Goal: Feedback & Contribution: Leave review/rating

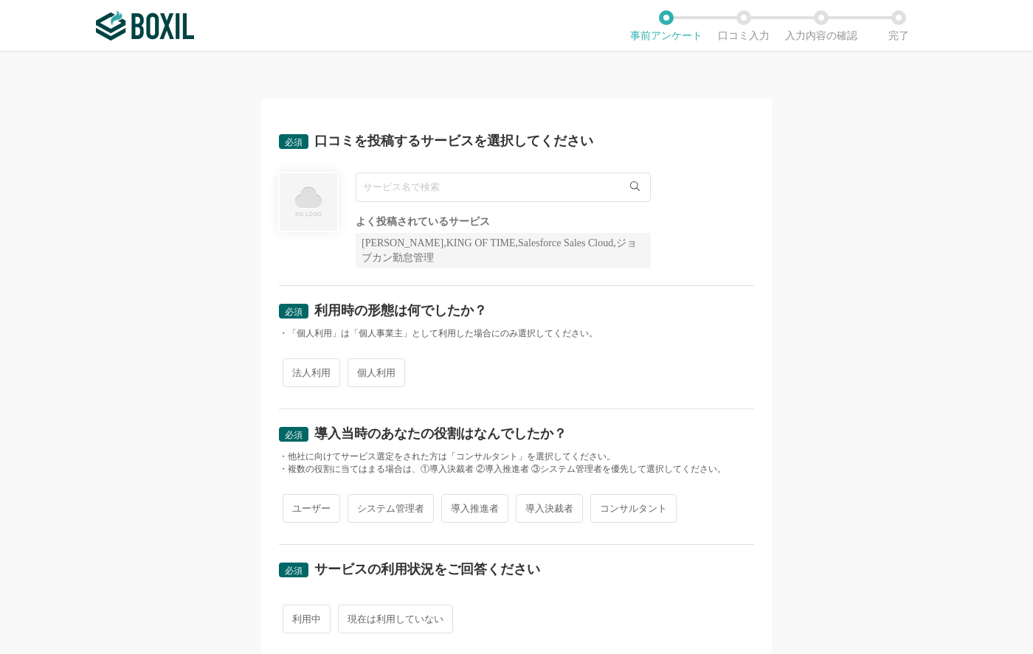
click at [420, 186] on input "text" at bounding box center [503, 188] width 295 height 30
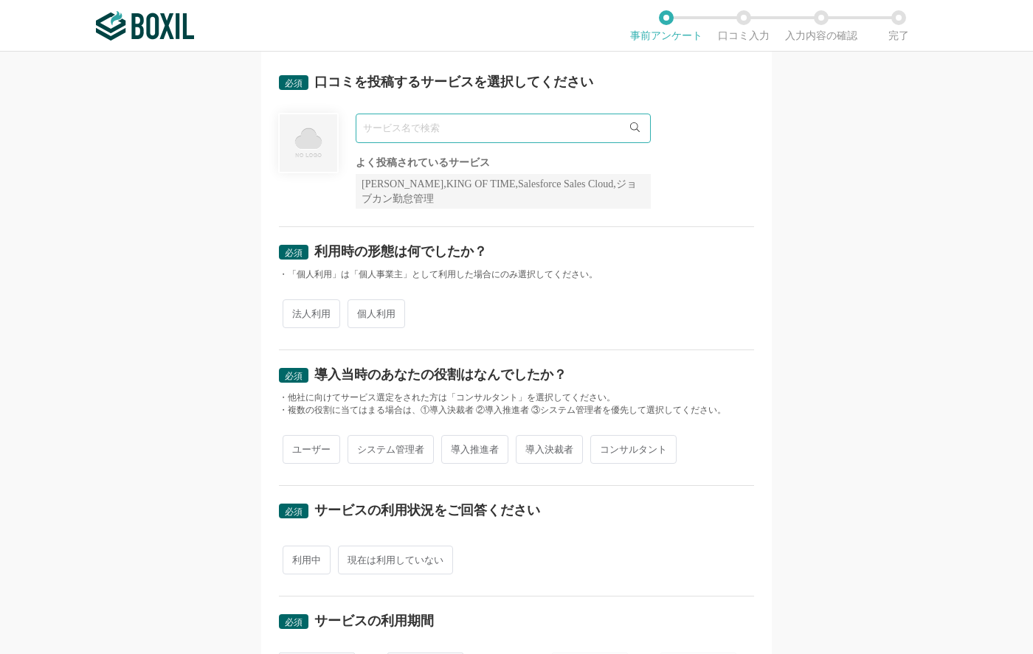
scroll to position [108, 0]
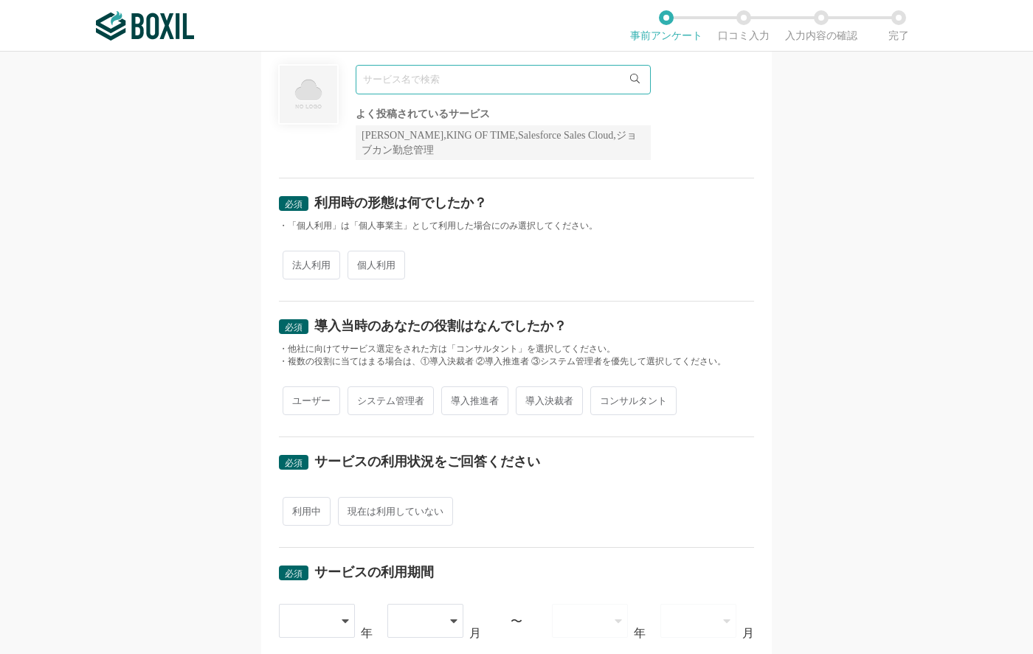
click at [323, 266] on div "法人利用 個人利用" at bounding box center [516, 265] width 475 height 36
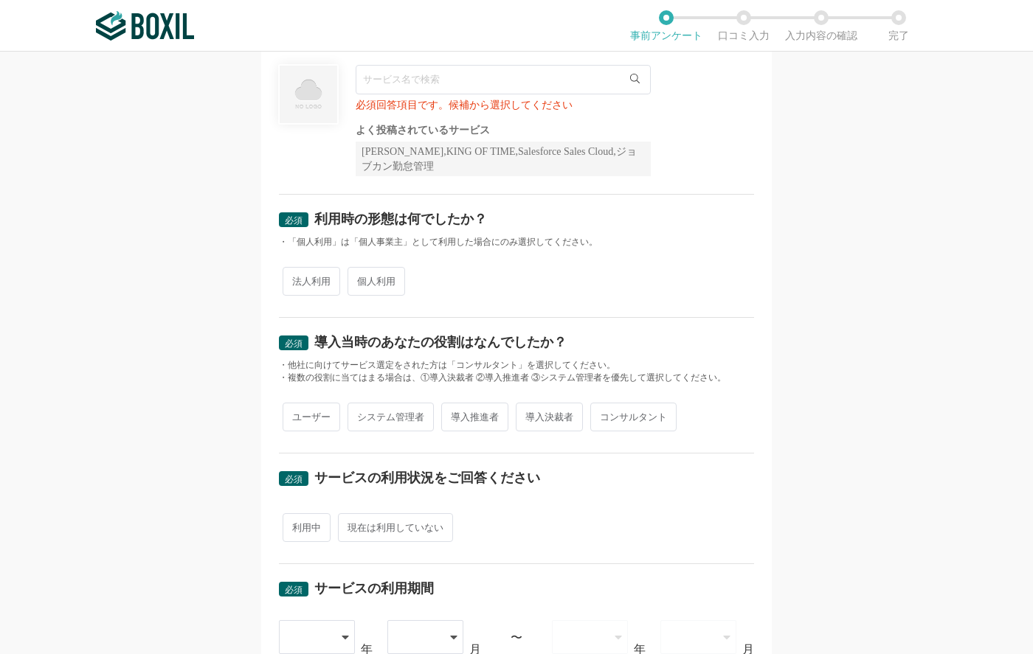
click at [316, 289] on span "法人利用" at bounding box center [312, 281] width 58 height 29
click at [296, 279] on input "法人利用" at bounding box center [291, 274] width 10 height 10
radio input "true"
click at [557, 83] on input "text" at bounding box center [503, 80] width 295 height 30
click at [412, 156] on div "[PERSON_NAME],KING OF TIME,Salesforce Sales Cloud,ジョブカン勤怠管理" at bounding box center [503, 159] width 295 height 35
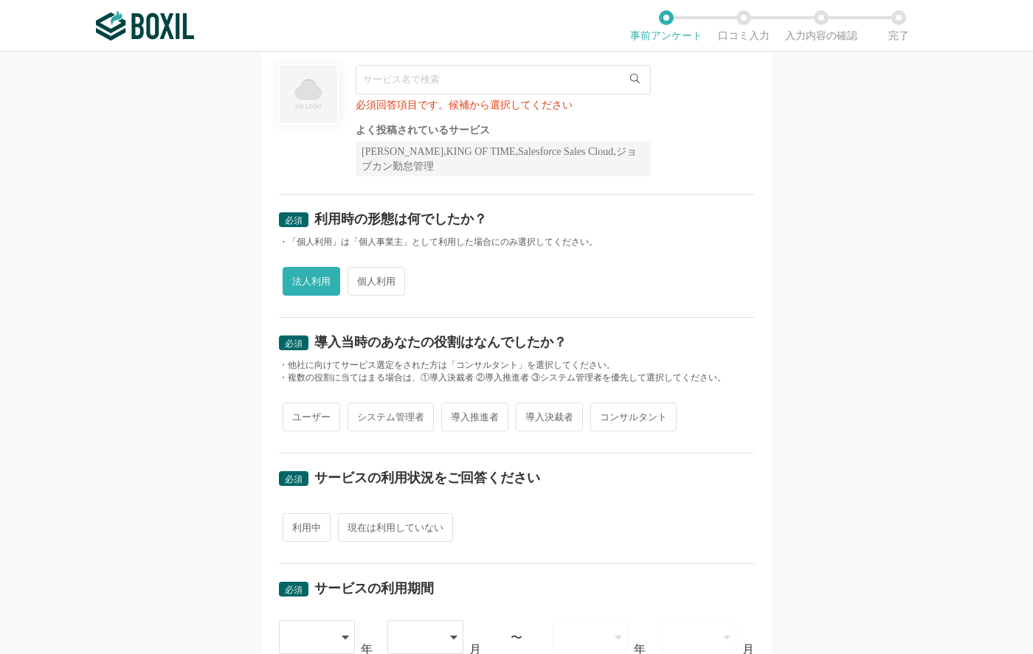
click at [410, 83] on input "text" at bounding box center [503, 80] width 295 height 30
drag, startPoint x: 597, startPoint y: 151, endPoint x: 460, endPoint y: 176, distance: 139.5
click at [460, 176] on div "[PERSON_NAME],KING OF TIME,Salesforce Sales Cloud,ジョブカン勤怠管理" at bounding box center [503, 159] width 295 height 35
copy div "ジョブカン勤怠管理"
click at [420, 83] on input "text" at bounding box center [503, 80] width 295 height 30
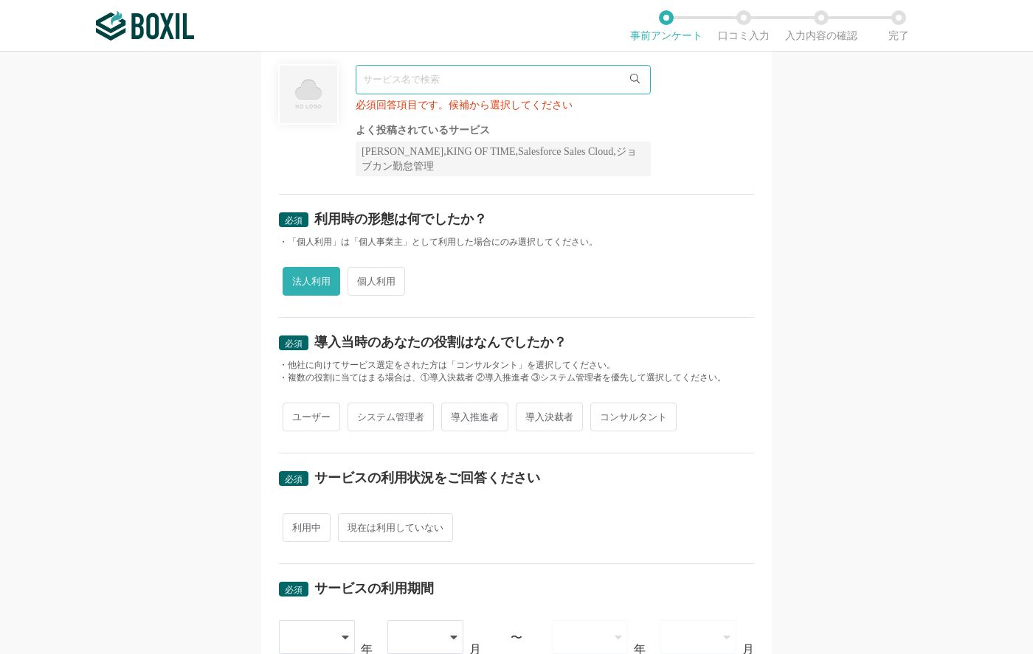
paste input "ジョブカン勤怠管理"
type input "ジョブカン勤怠管理"
click at [221, 384] on div "必須 口コミを投稿するサービスを選択してください ジョブカン勤怠管理 ジョブカン勤怠管理 必須回答項目です。候補から選択してください よく投稿されているサービ…" at bounding box center [516, 353] width 1033 height 603
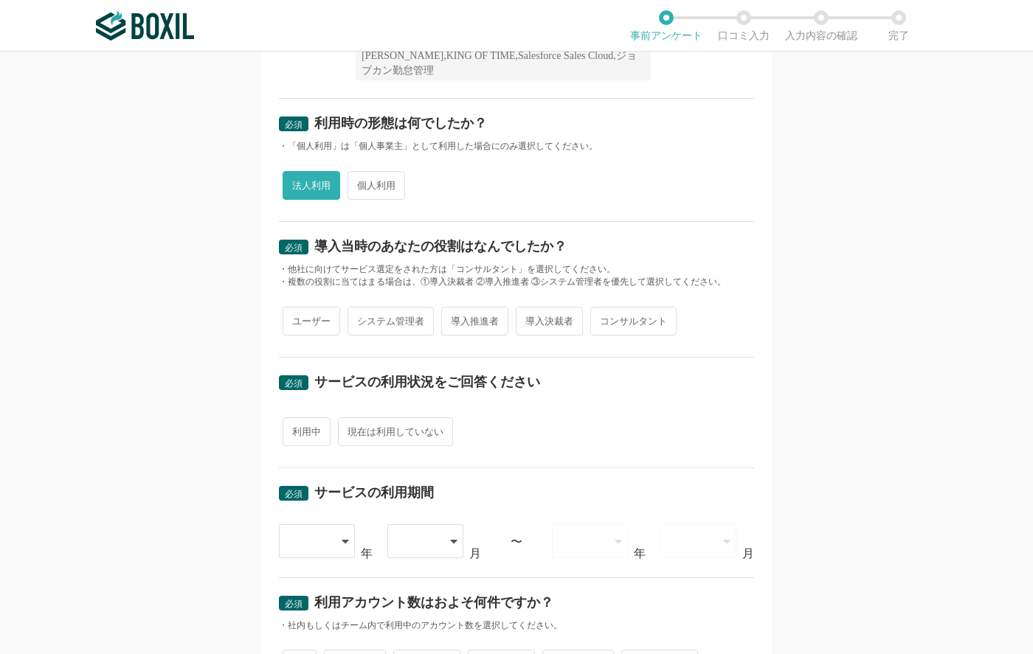
scroll to position [209, 0]
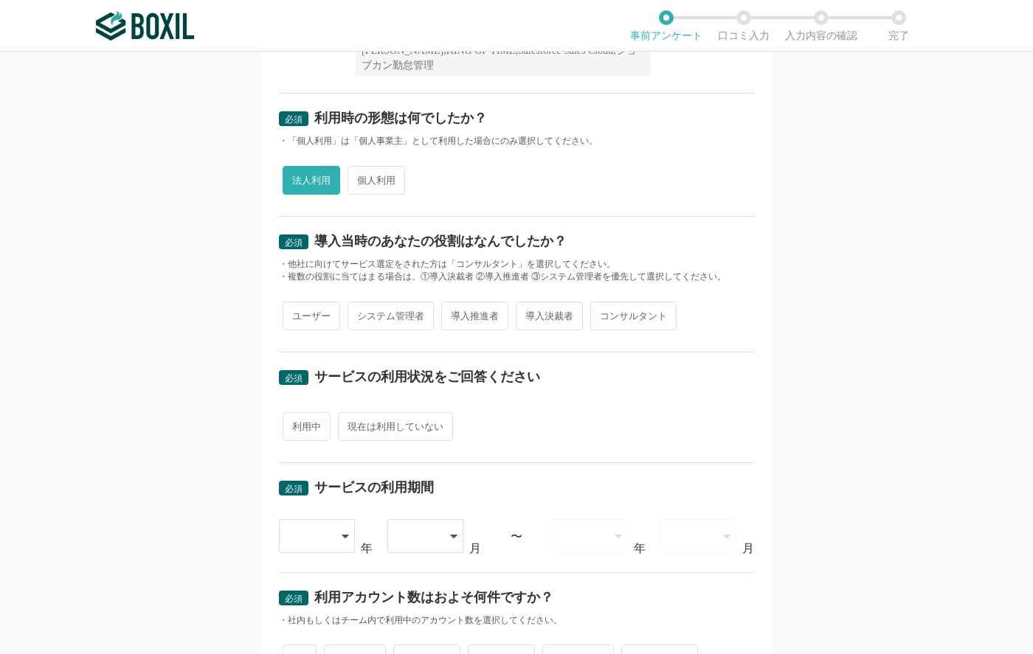
click at [304, 317] on span "ユーザー" at bounding box center [312, 316] width 58 height 29
click at [296, 314] on input "ユーザー" at bounding box center [291, 309] width 10 height 10
radio input "true"
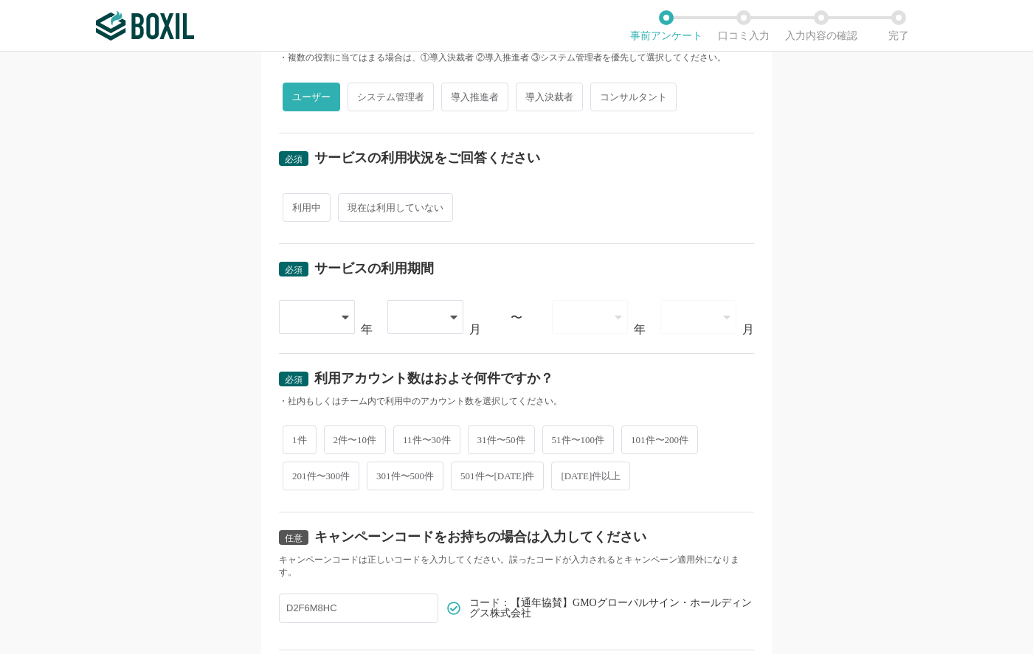
scroll to position [438, 0]
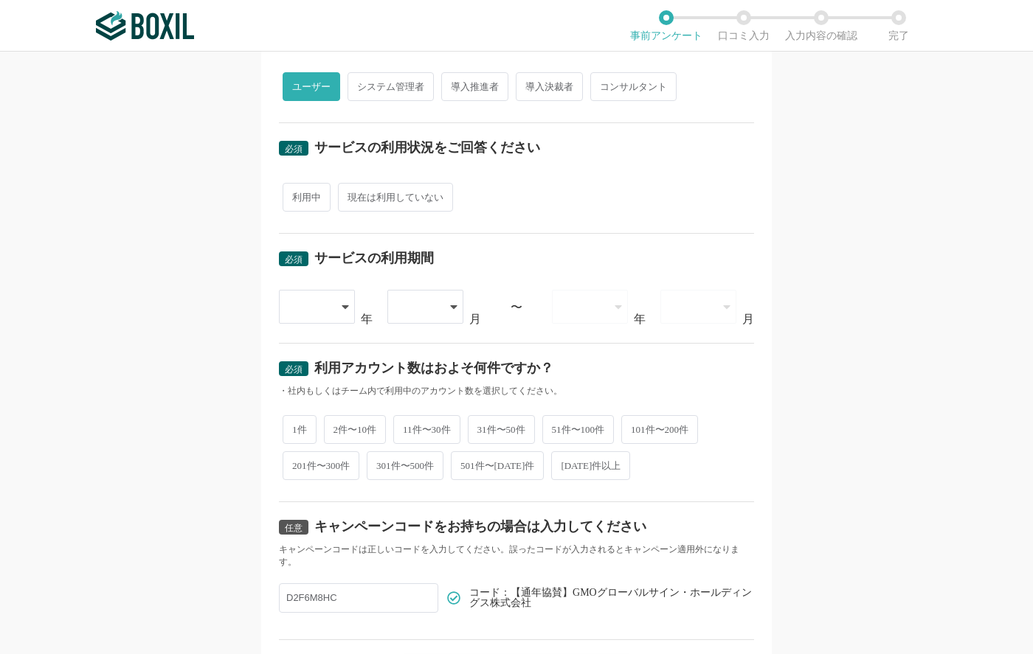
click at [381, 197] on span "現在は利用していない" at bounding box center [395, 197] width 115 height 29
click at [351, 195] on input "現在は利用していない" at bounding box center [347, 190] width 10 height 10
radio input "true"
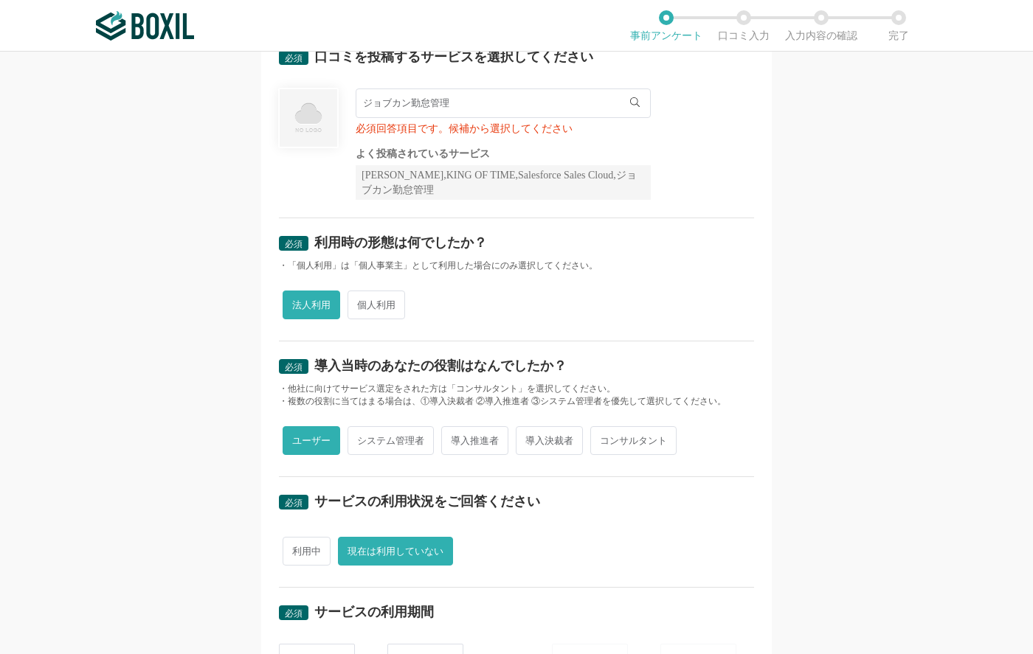
scroll to position [0, 0]
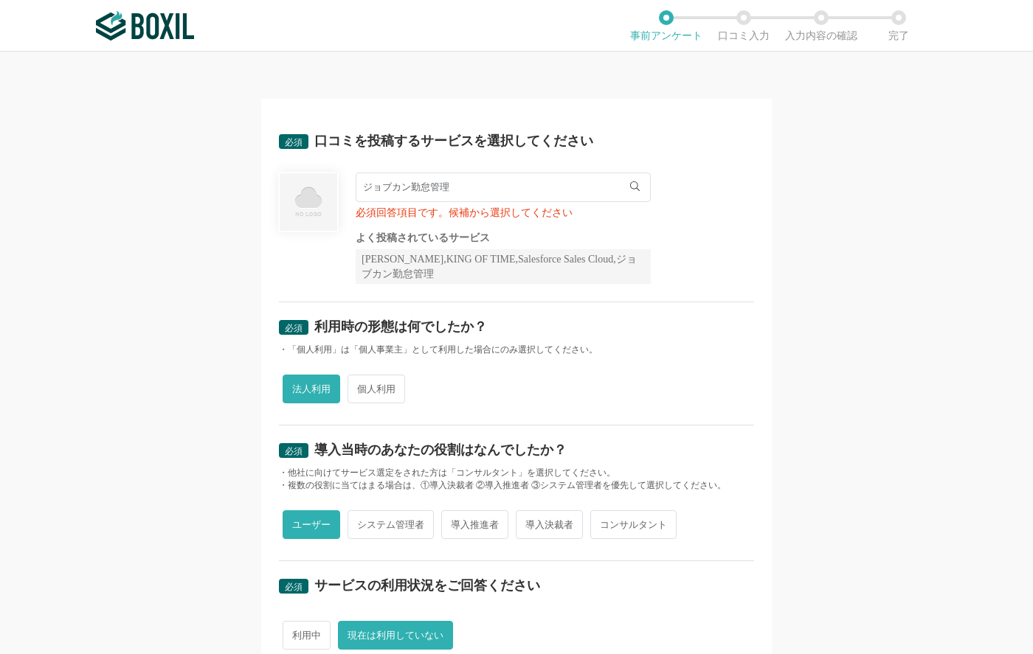
drag, startPoint x: 466, startPoint y: 184, endPoint x: 335, endPoint y: 178, distance: 131.5
click at [335, 178] on div "ジョブカン勤怠管理 ジョブカン勤怠管理 必須回答項目です。候補から選択してください よく投稿されているサービス Sansan,KING OF TIME,Sal…" at bounding box center [516, 228] width 475 height 111
paste input "GMOサイン"
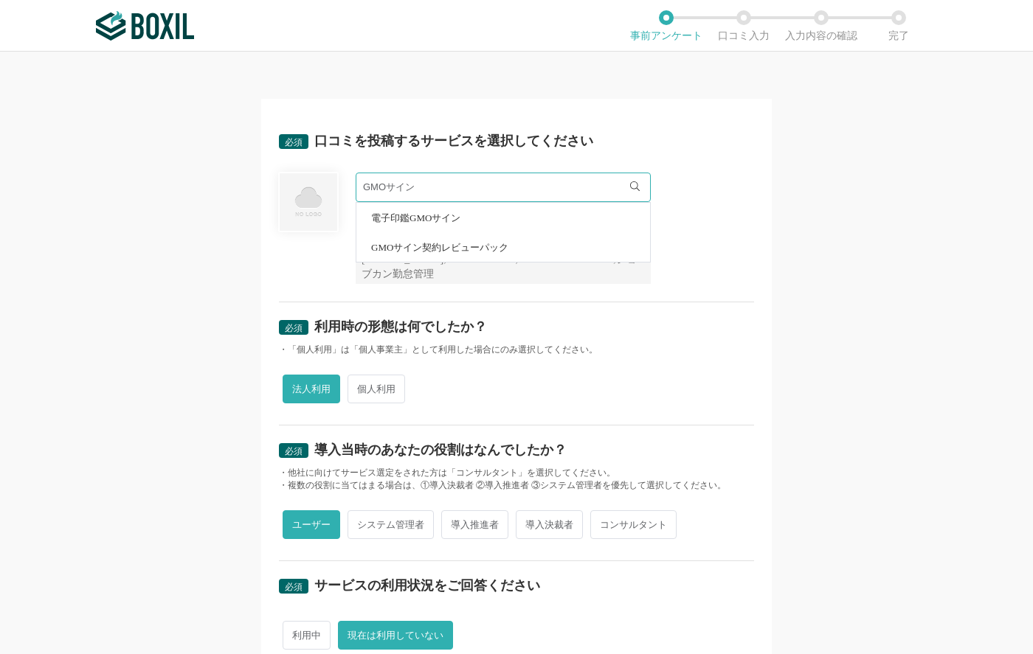
click at [421, 219] on span "電子印鑑GMOサイン" at bounding box center [415, 218] width 89 height 10
type input "電子印鑑GMOサイン"
radio input "false"
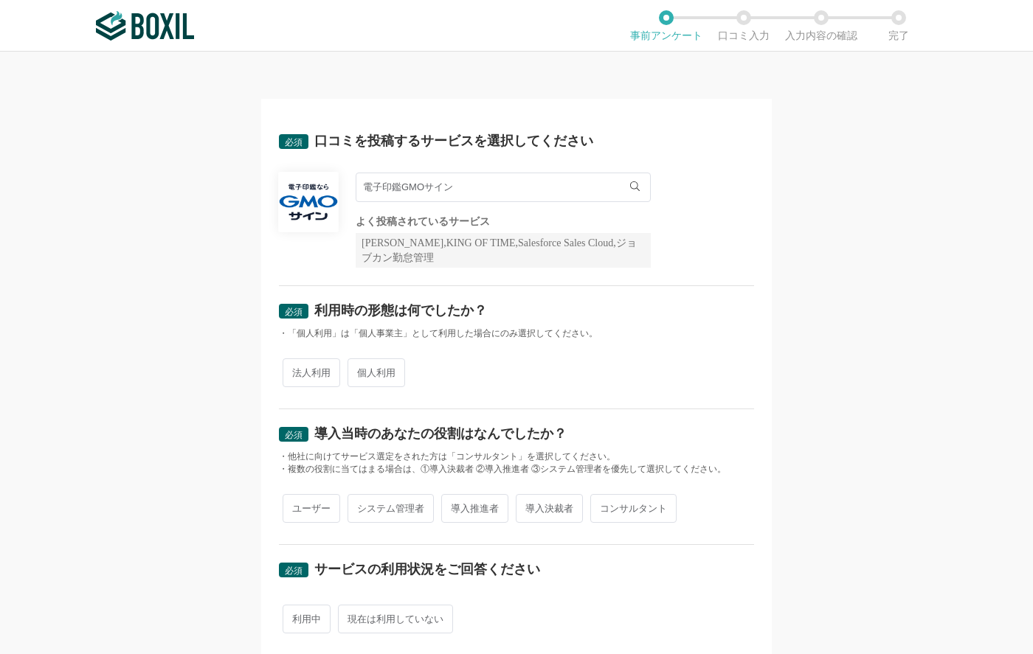
click at [306, 376] on span "法人利用" at bounding box center [312, 373] width 58 height 29
click at [296, 370] on input "法人利用" at bounding box center [291, 366] width 10 height 10
radio input "true"
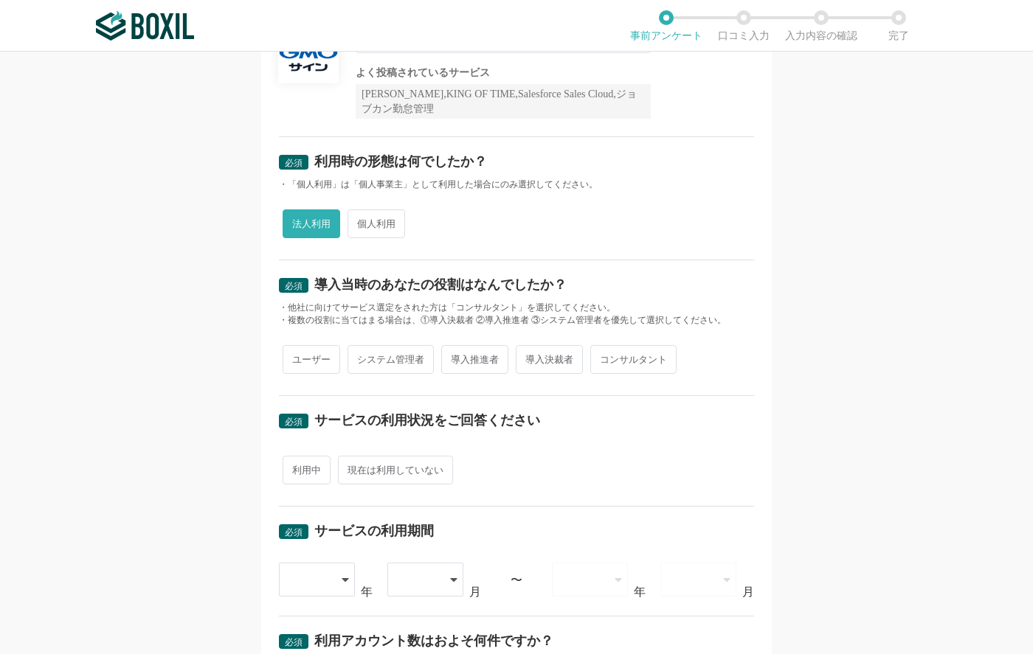
scroll to position [167, 0]
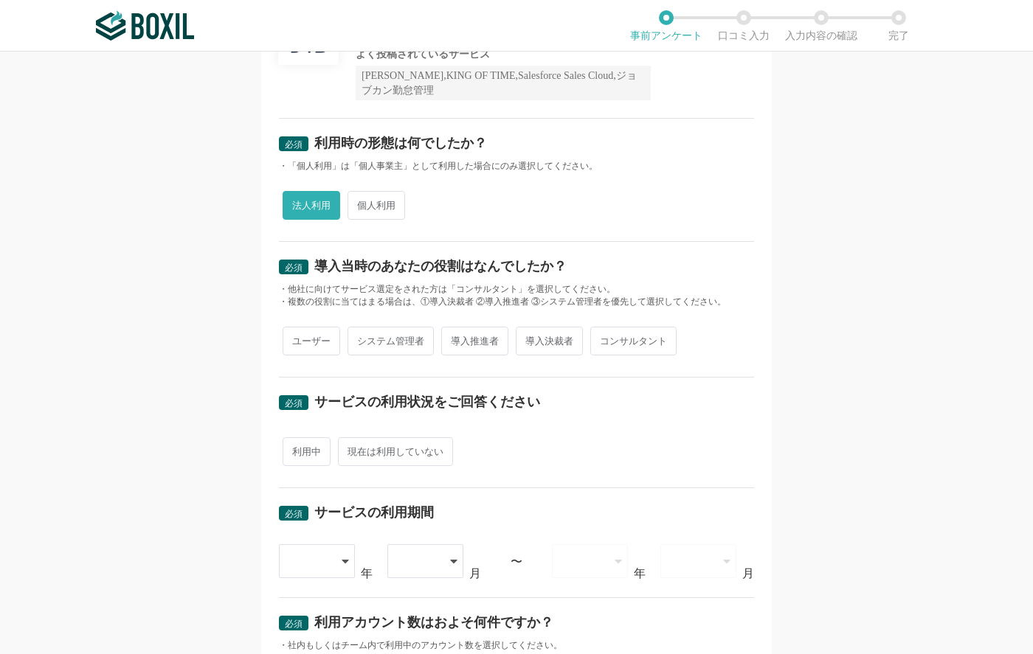
click at [535, 345] on span "導入決裁者" at bounding box center [549, 341] width 67 height 29
click at [529, 339] on input "導入決裁者" at bounding box center [524, 334] width 10 height 10
radio input "true"
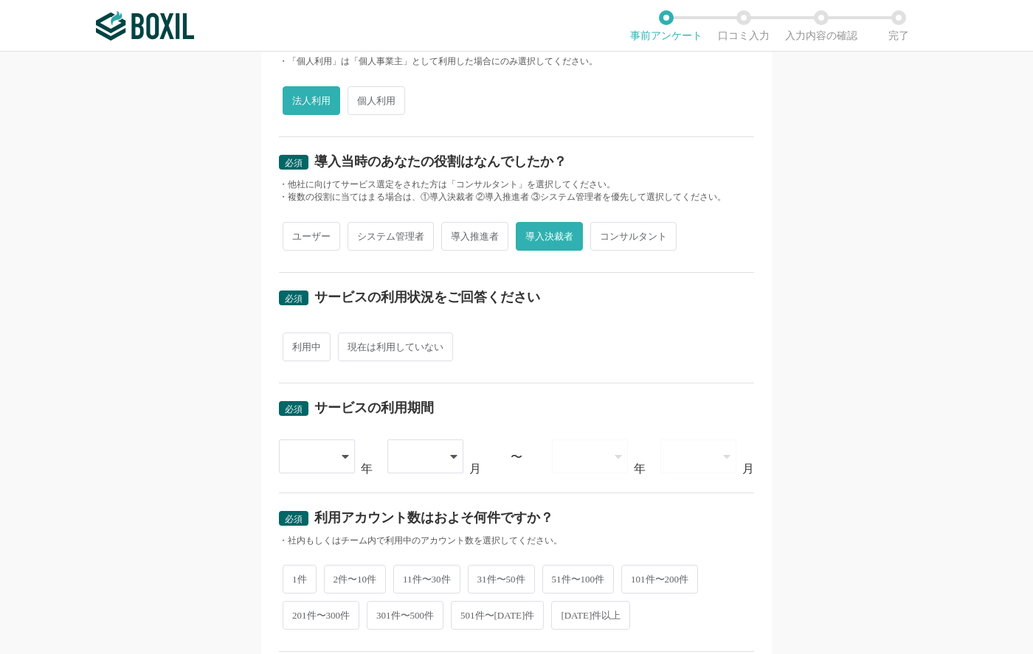
scroll to position [292, 0]
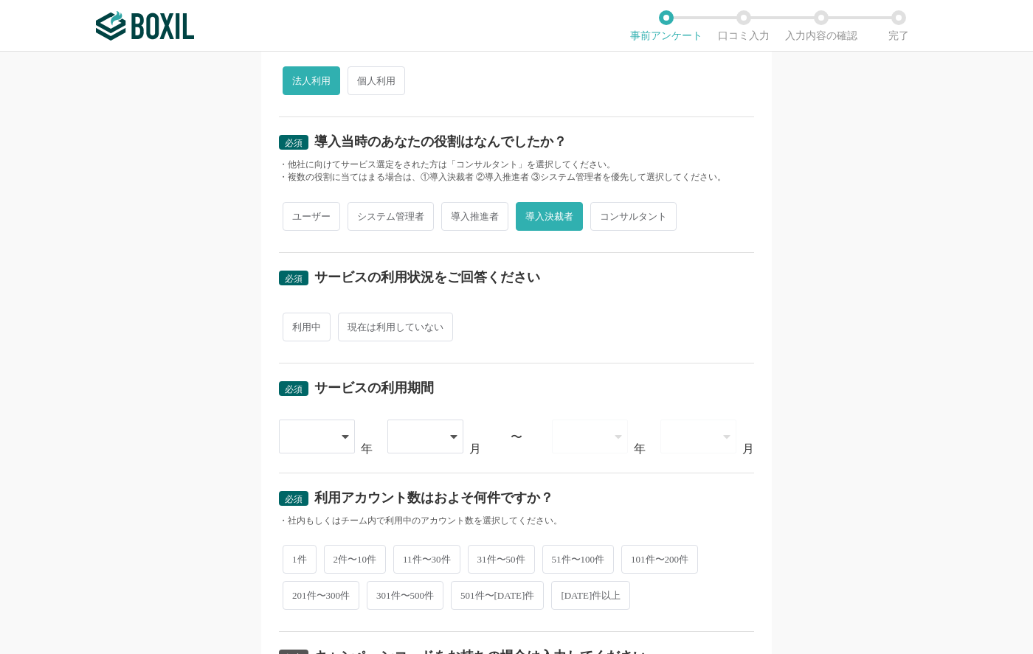
click at [303, 328] on span "利用中" at bounding box center [307, 327] width 48 height 29
click at [296, 325] on input "利用中" at bounding box center [291, 320] width 10 height 10
radio input "true"
click at [311, 438] on div at bounding box center [310, 437] width 44 height 32
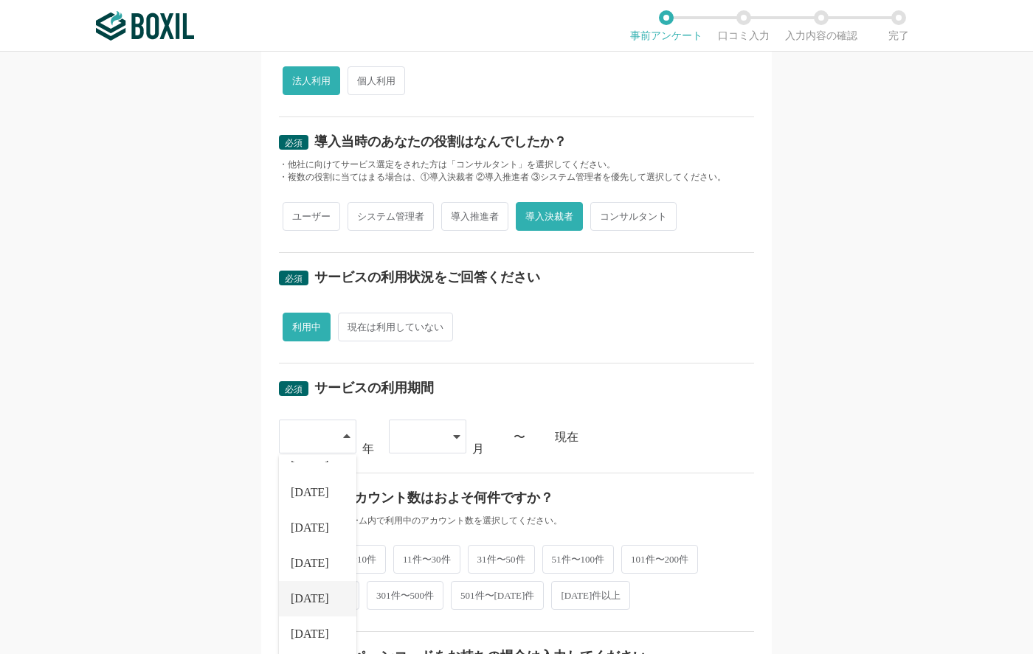
scroll to position [168, 0]
click at [310, 631] on span "[DATE]" at bounding box center [310, 629] width 38 height 12
click at [440, 438] on div at bounding box center [420, 437] width 44 height 32
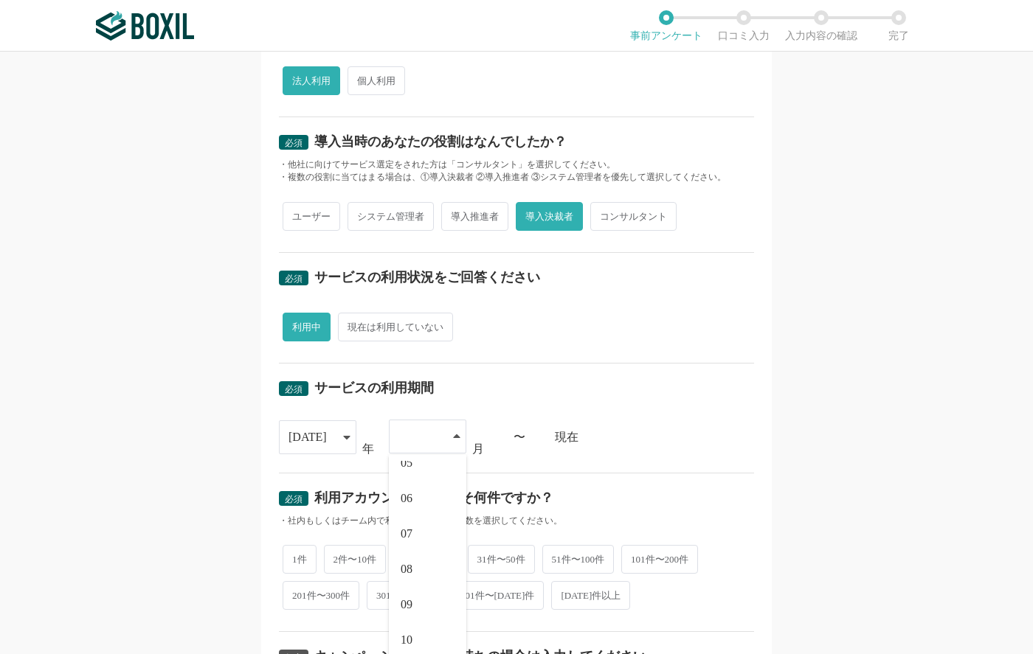
scroll to position [204, 0]
click at [412, 629] on span "11" at bounding box center [406, 629] width 11 height 12
click at [849, 445] on div "必須 口コミを投稿するサービスを選択してください 電子印鑑GMOサイン 電子印鑑GMOサイン よく投稿されているサービス Sansan,KING OF TIM…" at bounding box center [516, 353] width 1033 height 603
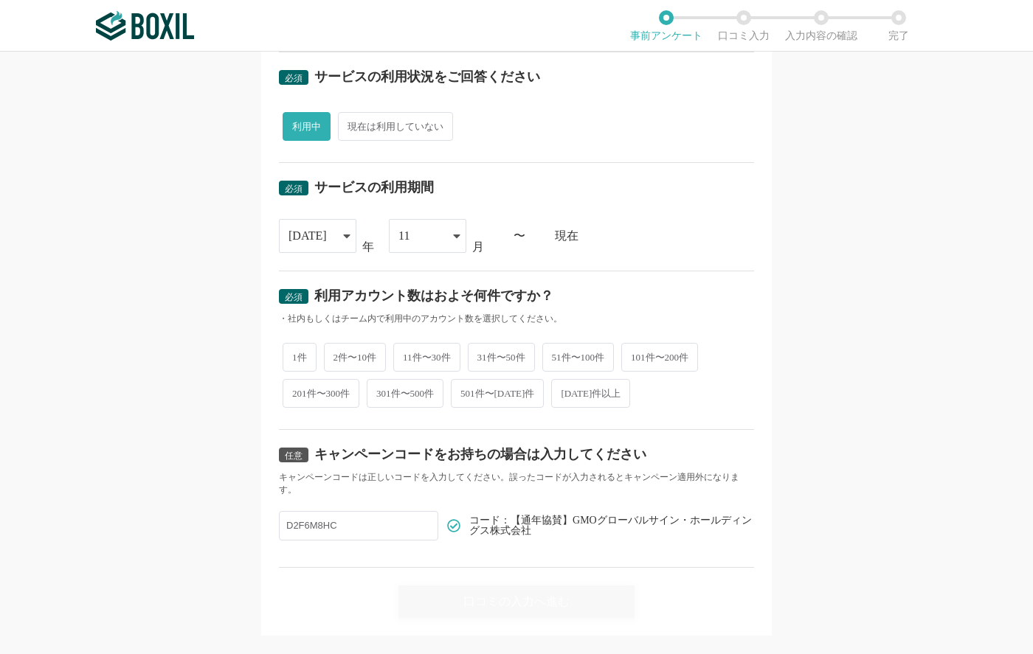
scroll to position [509, 0]
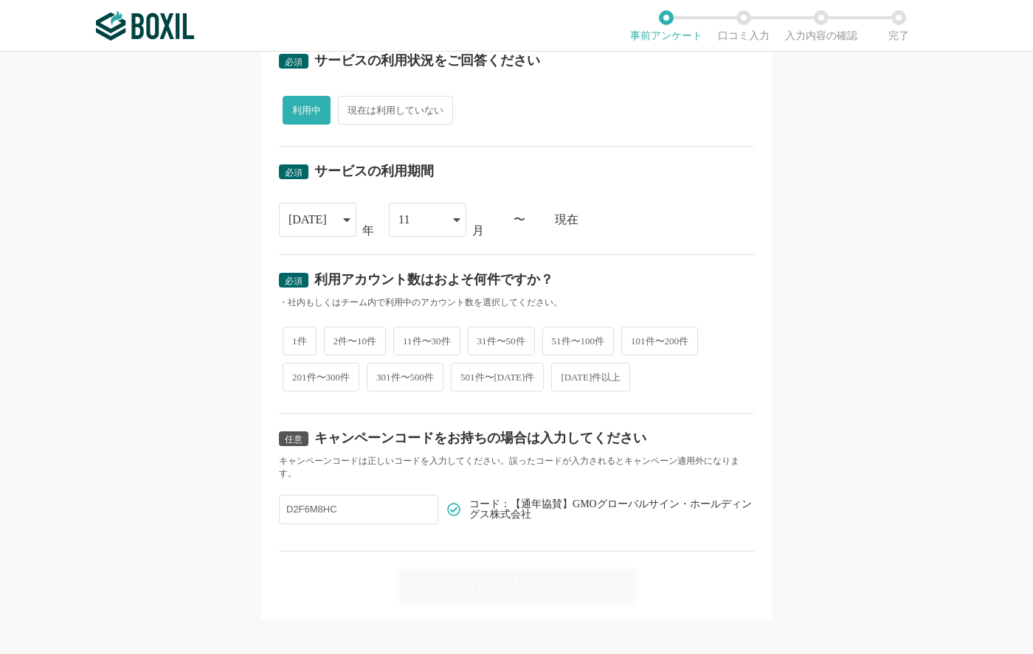
click at [303, 346] on span "1件" at bounding box center [300, 341] width 34 height 29
click at [296, 339] on input "1件" at bounding box center [291, 334] width 10 height 10
radio input "true"
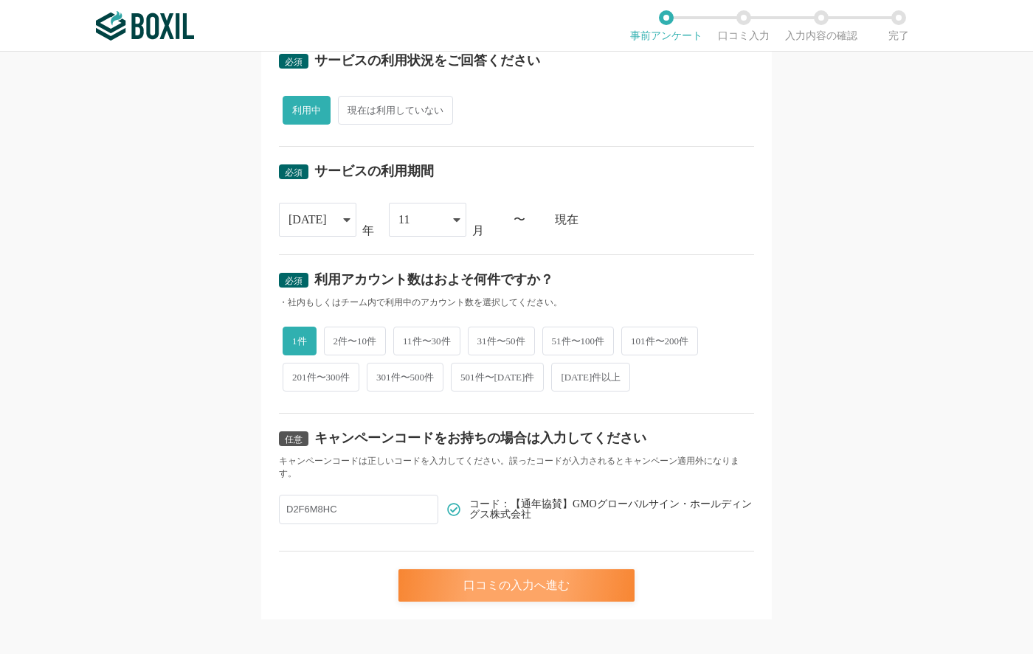
click at [501, 578] on div "口コミの入力へ進む" at bounding box center [516, 586] width 236 height 32
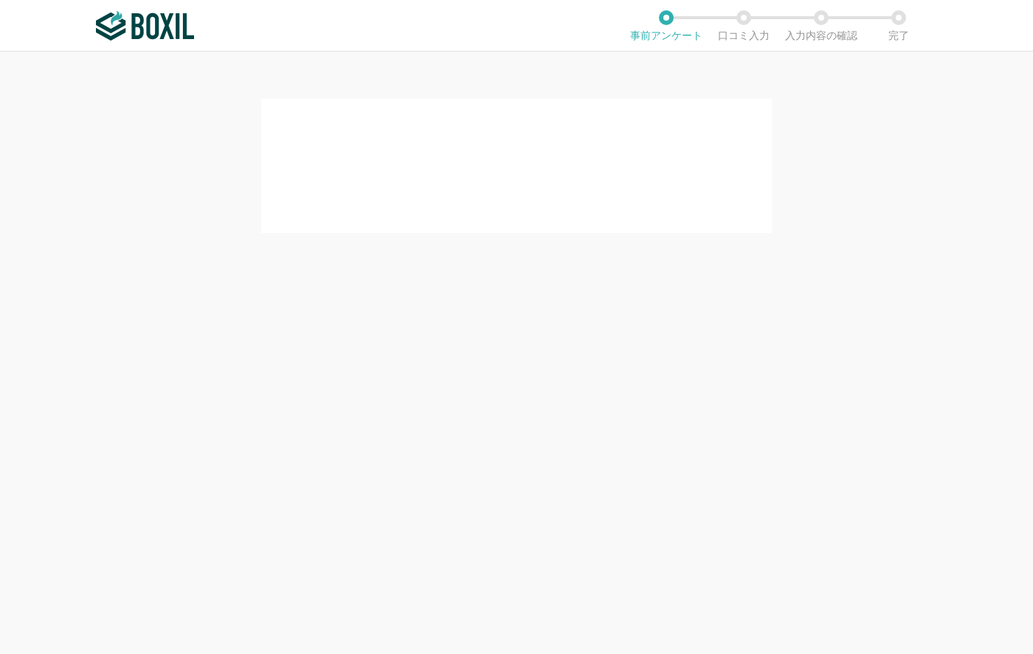
scroll to position [0, 0]
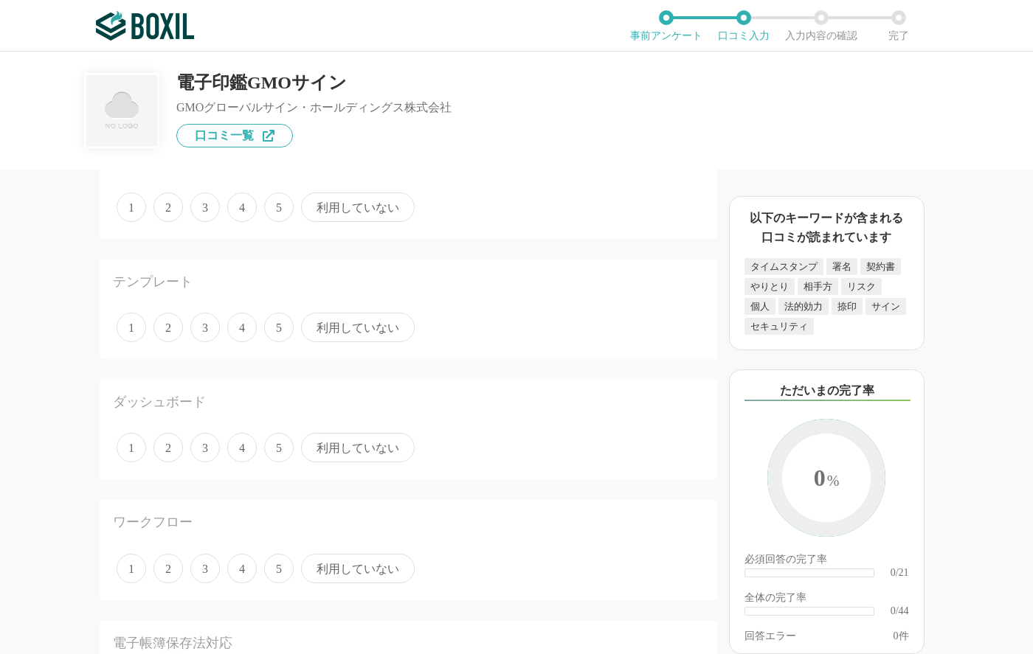
scroll to position [575, 0]
click at [246, 333] on span "4" at bounding box center [242, 330] width 30 height 30
click at [241, 327] on input "4" at bounding box center [236, 322] width 10 height 10
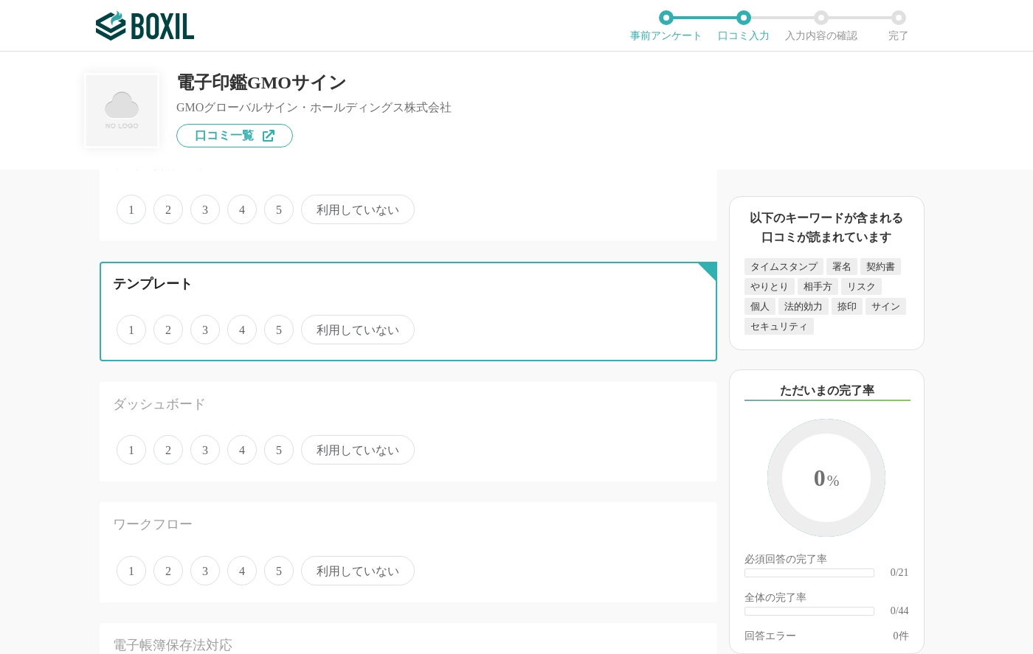
radio input "true"
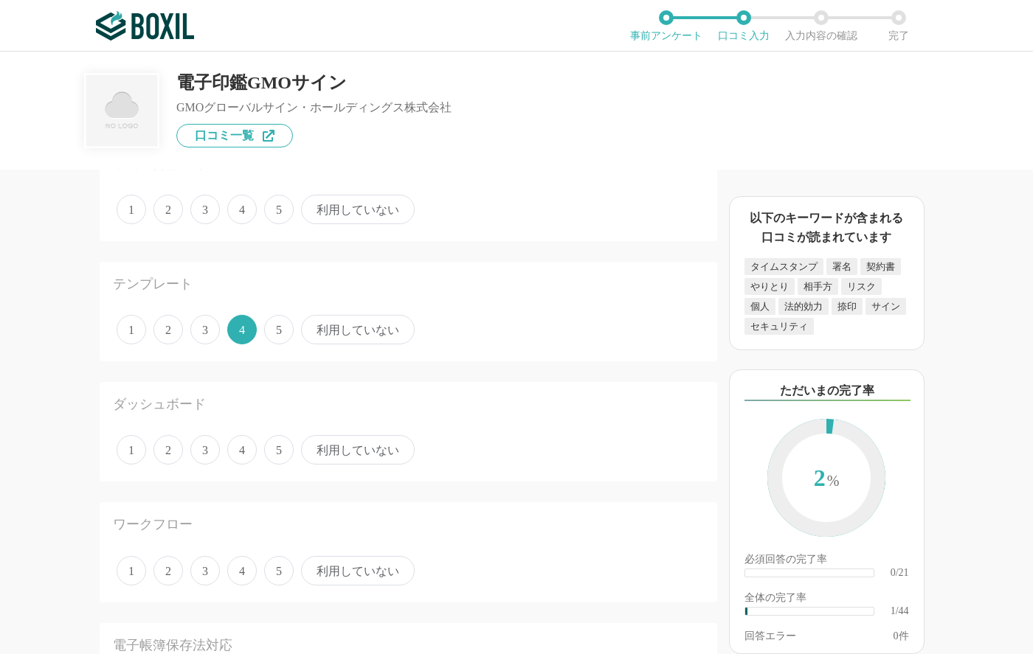
click at [248, 455] on span "4" at bounding box center [242, 450] width 30 height 30
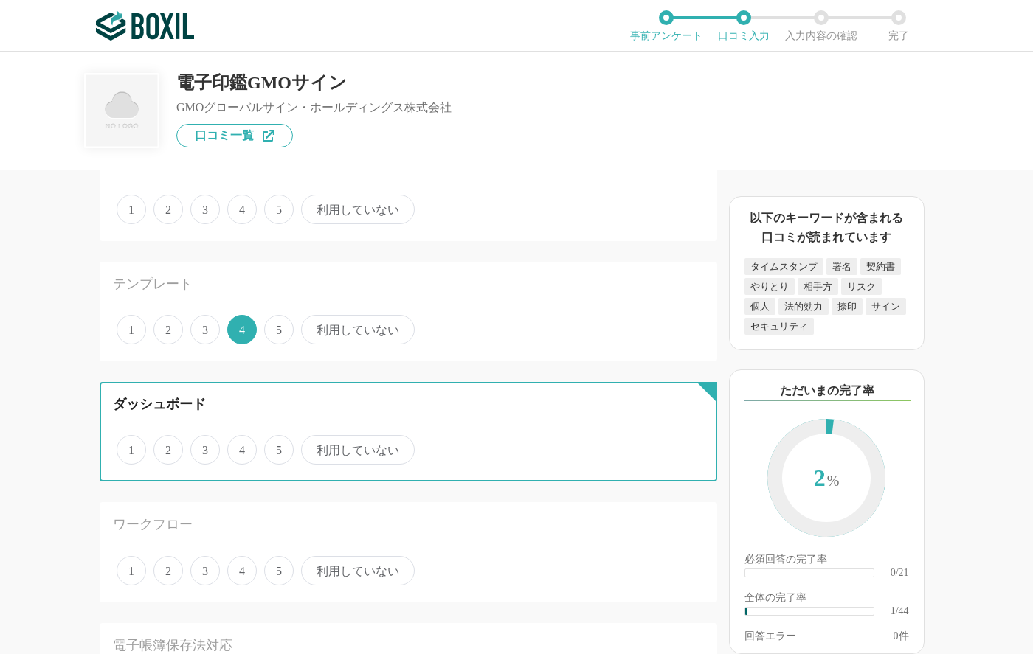
click at [241, 447] on input "4" at bounding box center [236, 443] width 10 height 10
radio input "true"
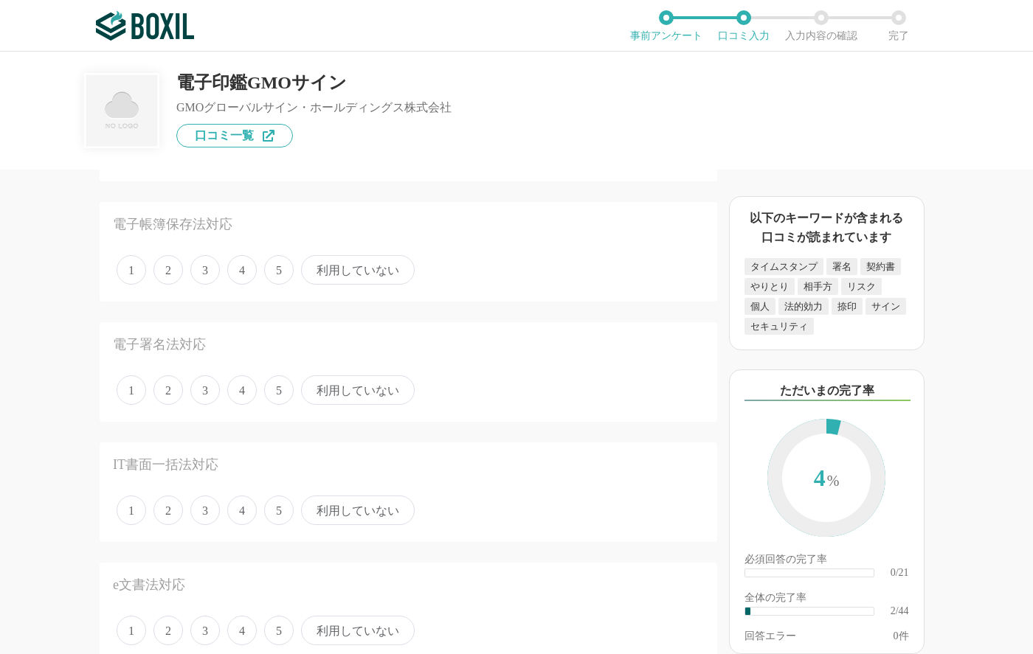
scroll to position [1009, 0]
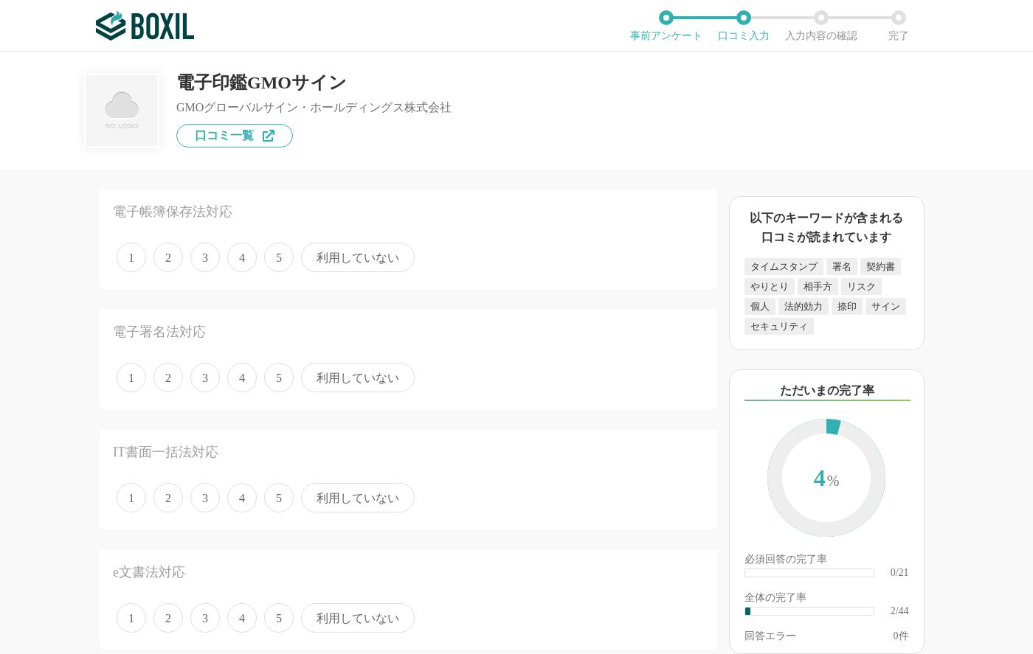
click at [245, 381] on span "4" at bounding box center [242, 378] width 30 height 30
click at [241, 375] on input "4" at bounding box center [236, 370] width 10 height 10
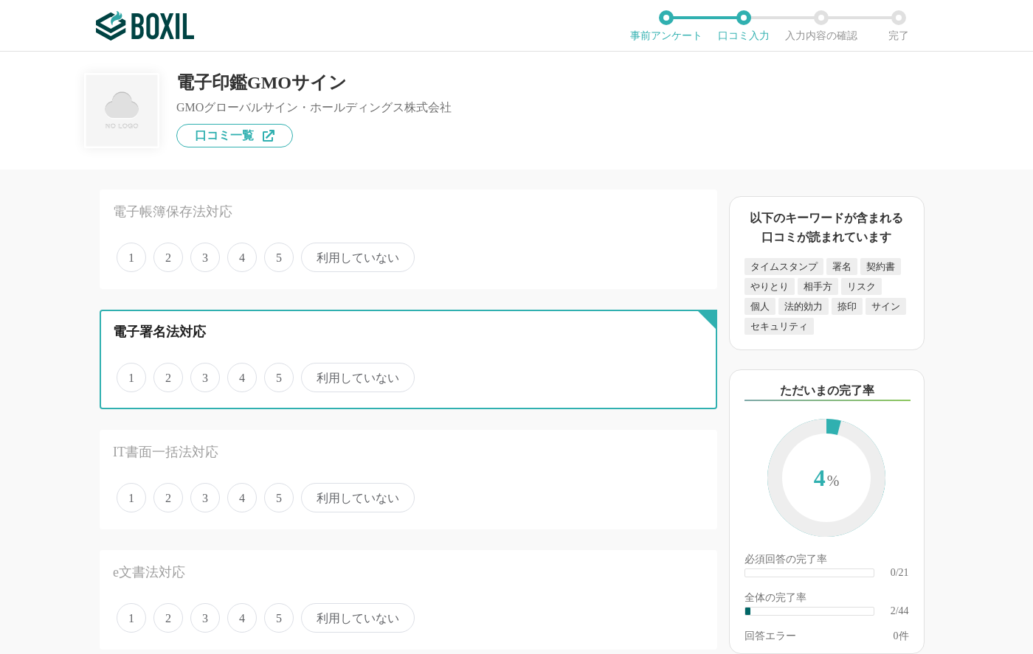
radio input "true"
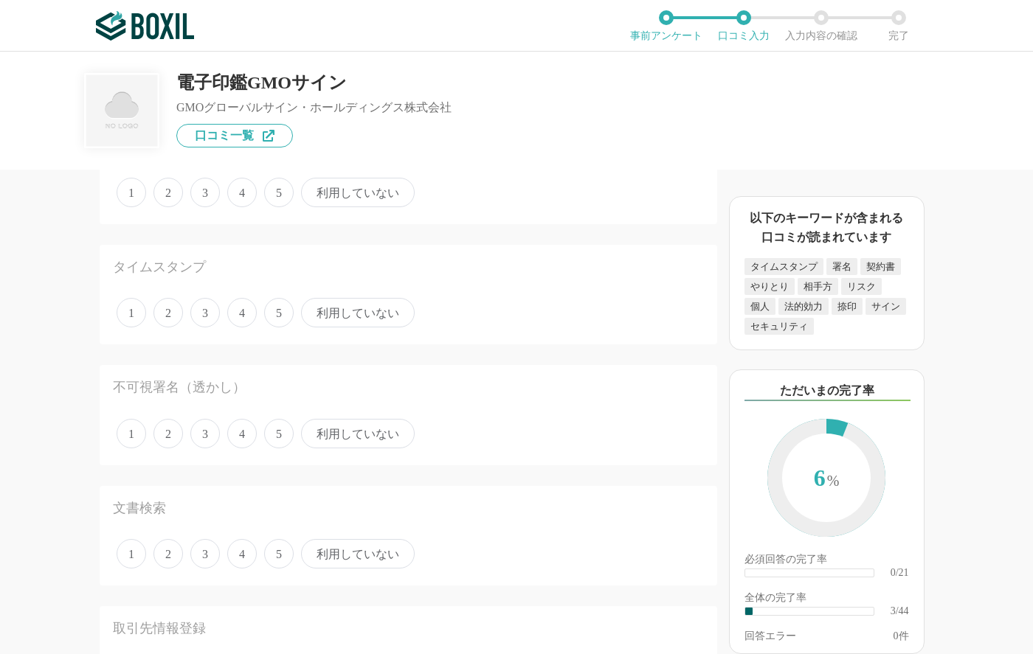
scroll to position [0, 0]
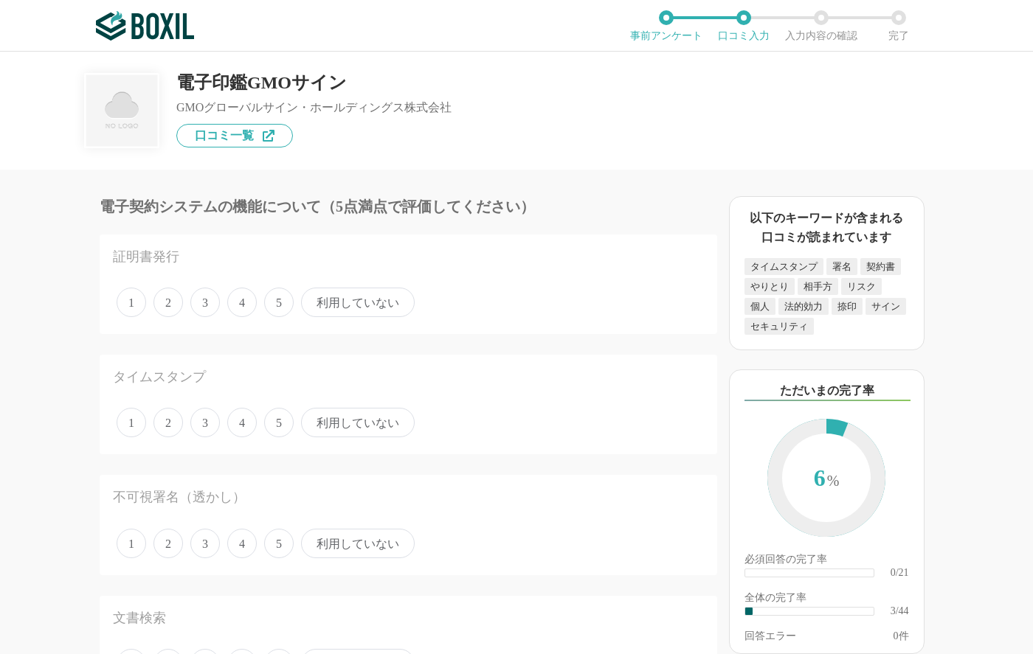
click at [238, 304] on span "4" at bounding box center [242, 303] width 30 height 30
click at [238, 300] on input "4" at bounding box center [236, 295] width 10 height 10
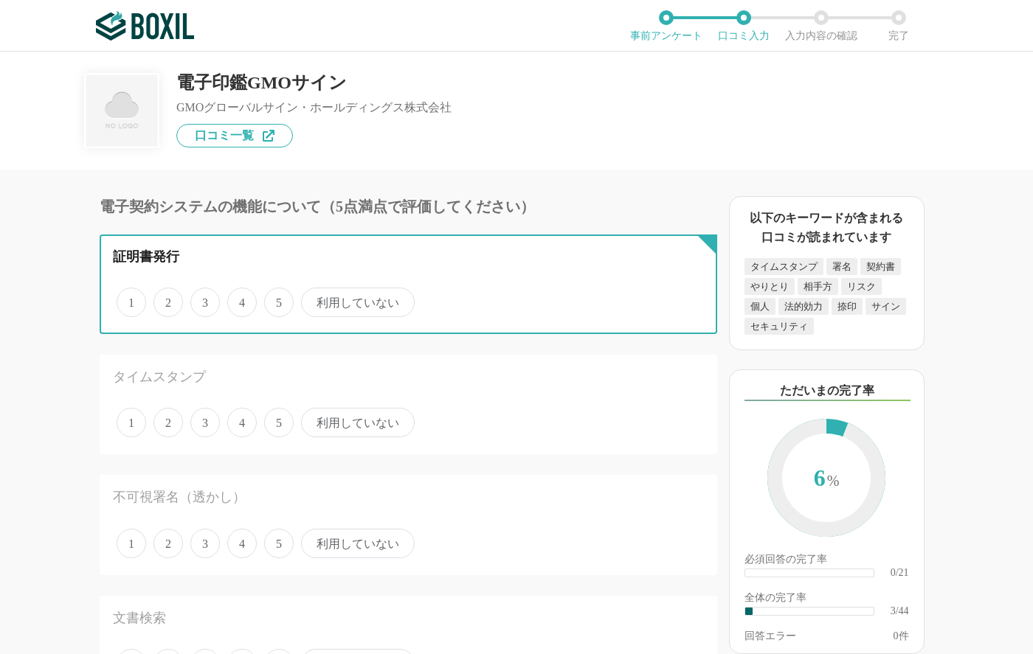
radio input "true"
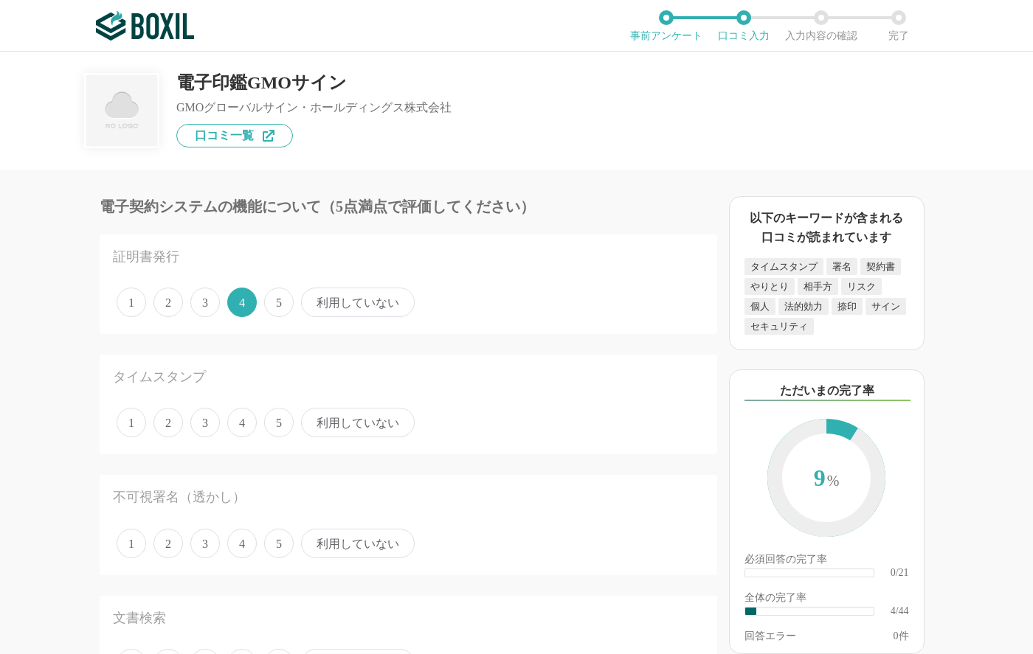
click at [246, 425] on span "4" at bounding box center [242, 423] width 30 height 30
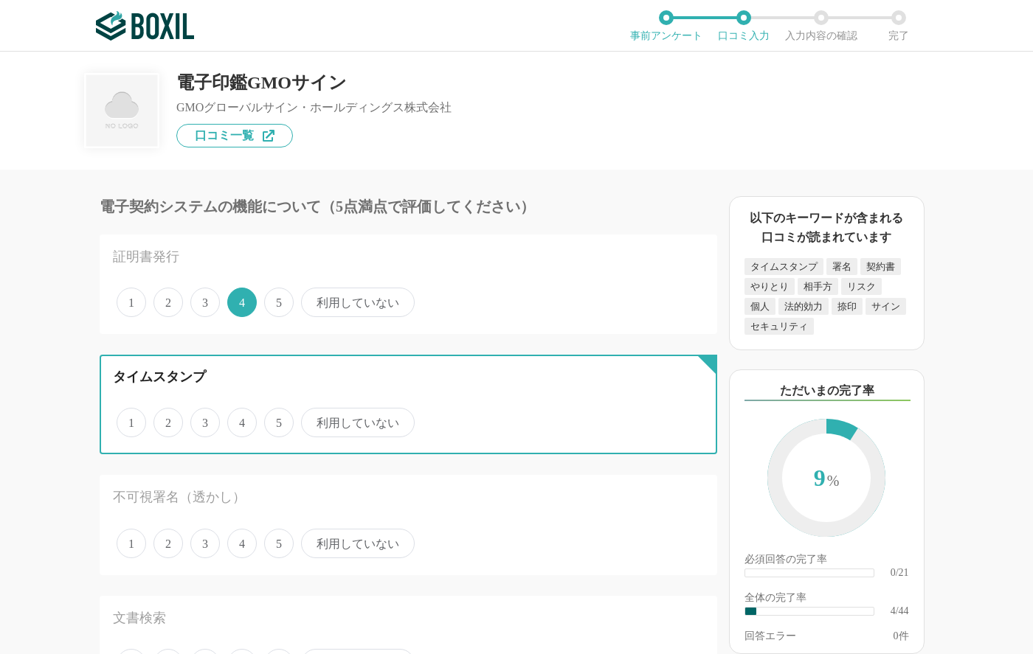
click at [241, 420] on input "4" at bounding box center [236, 415] width 10 height 10
radio input "true"
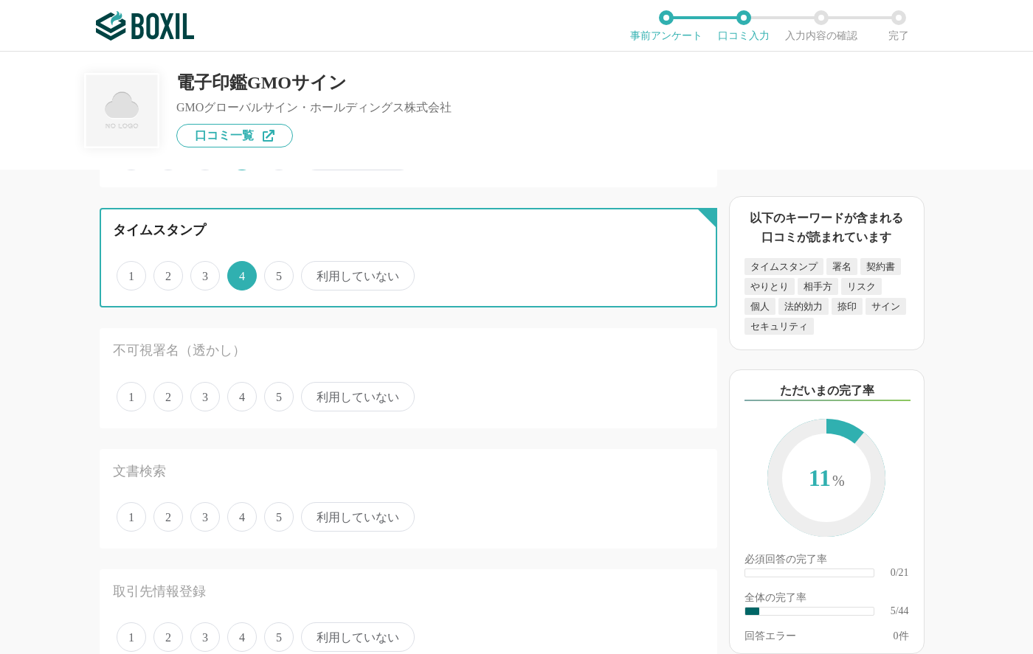
scroll to position [164, 0]
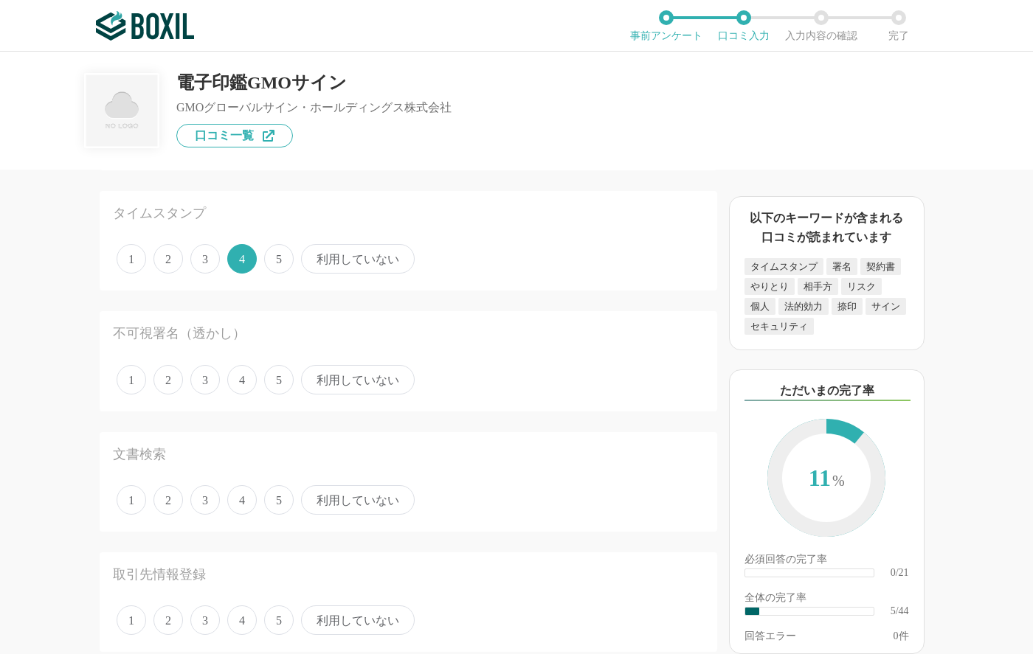
click at [376, 381] on span "利用していない" at bounding box center [358, 380] width 114 height 30
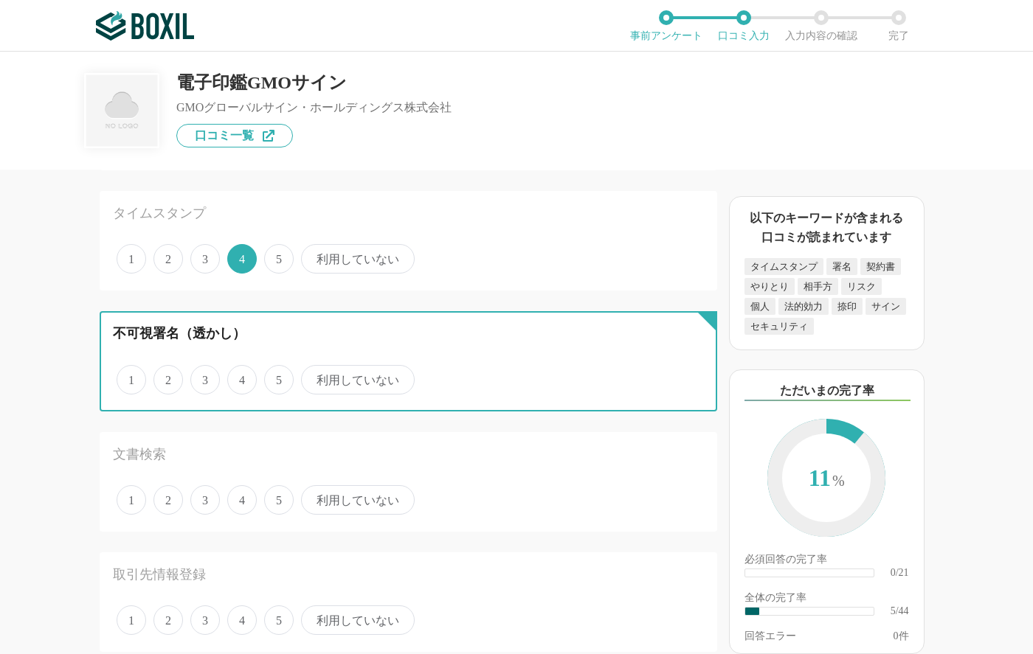
click at [314, 377] on input "利用していない" at bounding box center [310, 372] width 10 height 10
radio input "true"
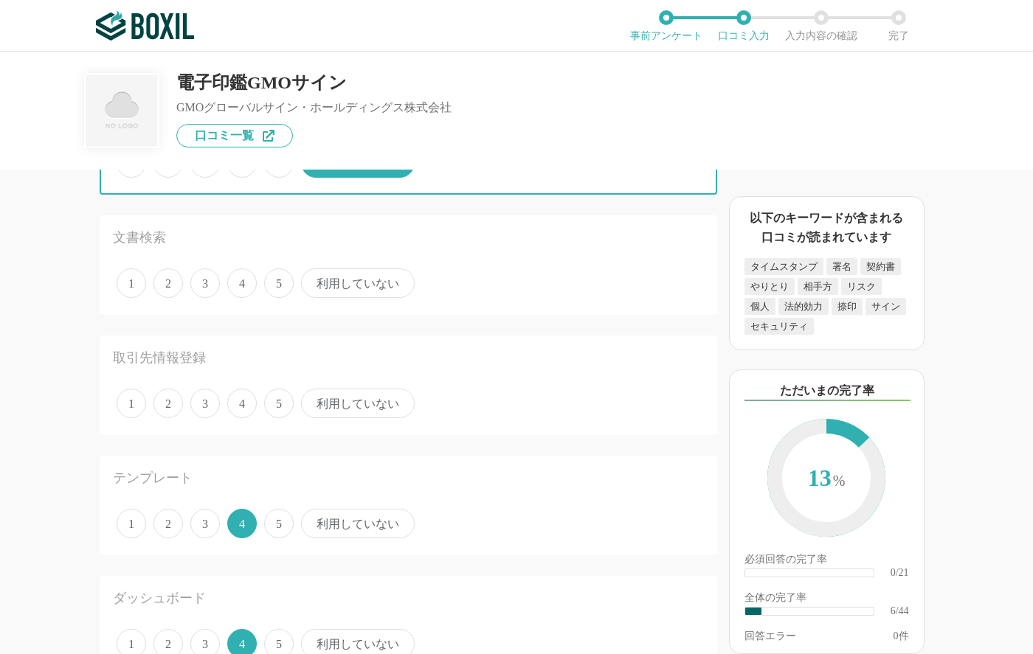
scroll to position [402, 0]
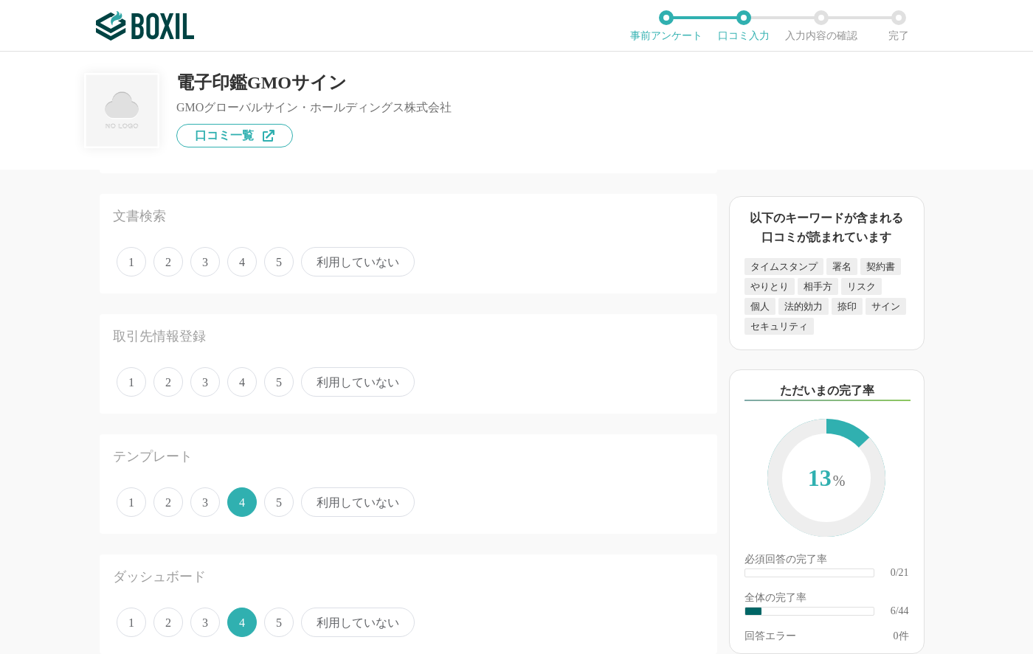
click at [354, 264] on span "利用していない" at bounding box center [358, 262] width 114 height 30
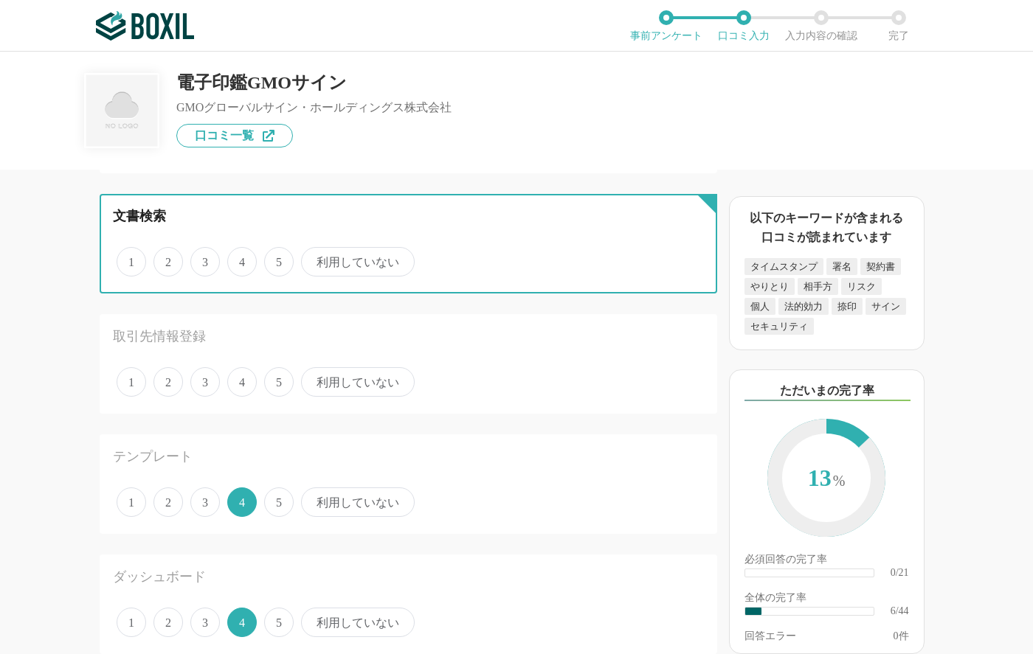
click at [314, 259] on input "利用していない" at bounding box center [310, 254] width 10 height 10
radio input "true"
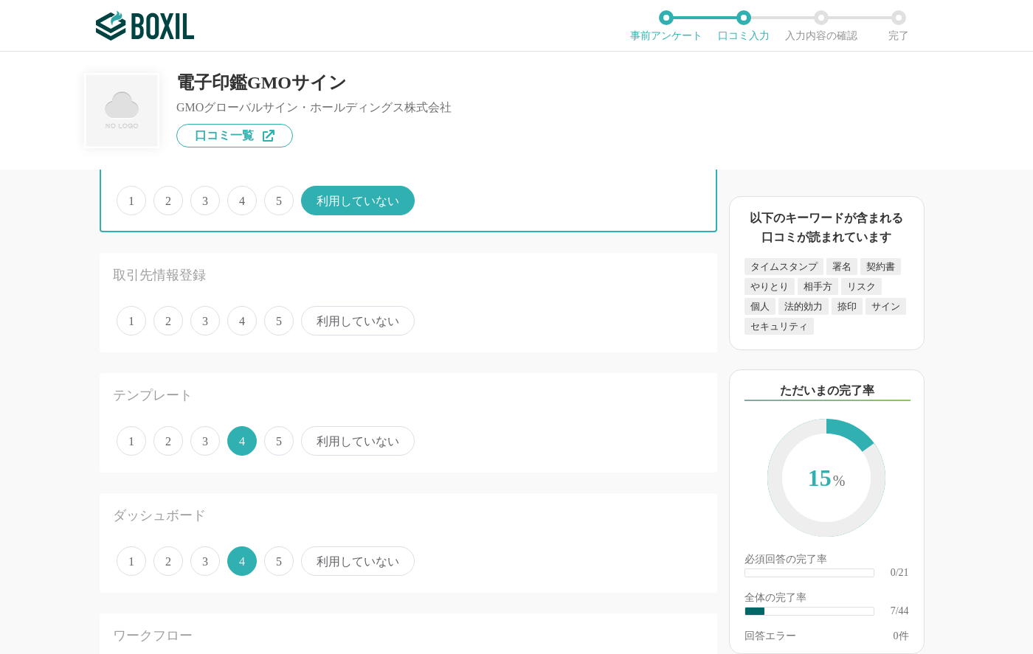
scroll to position [526, 0]
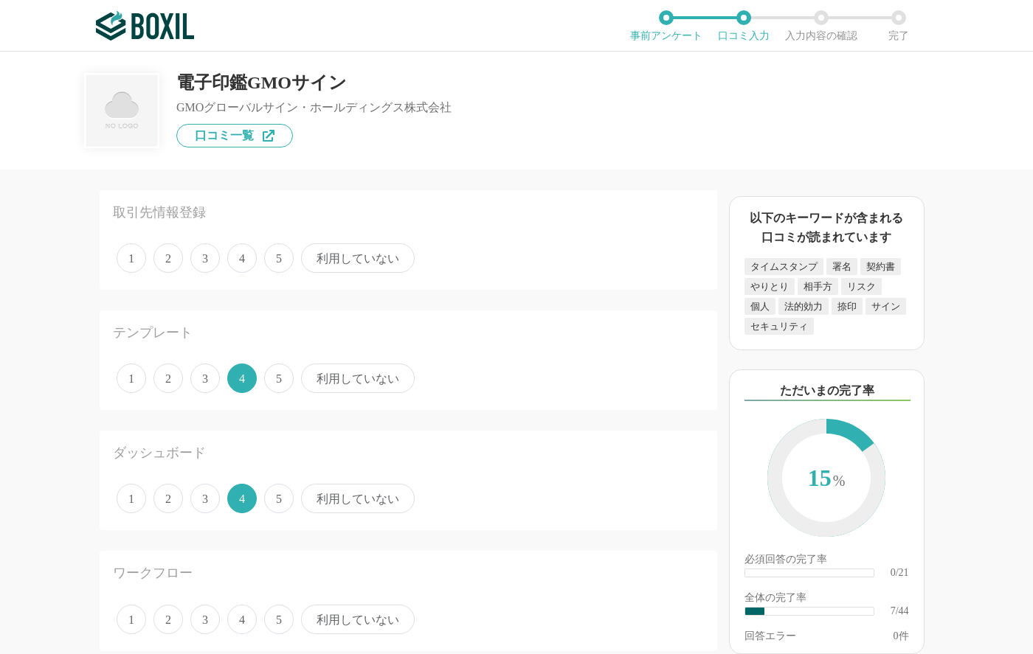
click at [362, 258] on span "利用していない" at bounding box center [358, 258] width 114 height 30
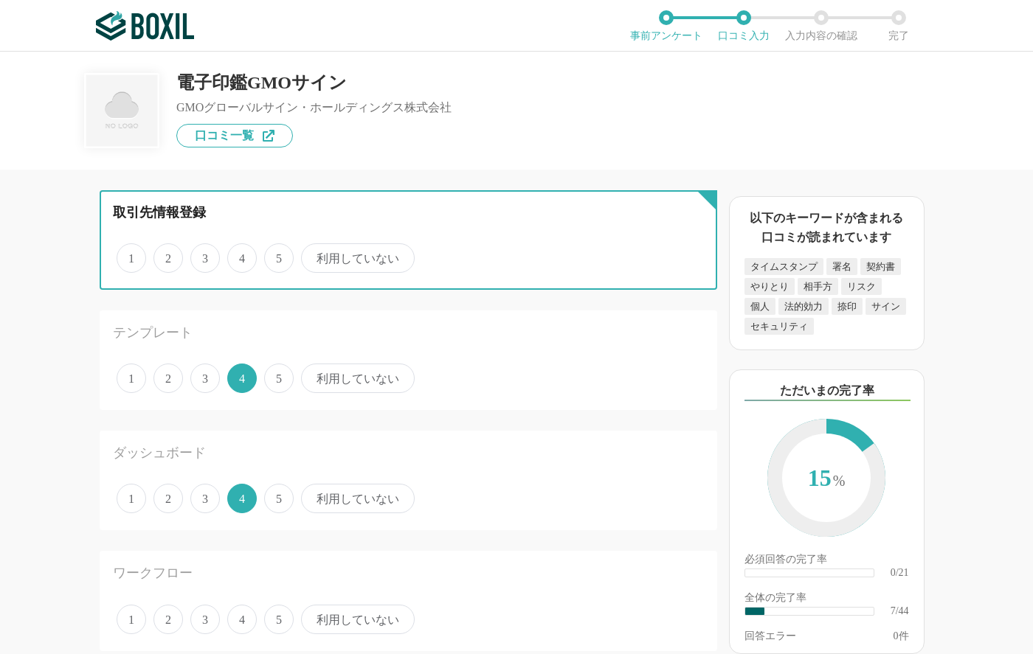
click at [314, 255] on input "利用していない" at bounding box center [310, 251] width 10 height 10
radio input "true"
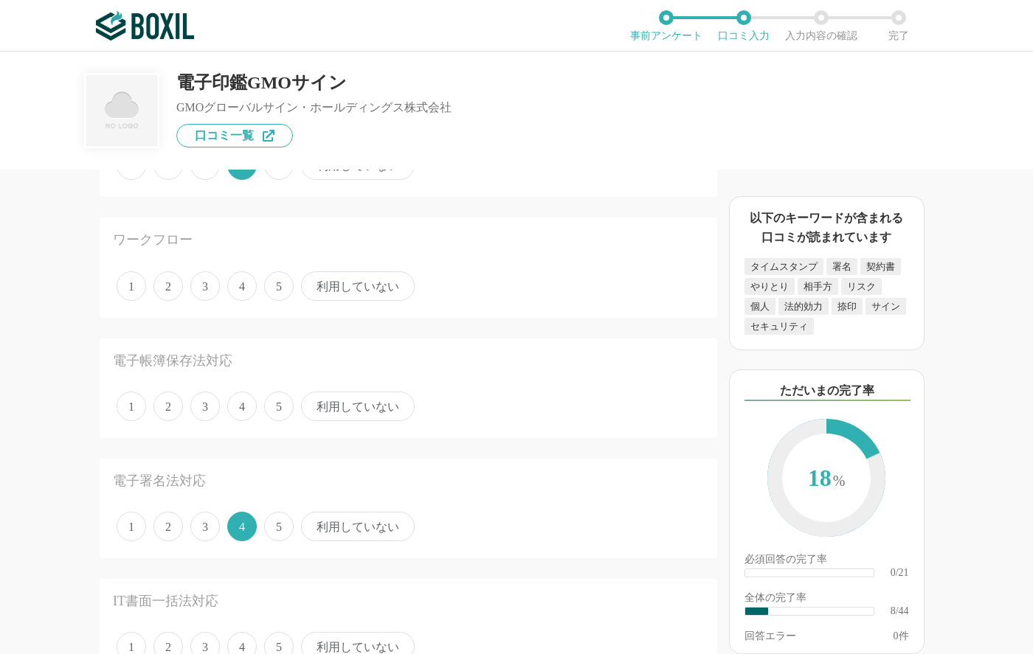
scroll to position [862, 0]
click at [244, 290] on span "4" at bounding box center [242, 284] width 30 height 30
click at [241, 281] on input "4" at bounding box center [236, 277] width 10 height 10
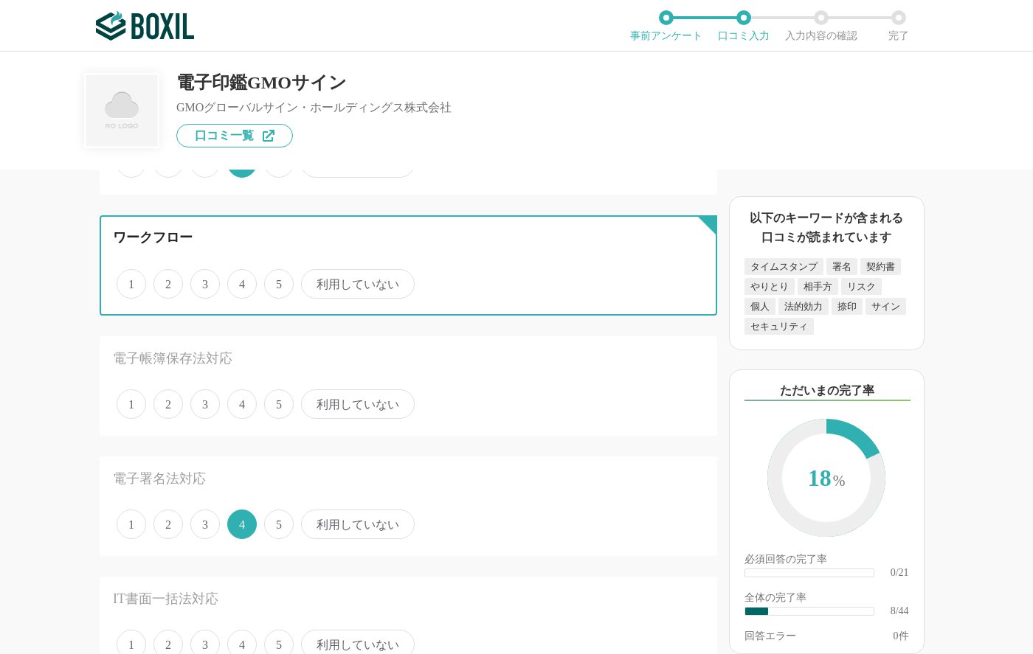
radio input "true"
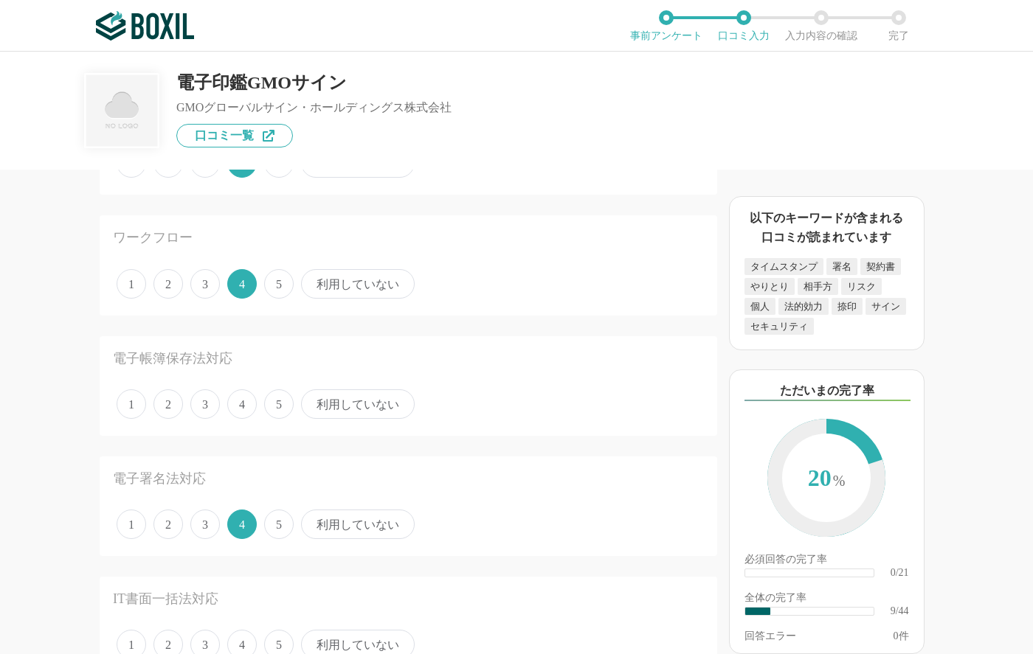
click at [245, 410] on span "4" at bounding box center [242, 405] width 30 height 30
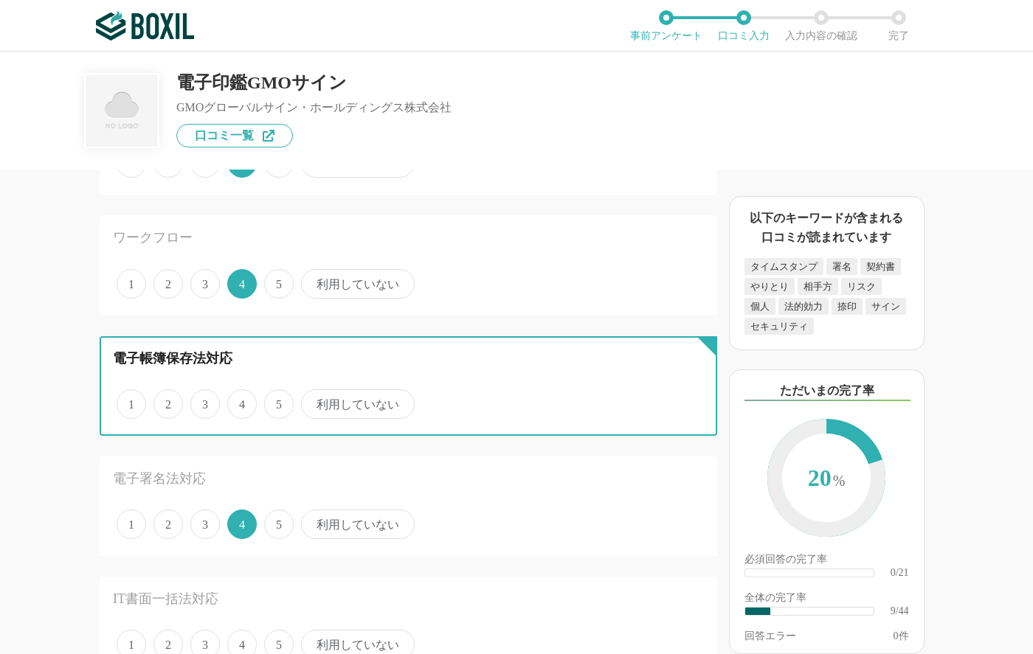
click at [241, 401] on input "4" at bounding box center [236, 397] width 10 height 10
radio input "true"
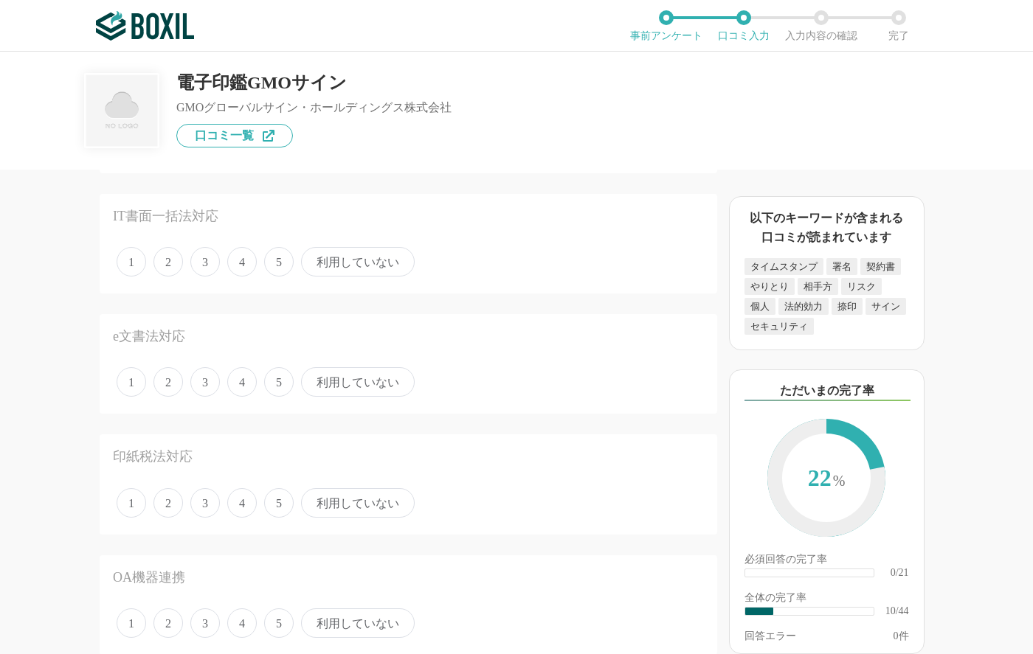
scroll to position [1243, 0]
click at [355, 257] on span "利用していない" at bounding box center [358, 264] width 114 height 30
click at [314, 257] on input "利用していない" at bounding box center [310, 257] width 10 height 10
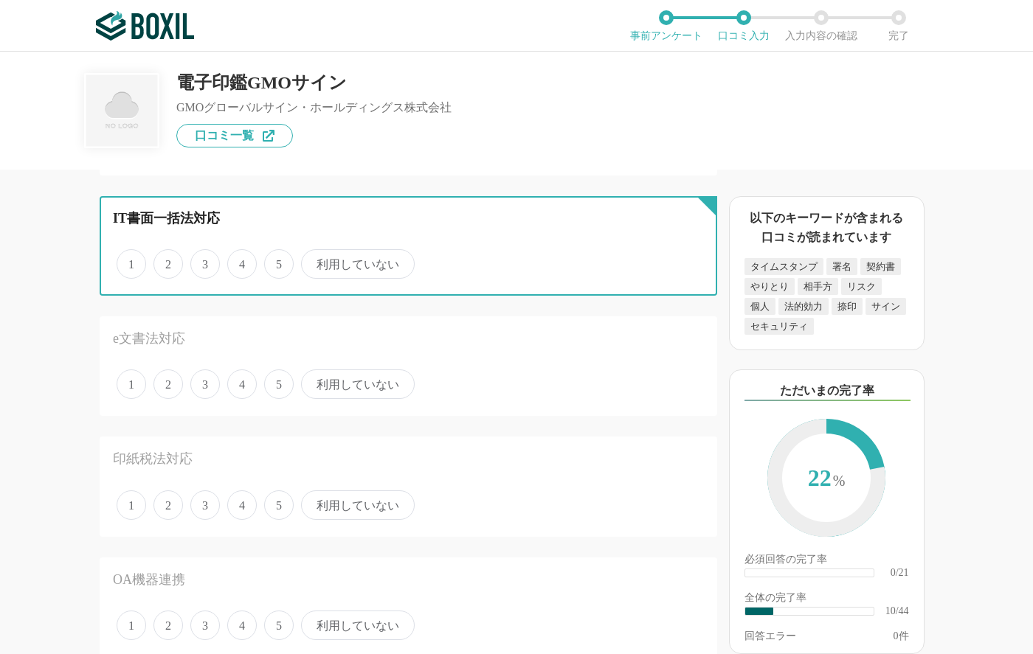
radio input "true"
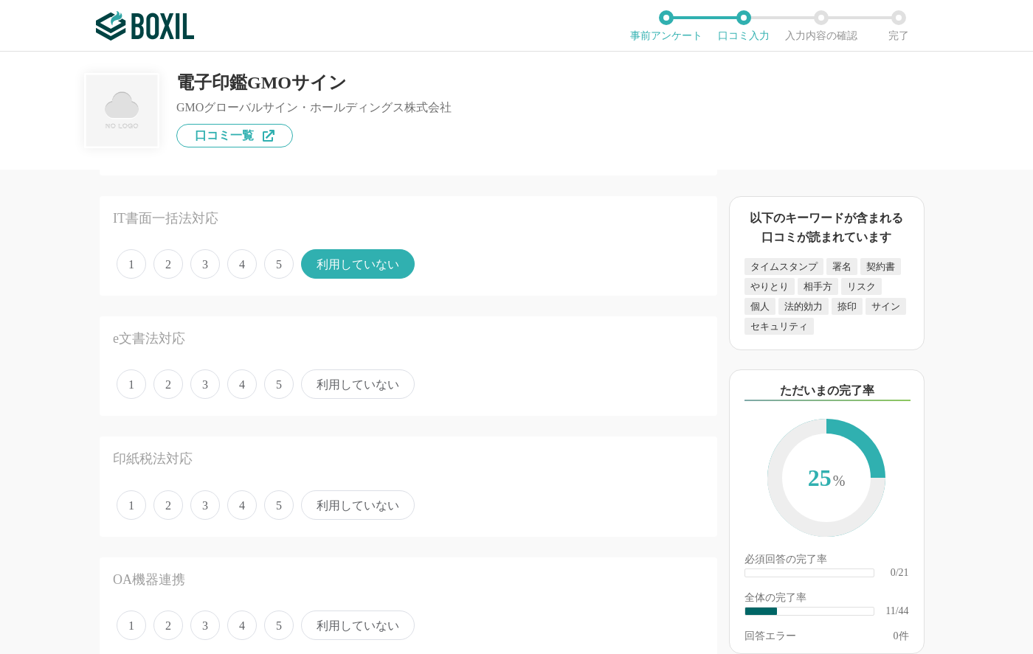
click at [360, 390] on span "利用していない" at bounding box center [358, 385] width 114 height 30
click at [314, 381] on input "利用していない" at bounding box center [310, 377] width 10 height 10
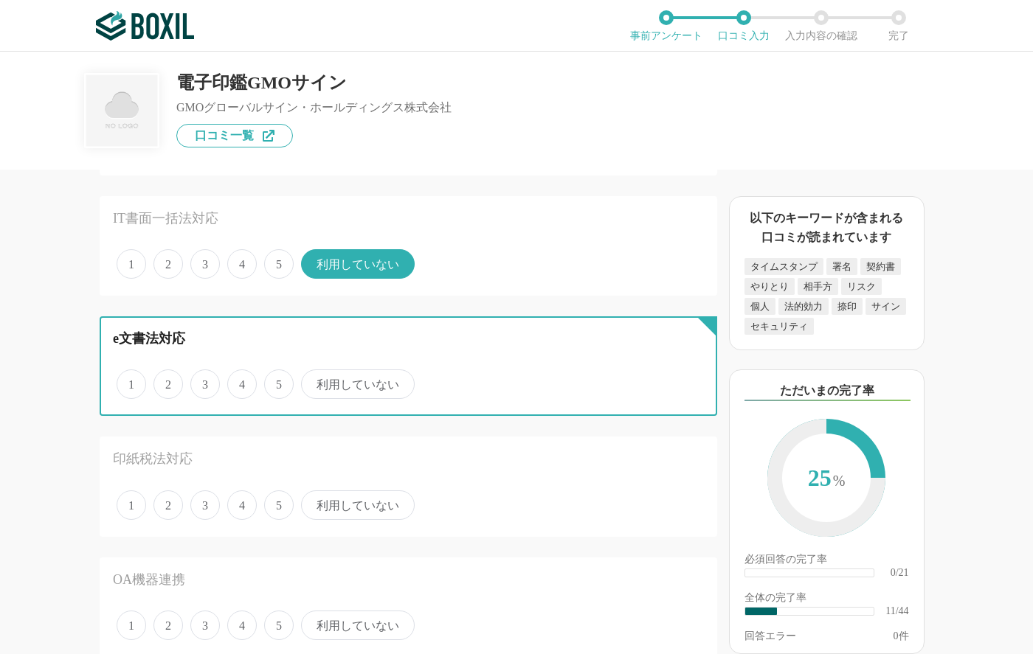
radio input "true"
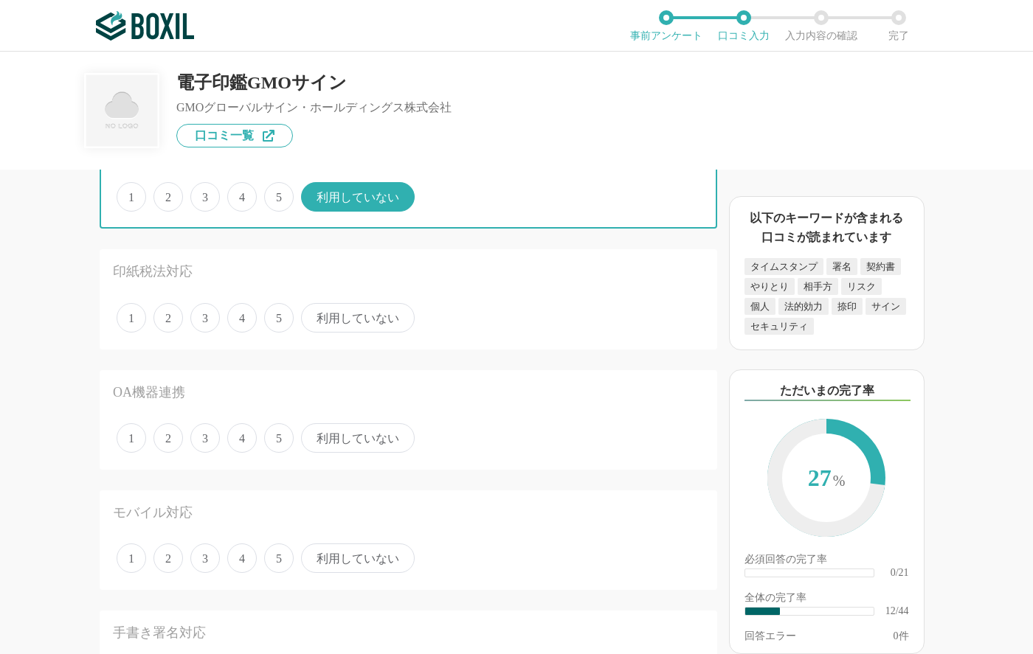
scroll to position [1434, 0]
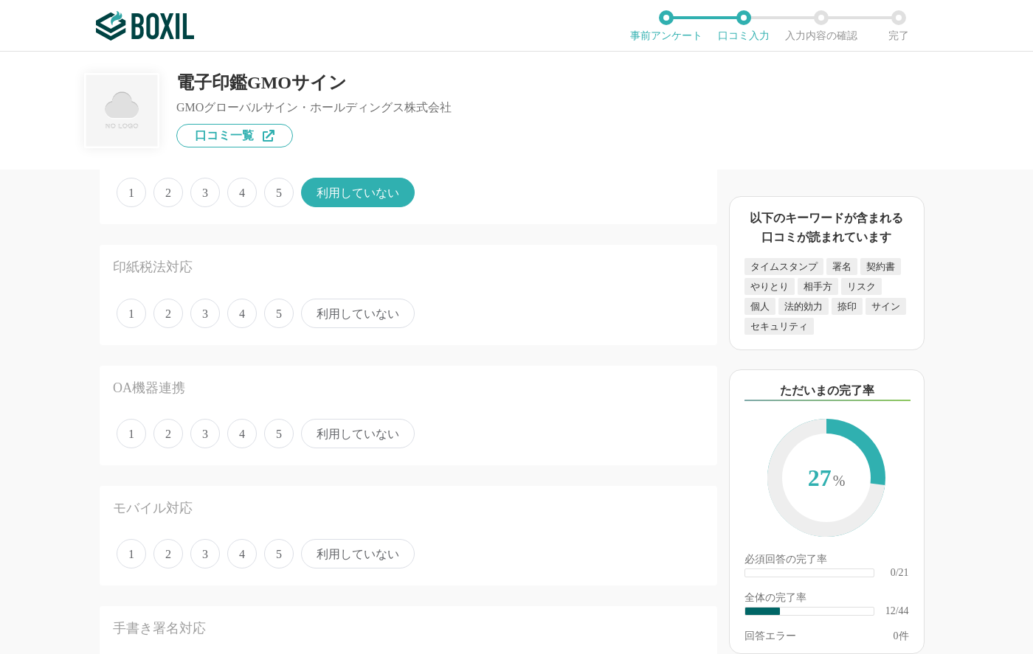
click at [373, 311] on span "利用していない" at bounding box center [358, 314] width 114 height 30
click at [314, 311] on input "利用していない" at bounding box center [310, 306] width 10 height 10
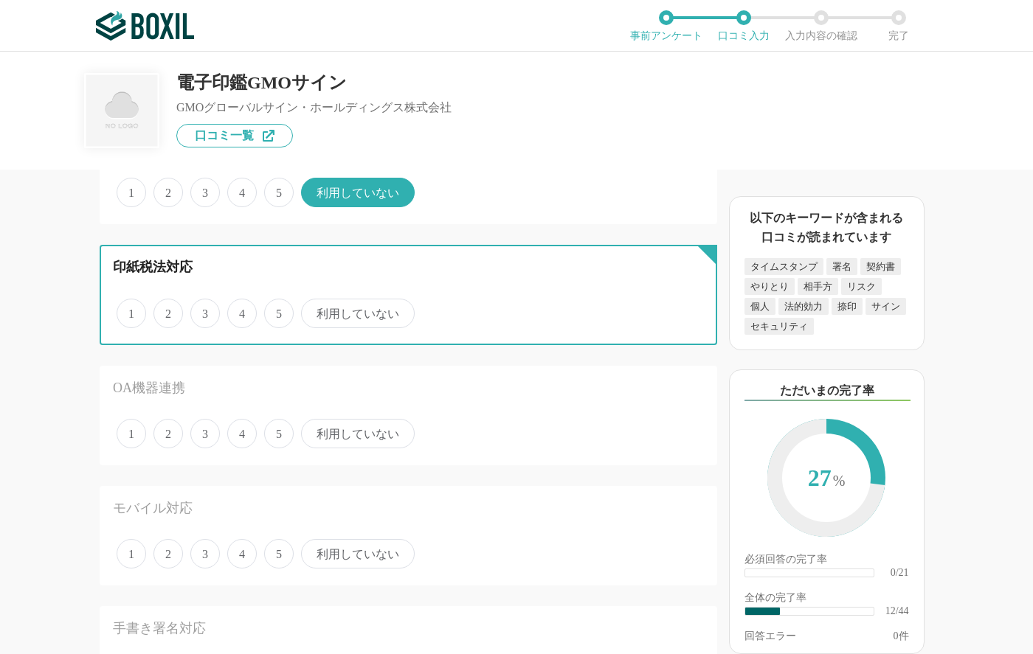
radio input "true"
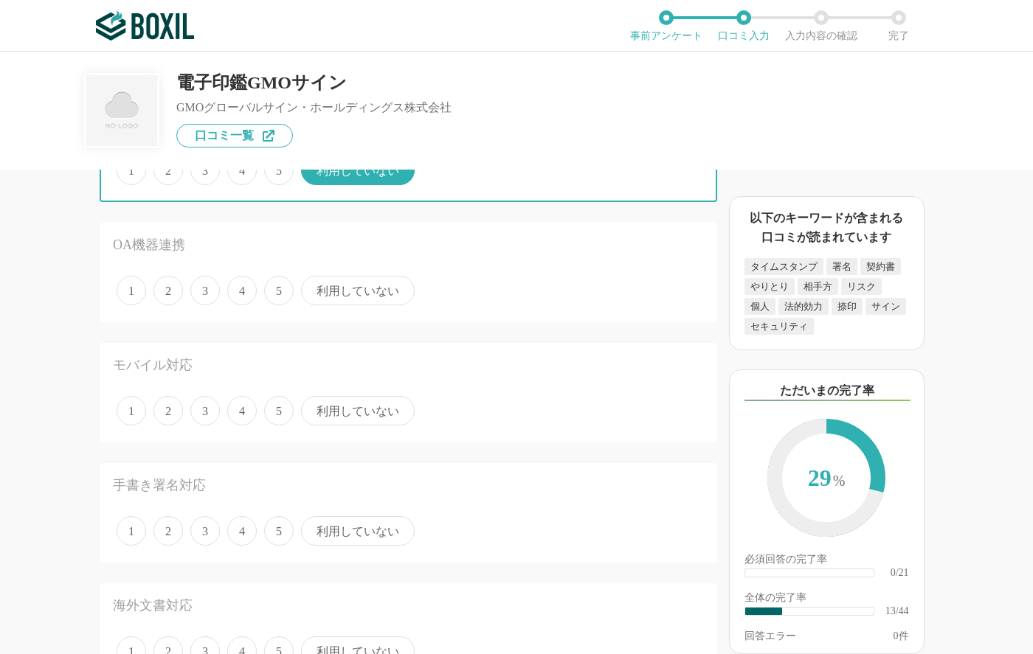
scroll to position [1590, 0]
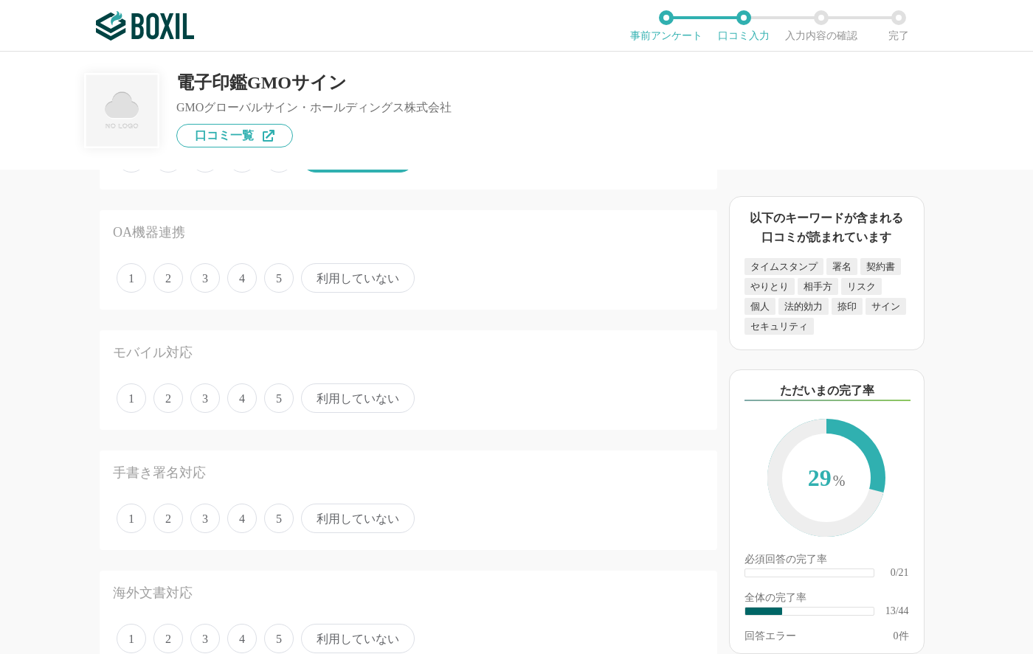
click at [383, 277] on span "利用していない" at bounding box center [358, 278] width 114 height 30
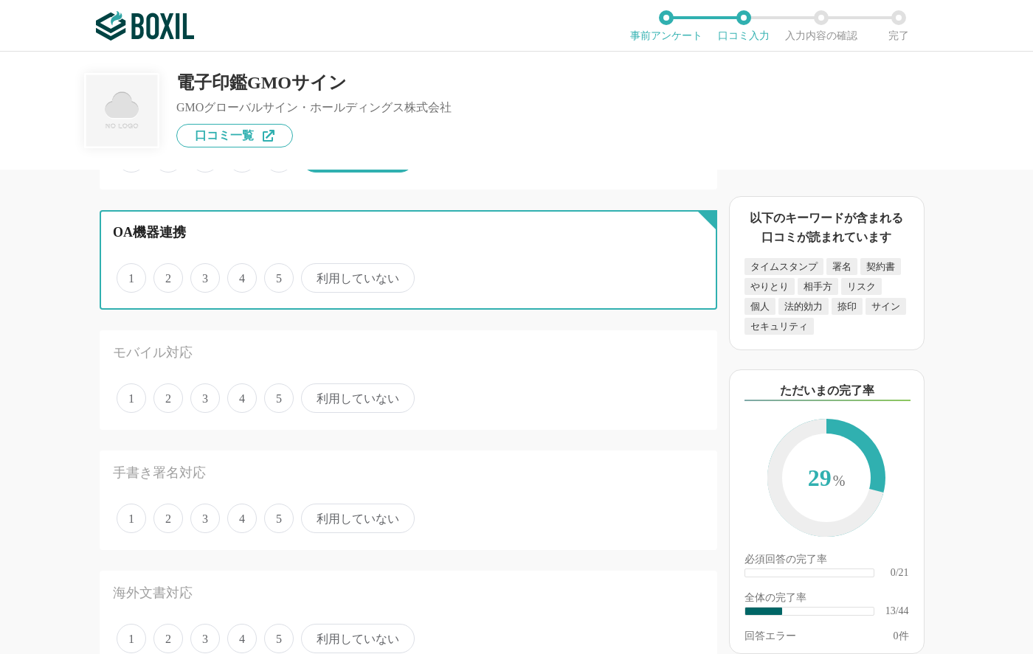
click at [314, 275] on input "利用していない" at bounding box center [310, 271] width 10 height 10
radio input "true"
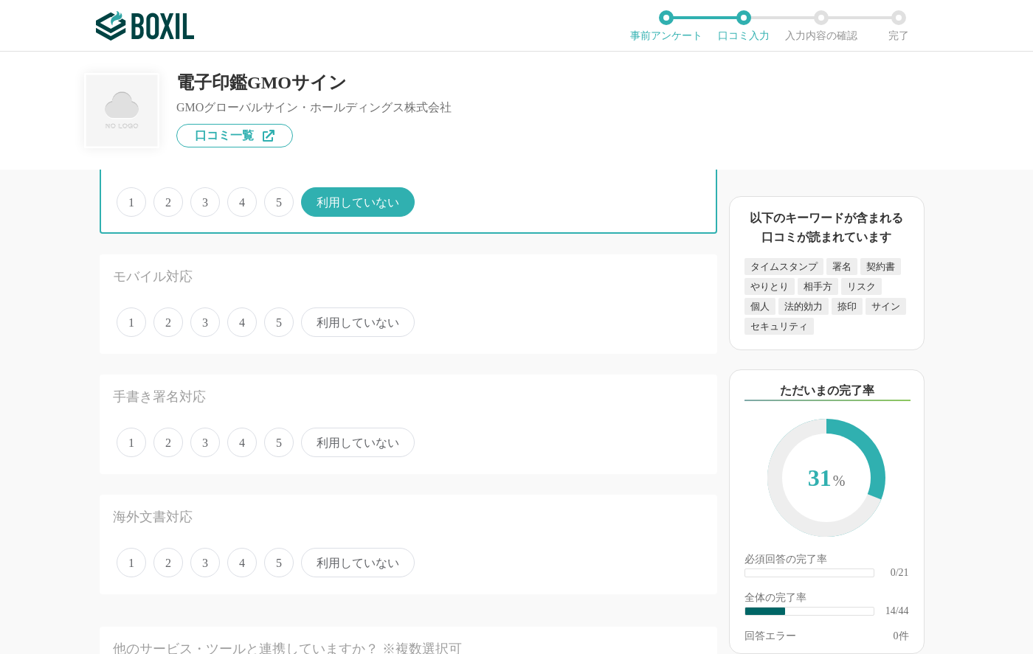
scroll to position [1733, 0]
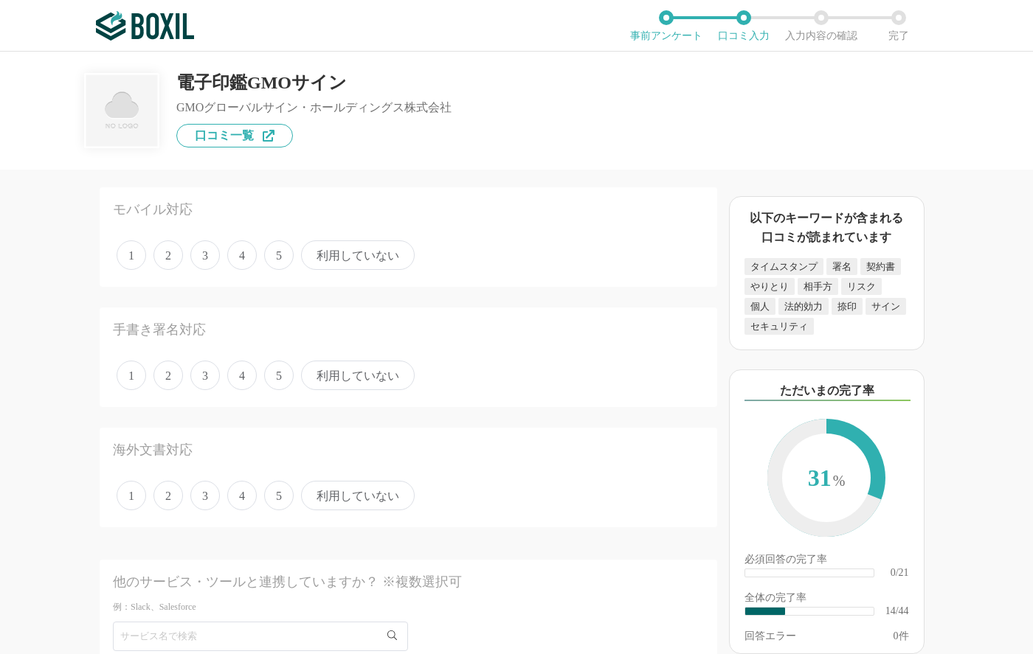
click at [371, 255] on span "利用していない" at bounding box center [358, 256] width 114 height 30
click at [314, 252] on input "利用していない" at bounding box center [310, 248] width 10 height 10
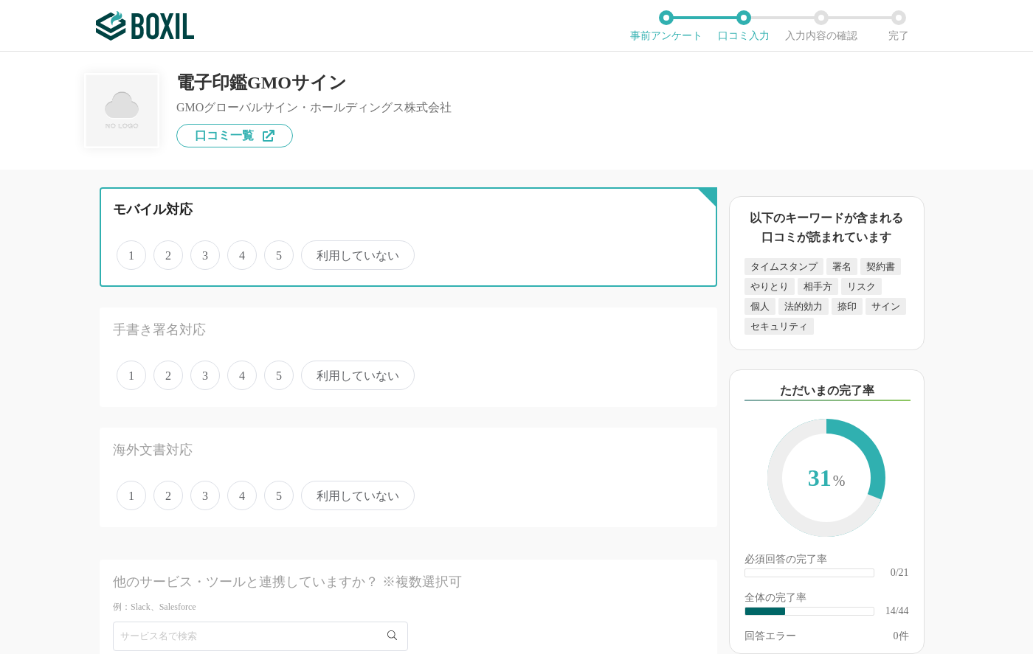
radio input "true"
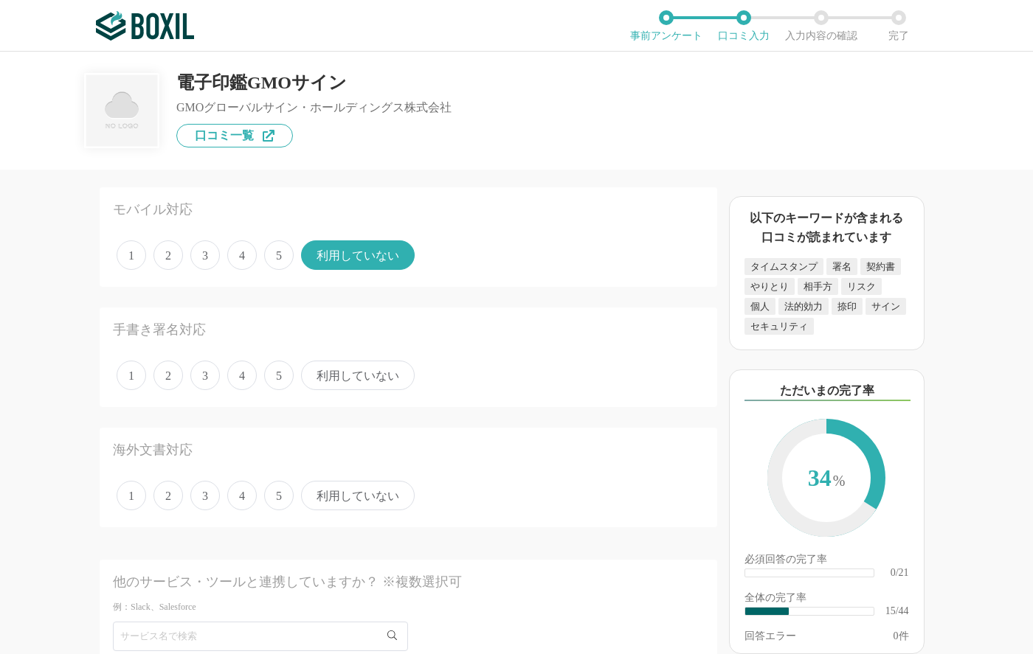
click at [377, 382] on span "利用していない" at bounding box center [358, 376] width 114 height 30
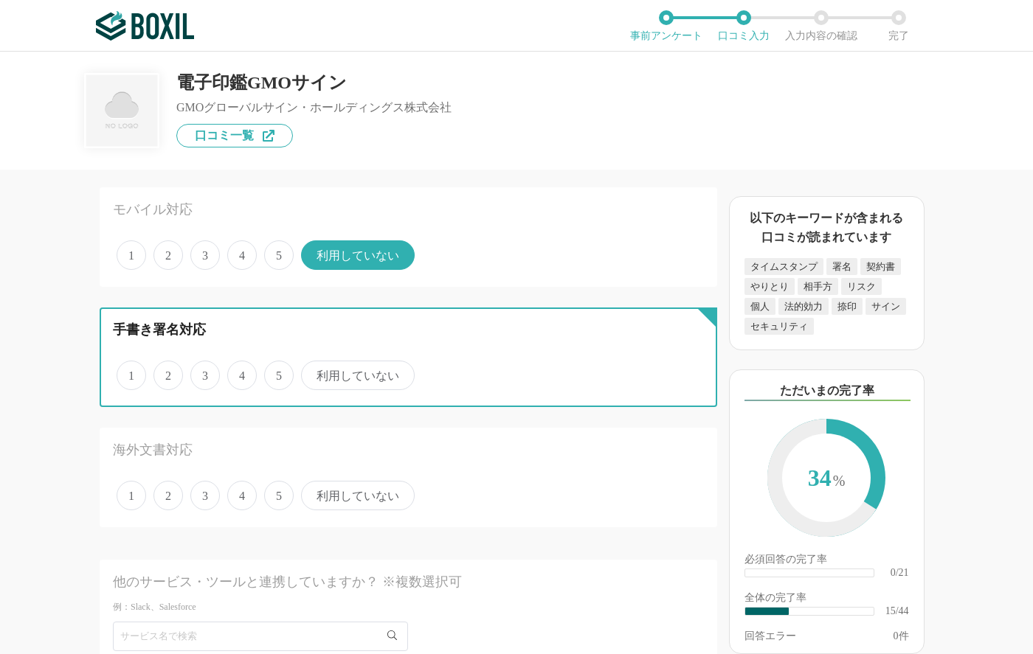
click at [314, 373] on input "利用していない" at bounding box center [310, 368] width 10 height 10
radio input "true"
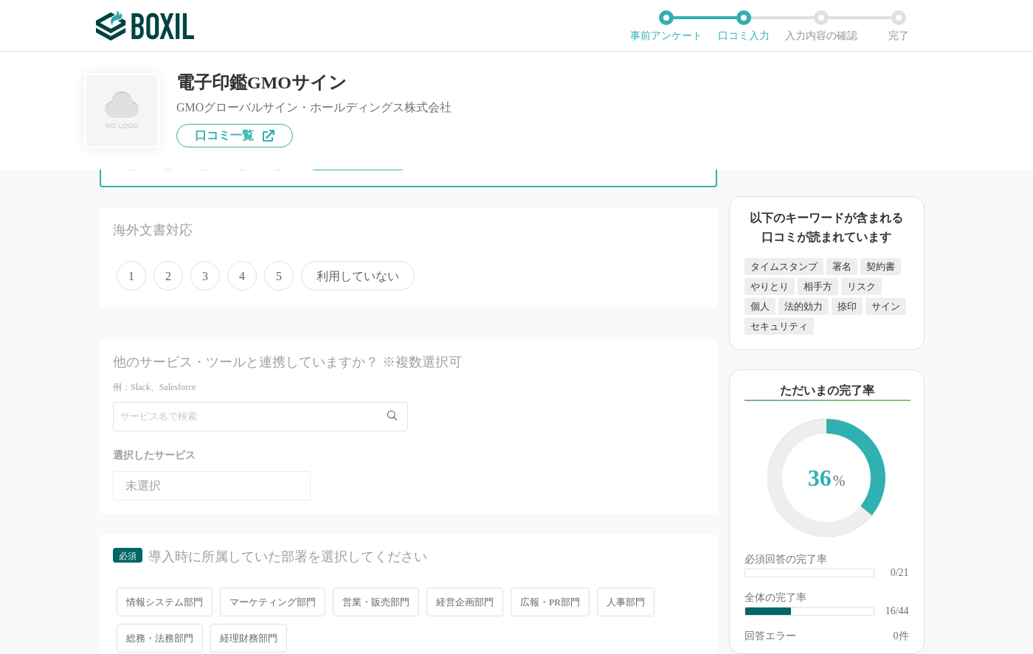
scroll to position [1955, 0]
click at [373, 271] on span "利用していない" at bounding box center [358, 274] width 114 height 30
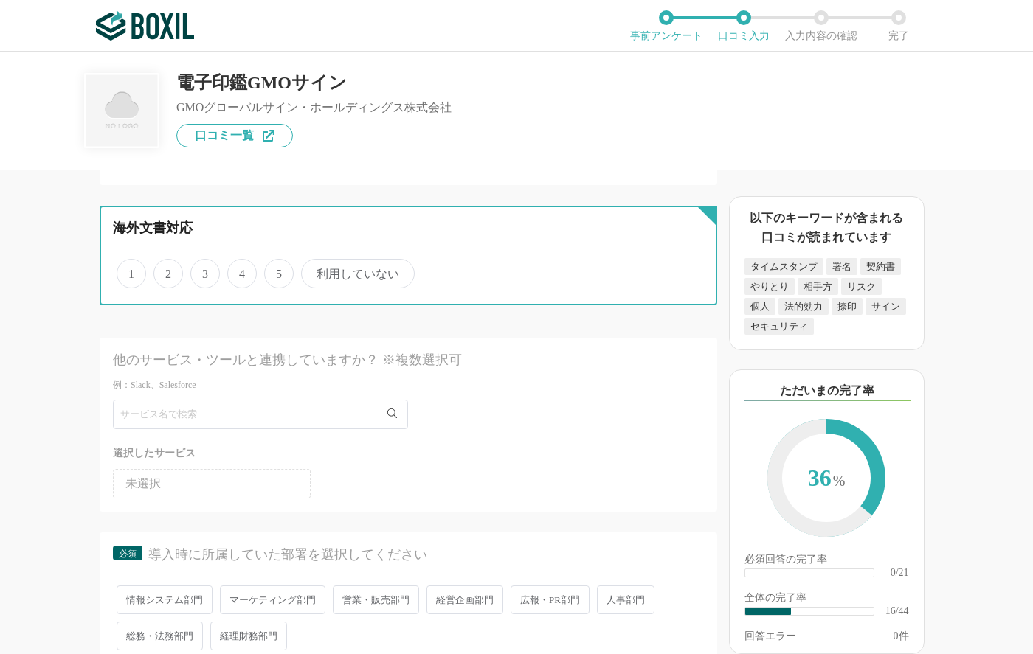
click at [314, 271] on input "利用していない" at bounding box center [310, 266] width 10 height 10
radio input "true"
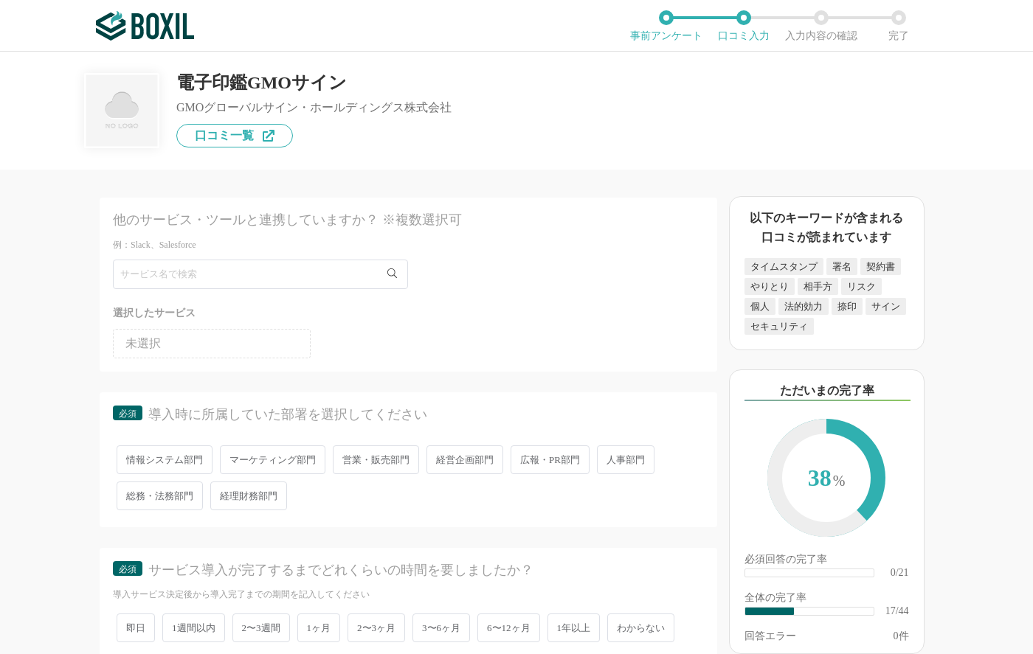
scroll to position [2099, 0]
click at [467, 460] on span "経営企画部門" at bounding box center [464, 456] width 77 height 29
click at [440, 454] on input "経営企画部門" at bounding box center [435, 449] width 10 height 10
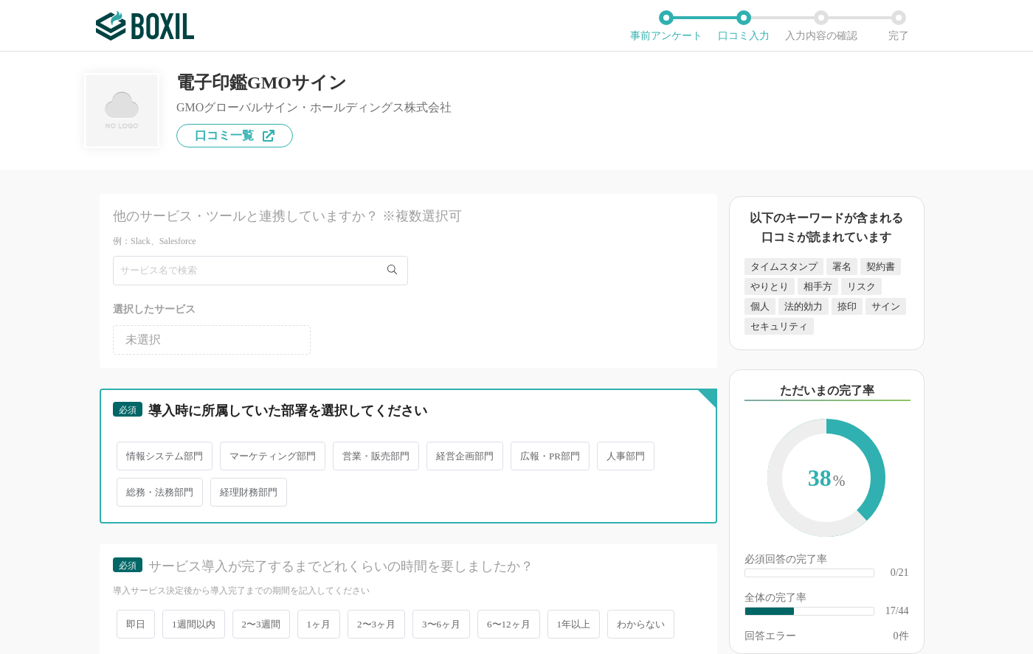
radio input "true"
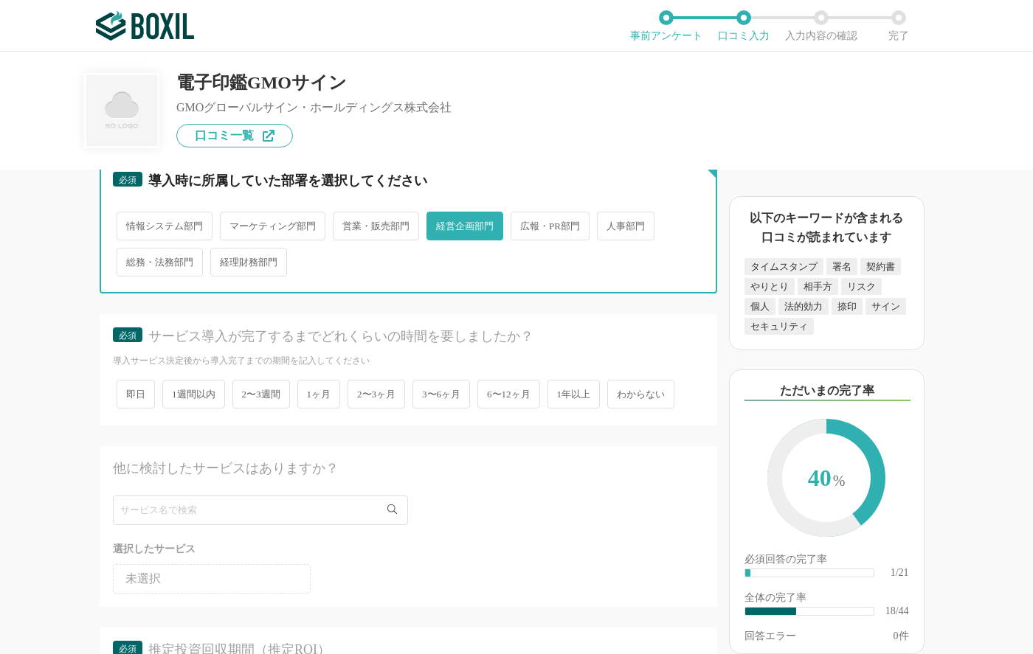
scroll to position [2338, 0]
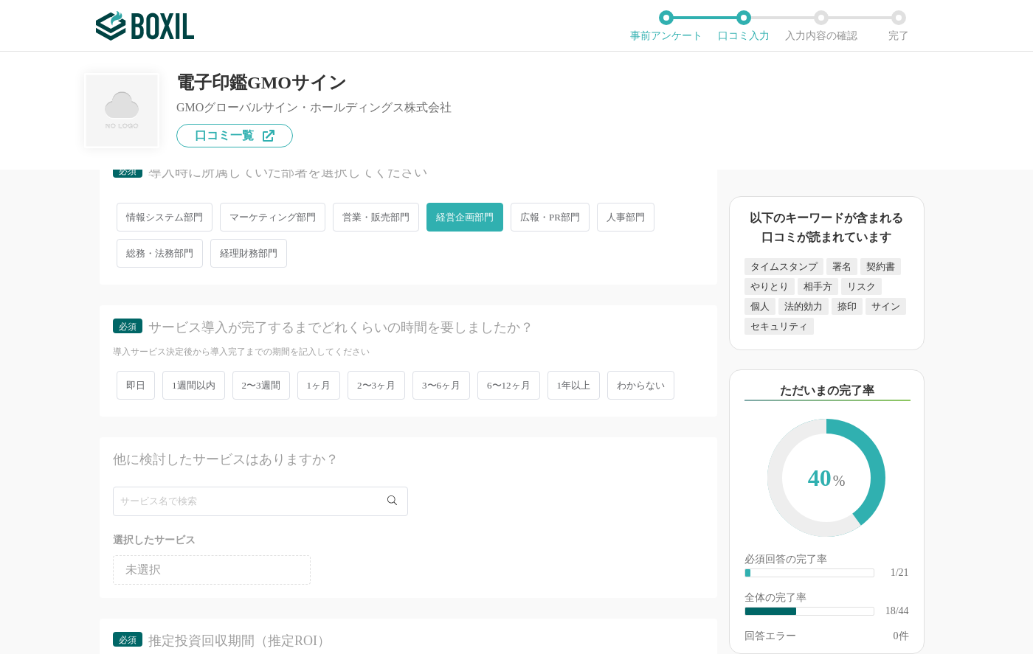
click at [187, 387] on span "1週間以内" at bounding box center [193, 385] width 63 height 29
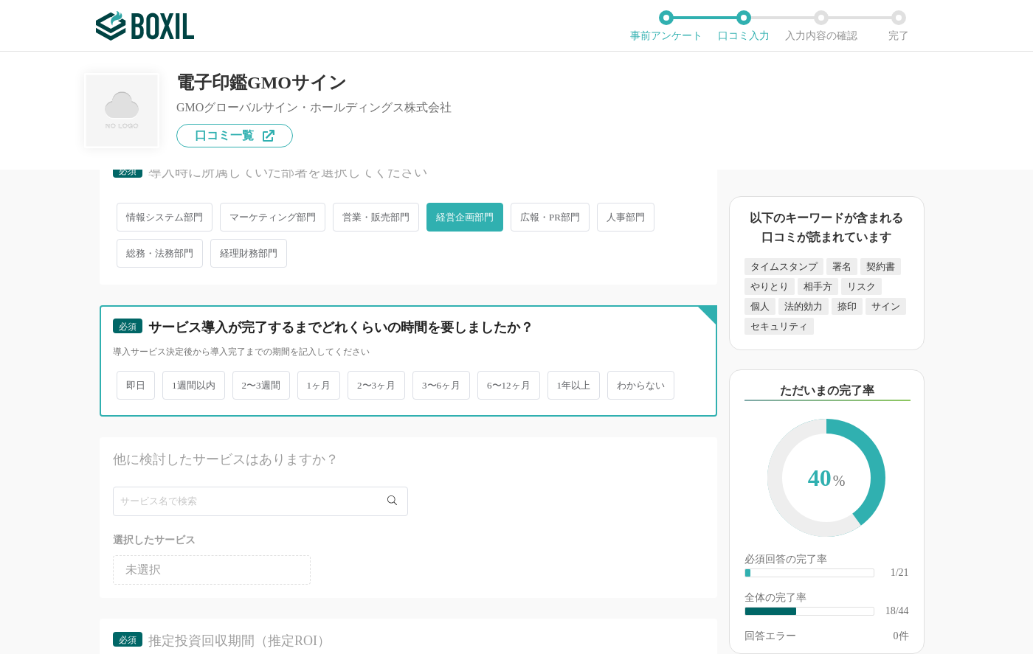
click at [176, 383] on input "1週間以内" at bounding box center [171, 378] width 10 height 10
radio input "true"
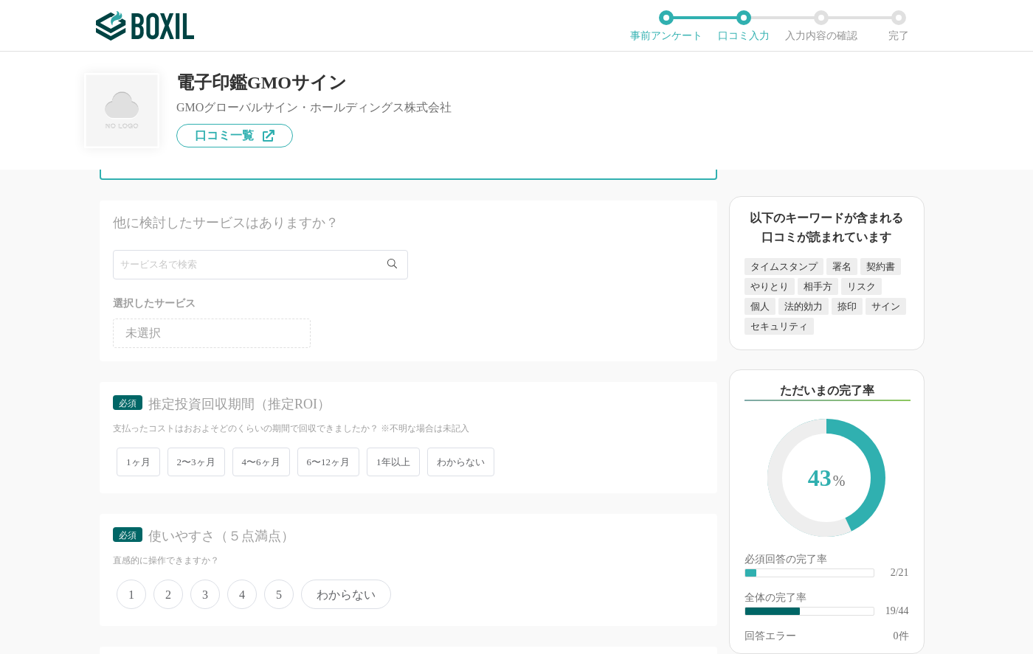
scroll to position [2614, 0]
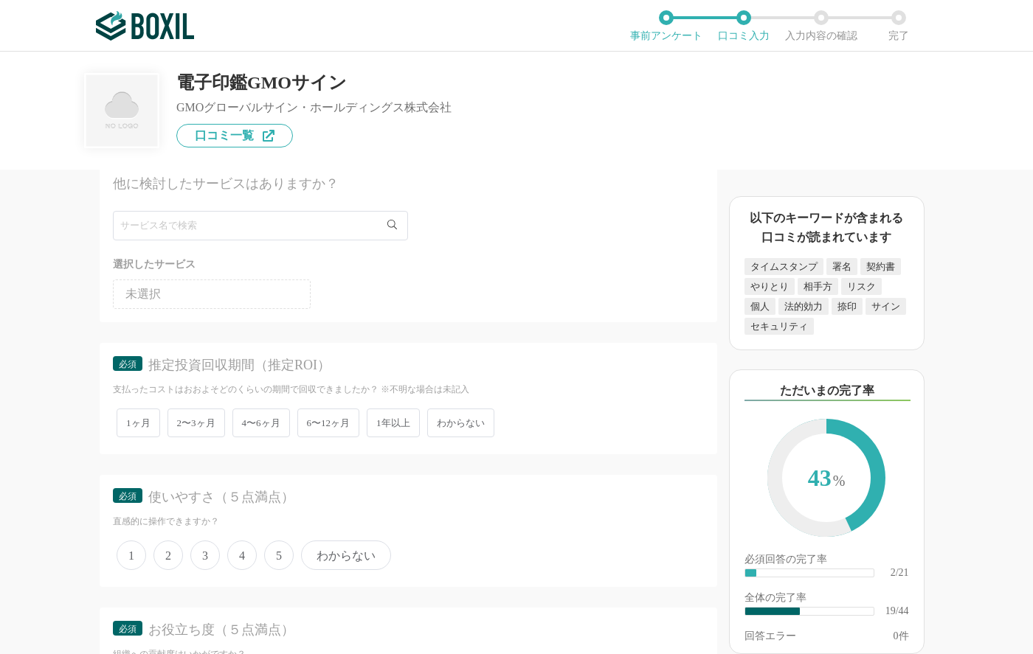
click at [465, 433] on span "わからない" at bounding box center [460, 423] width 67 height 29
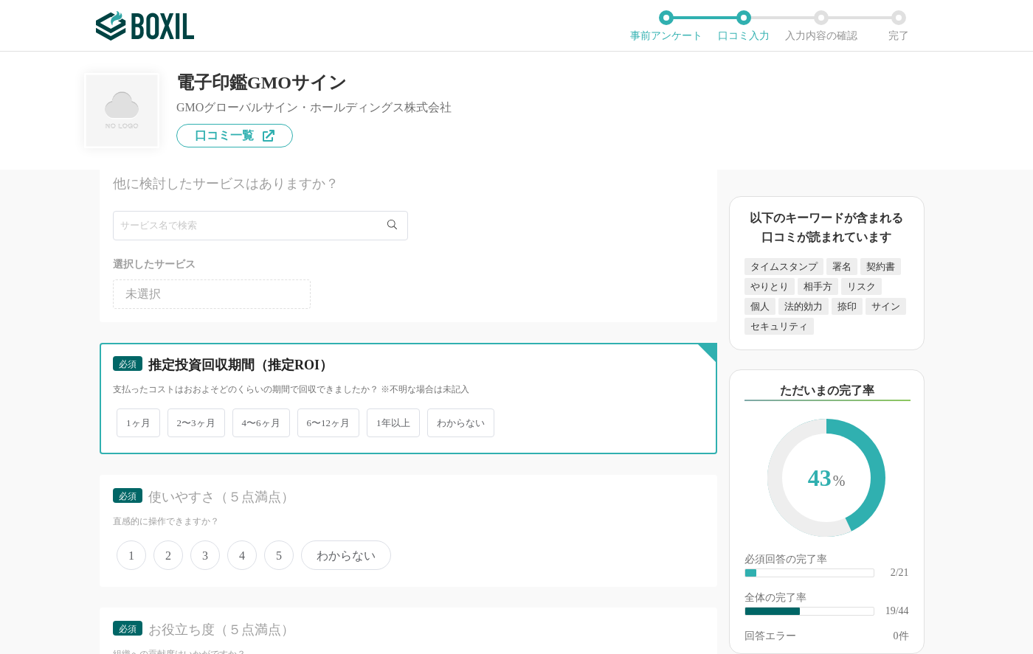
click at [440, 421] on input "わからない" at bounding box center [436, 416] width 10 height 10
radio input "true"
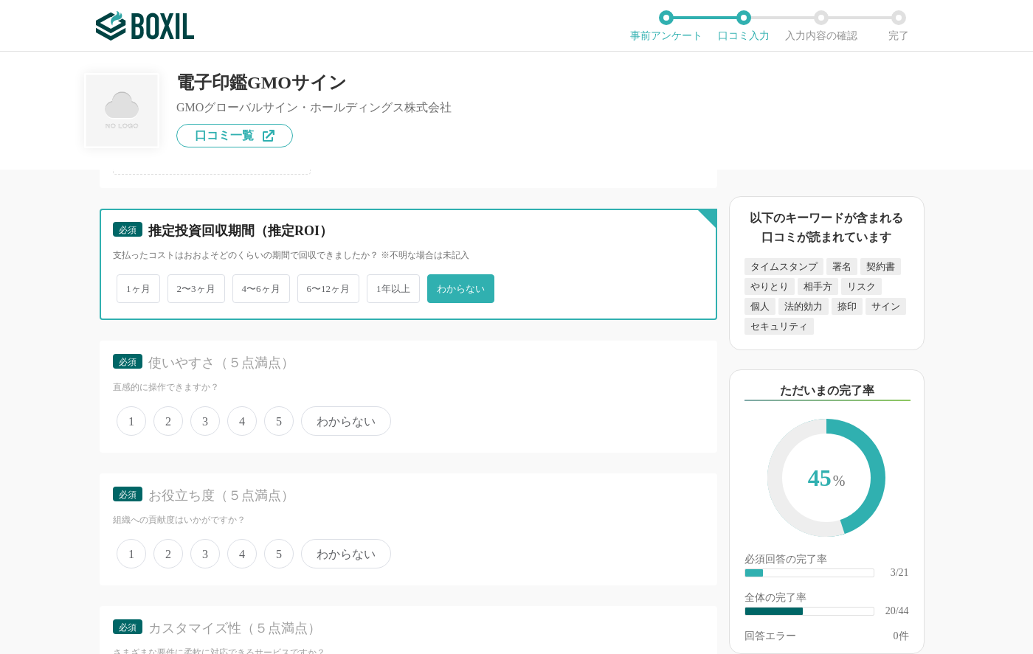
scroll to position [2751, 0]
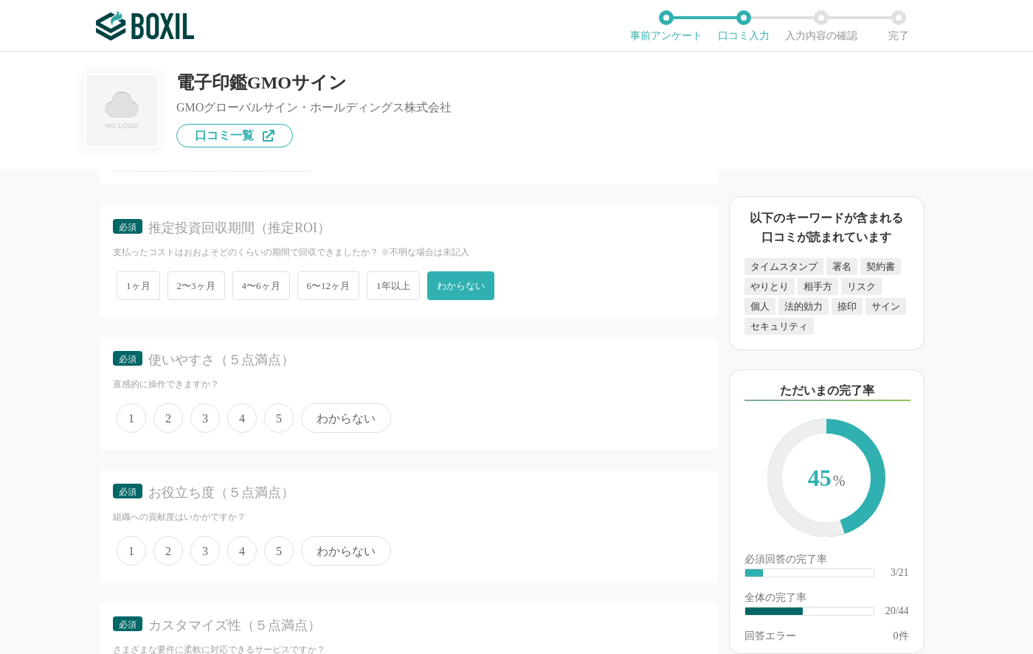
click at [240, 420] on span "4" at bounding box center [242, 419] width 30 height 30
click at [240, 415] on input "4" at bounding box center [236, 411] width 10 height 10
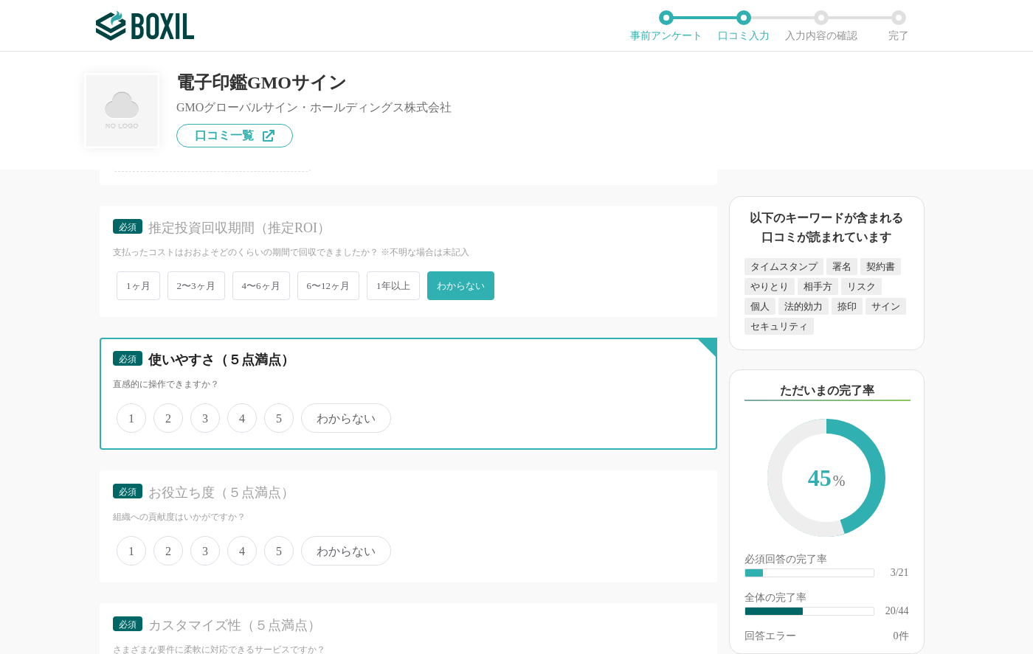
radio input "true"
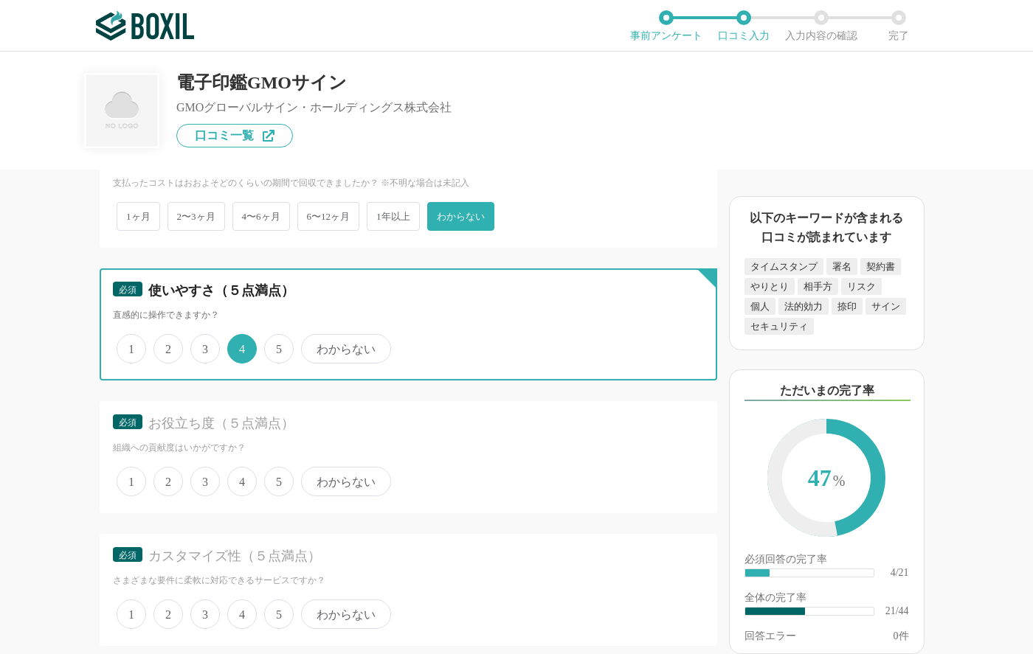
scroll to position [2862, 0]
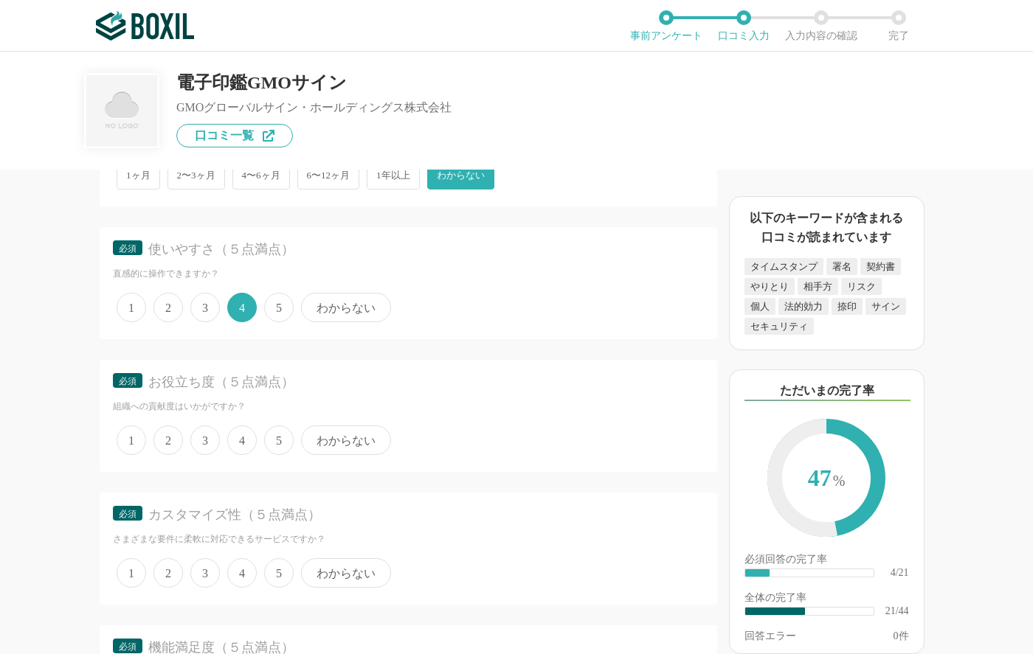
click at [246, 441] on span "4" at bounding box center [242, 441] width 30 height 30
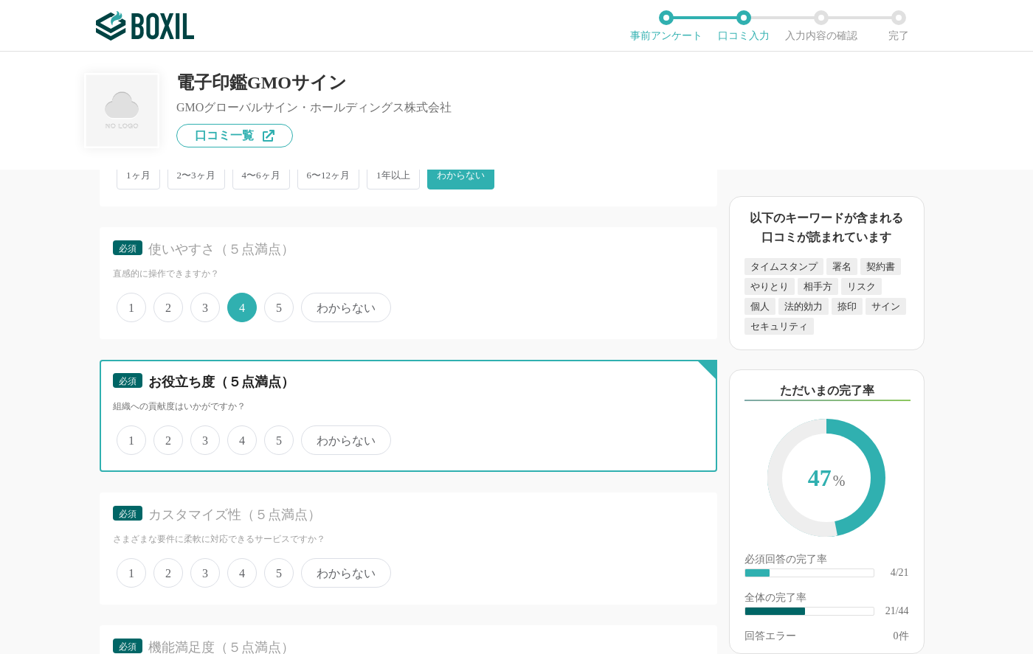
click at [241, 438] on input "4" at bounding box center [236, 433] width 10 height 10
radio input "true"
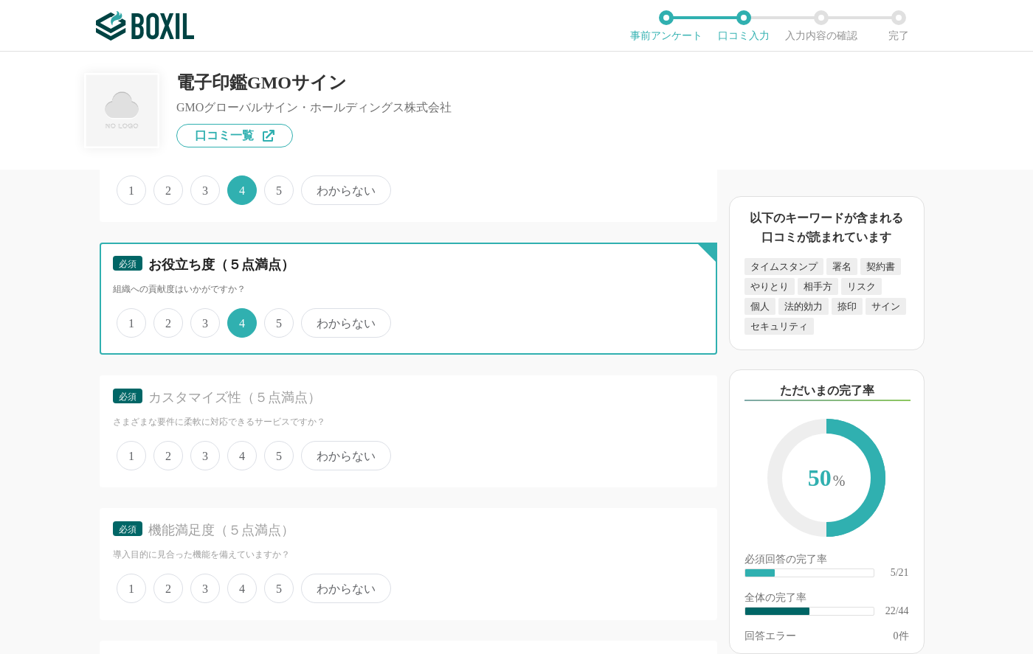
scroll to position [3087, 0]
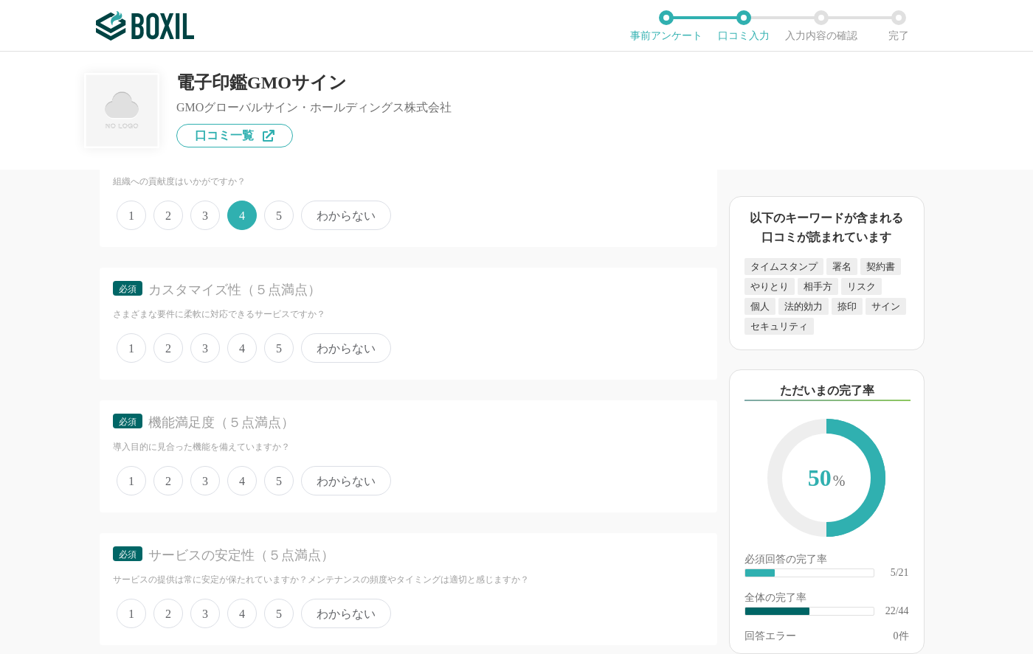
click at [362, 344] on span "わからない" at bounding box center [346, 349] width 90 height 30
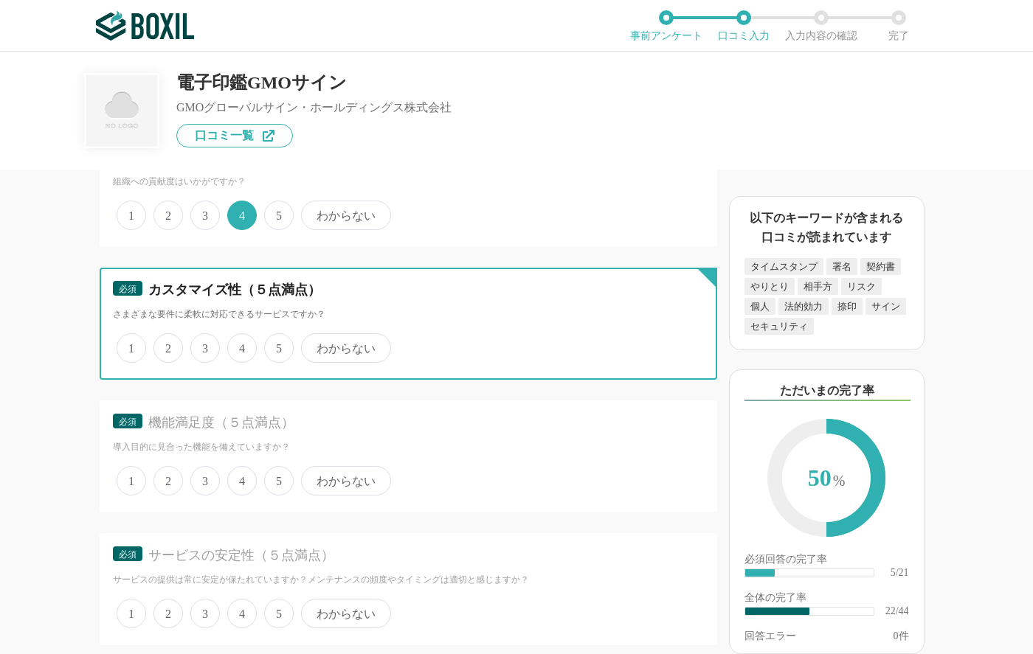
click at [314, 344] on input "わからない" at bounding box center [310, 341] width 10 height 10
radio input "true"
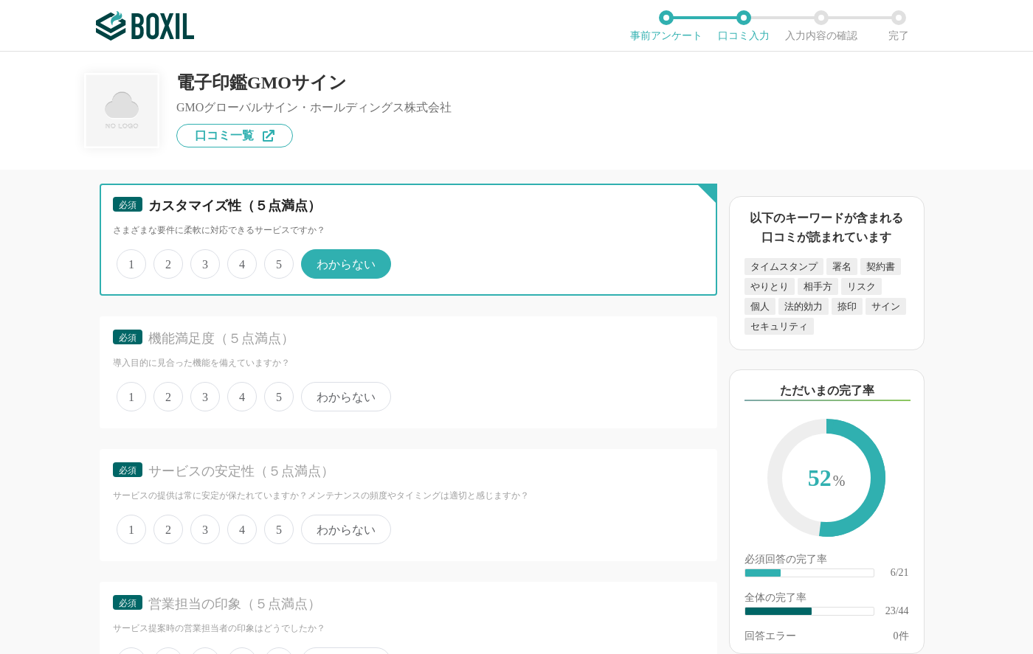
scroll to position [3255, 0]
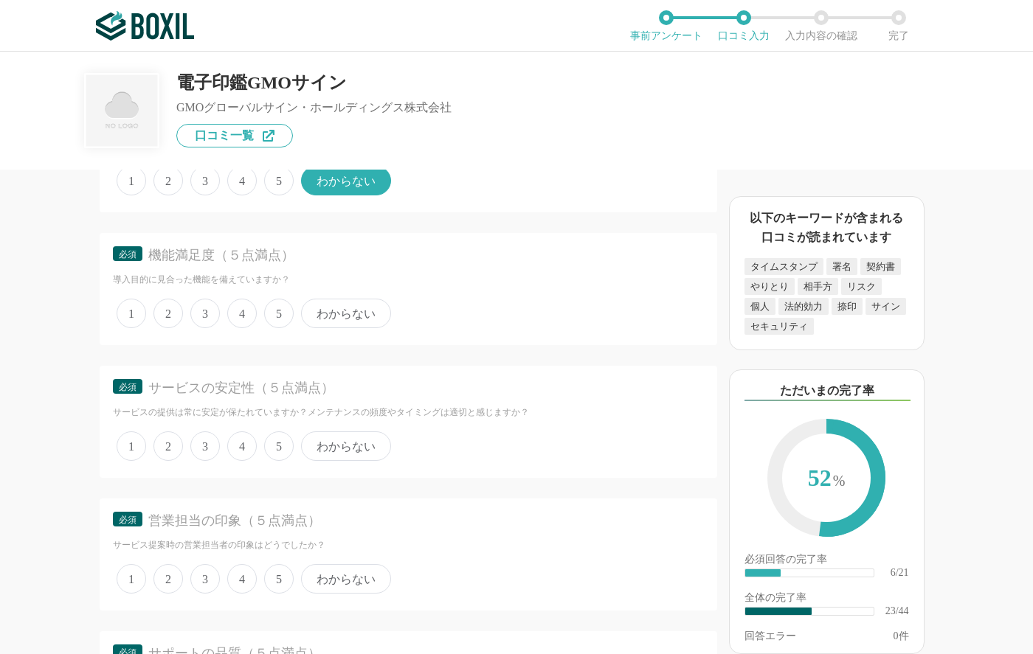
click at [243, 315] on span "4" at bounding box center [242, 314] width 30 height 30
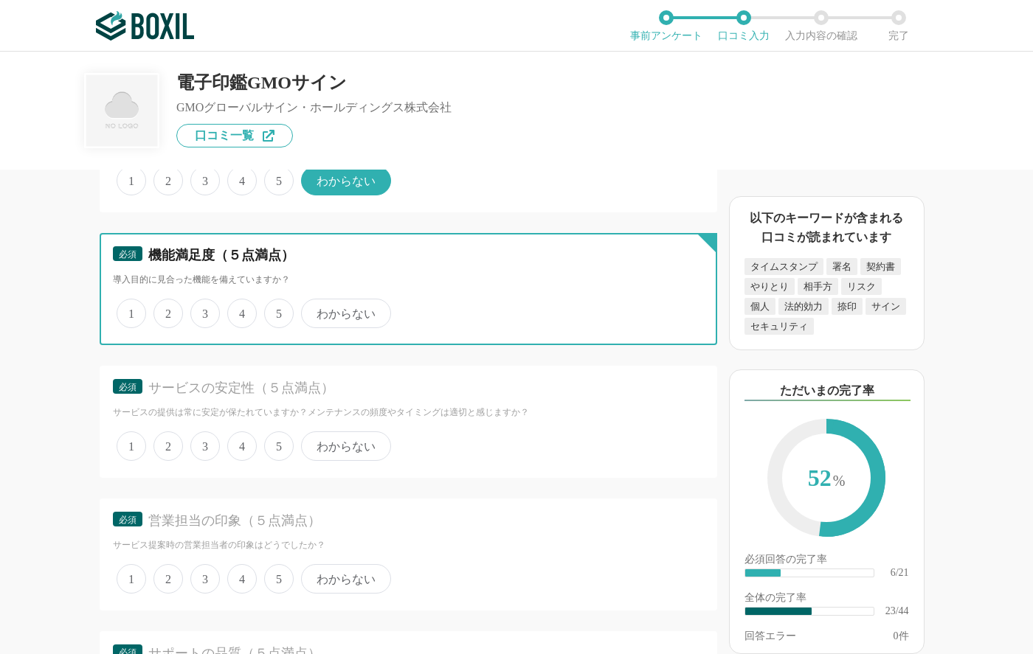
click at [241, 311] on input "4" at bounding box center [236, 306] width 10 height 10
radio input "true"
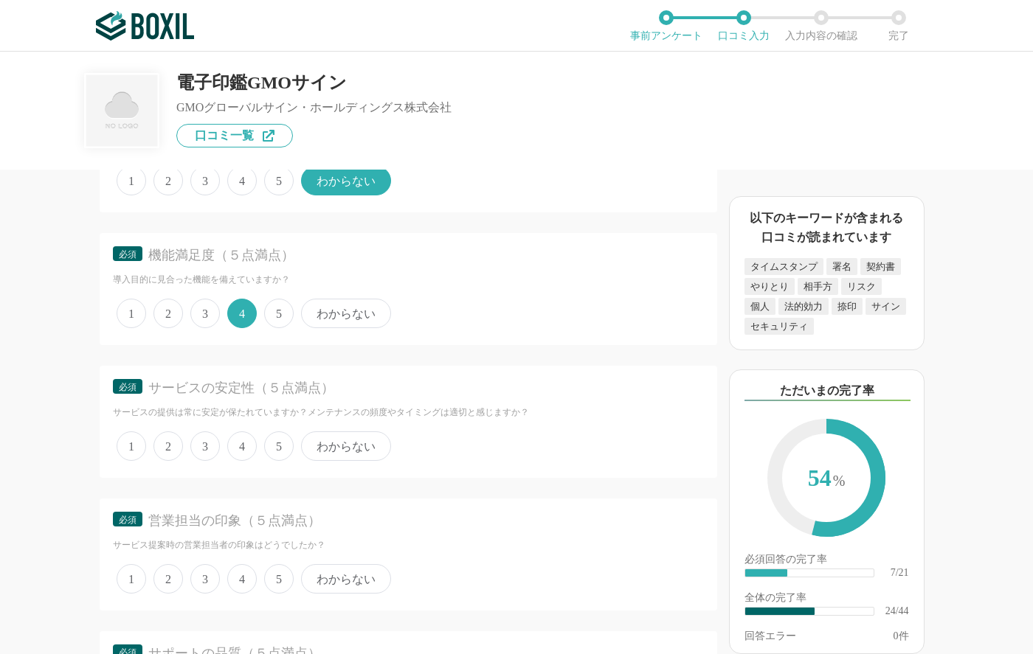
click at [247, 440] on span "4" at bounding box center [242, 447] width 30 height 30
click at [241, 440] on input "4" at bounding box center [236, 439] width 10 height 10
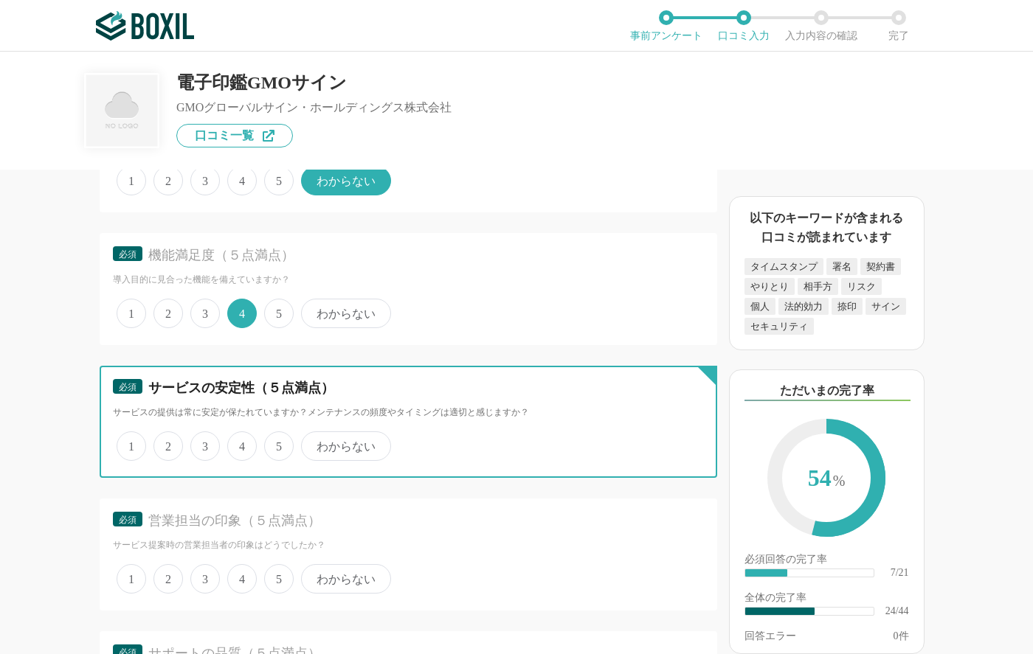
radio input "true"
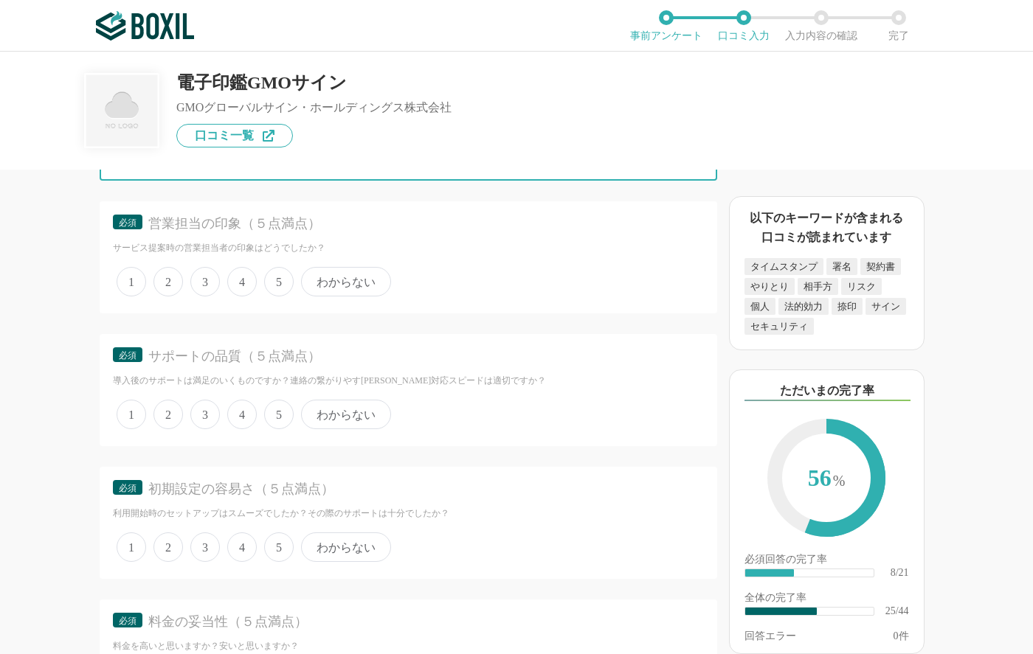
scroll to position [3554, 0]
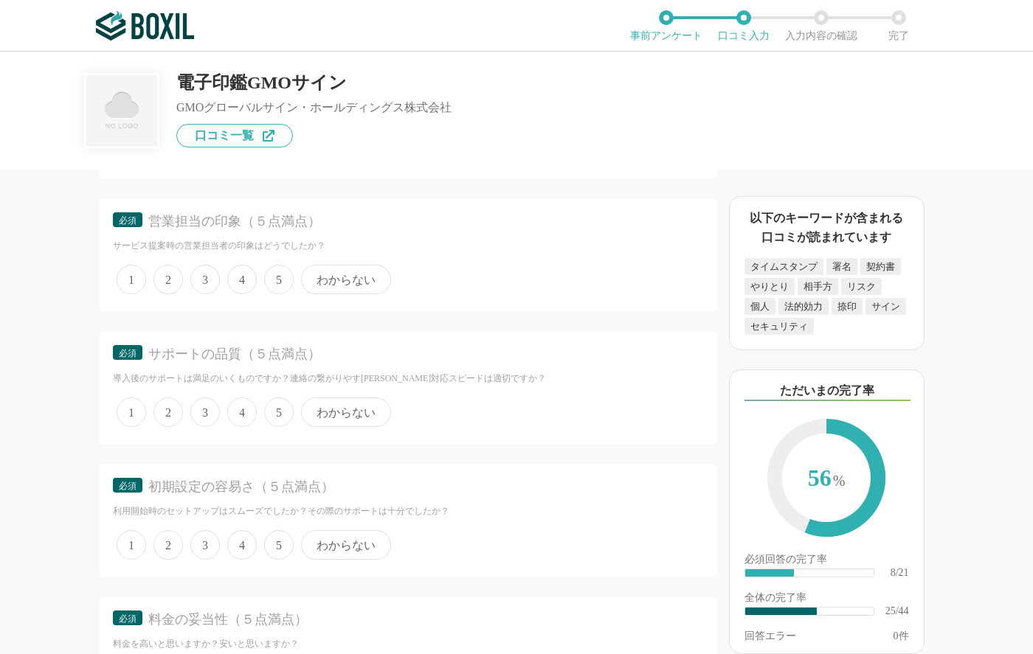
click at [345, 283] on span "わからない" at bounding box center [346, 280] width 90 height 30
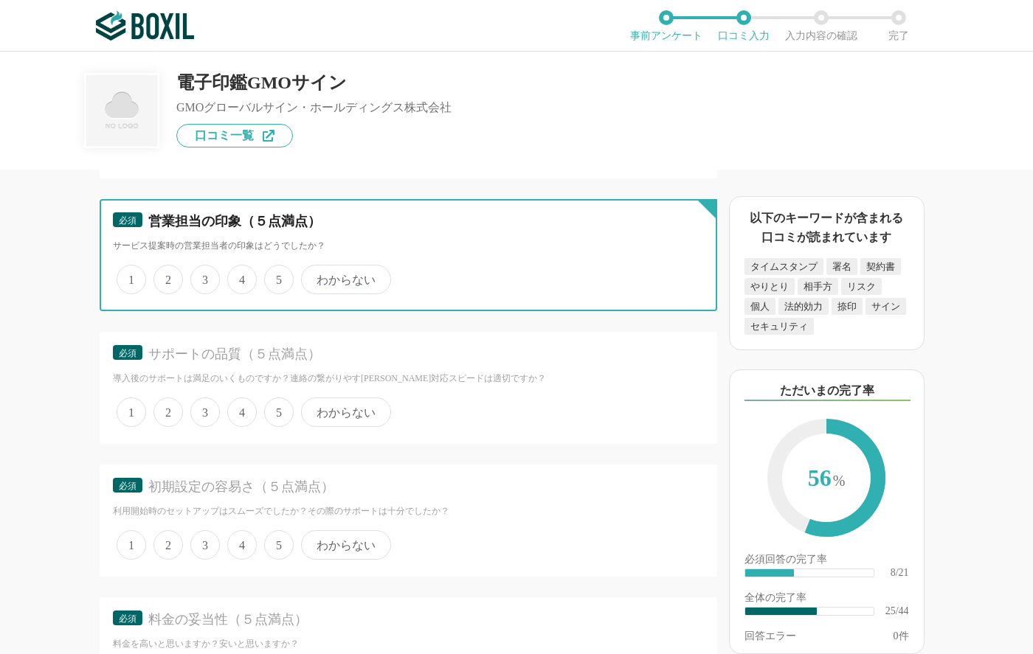
click at [314, 277] on input "わからない" at bounding box center [310, 272] width 10 height 10
radio input "true"
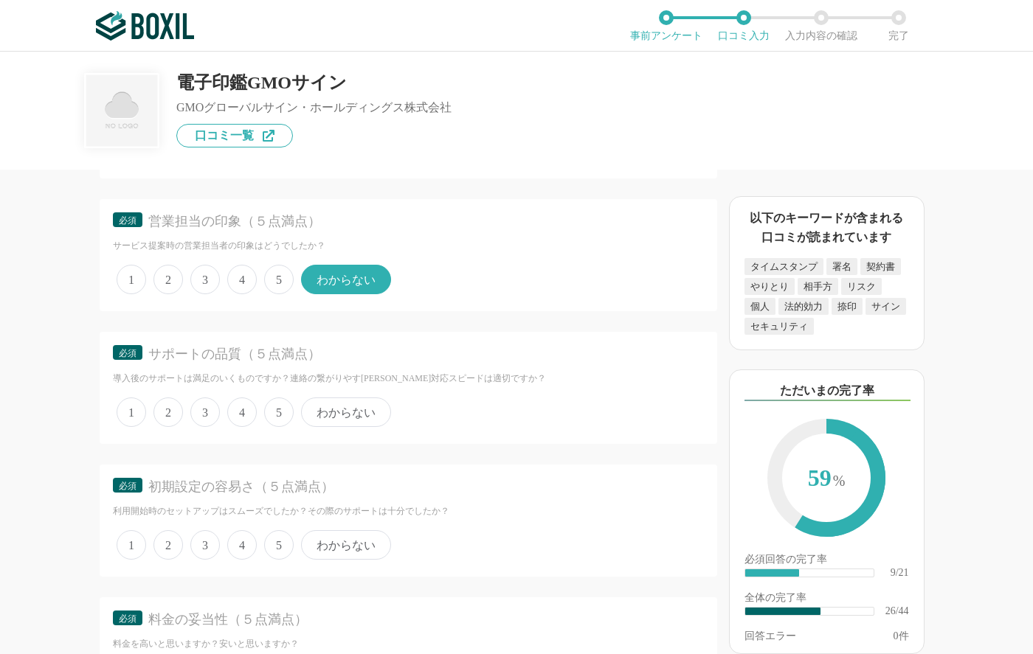
click at [243, 410] on span "4" at bounding box center [242, 413] width 30 height 30
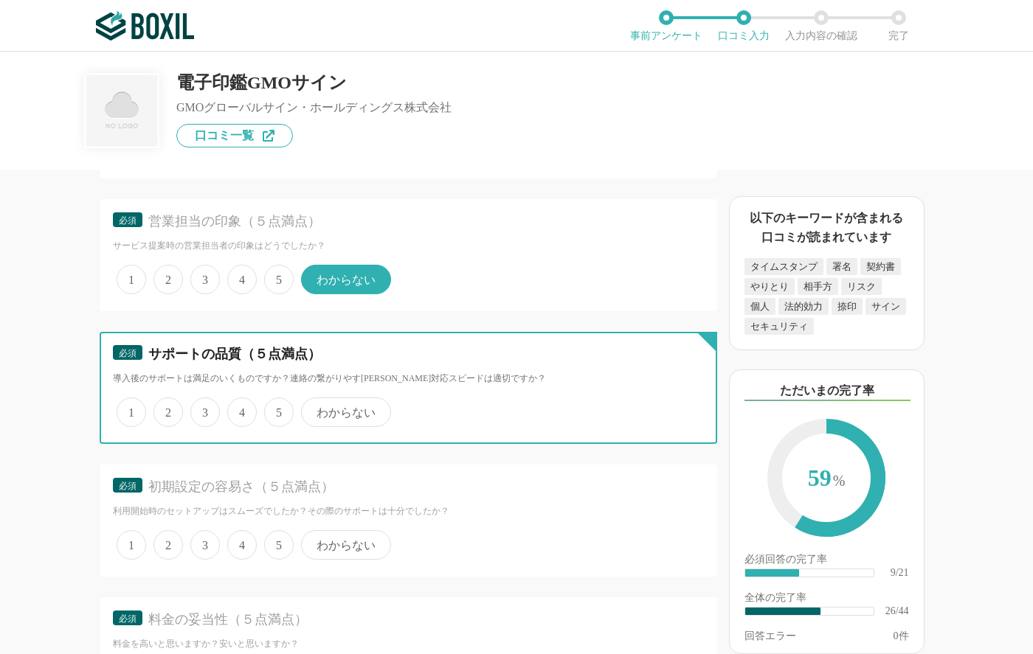
click at [241, 410] on input "4" at bounding box center [236, 405] width 10 height 10
radio input "true"
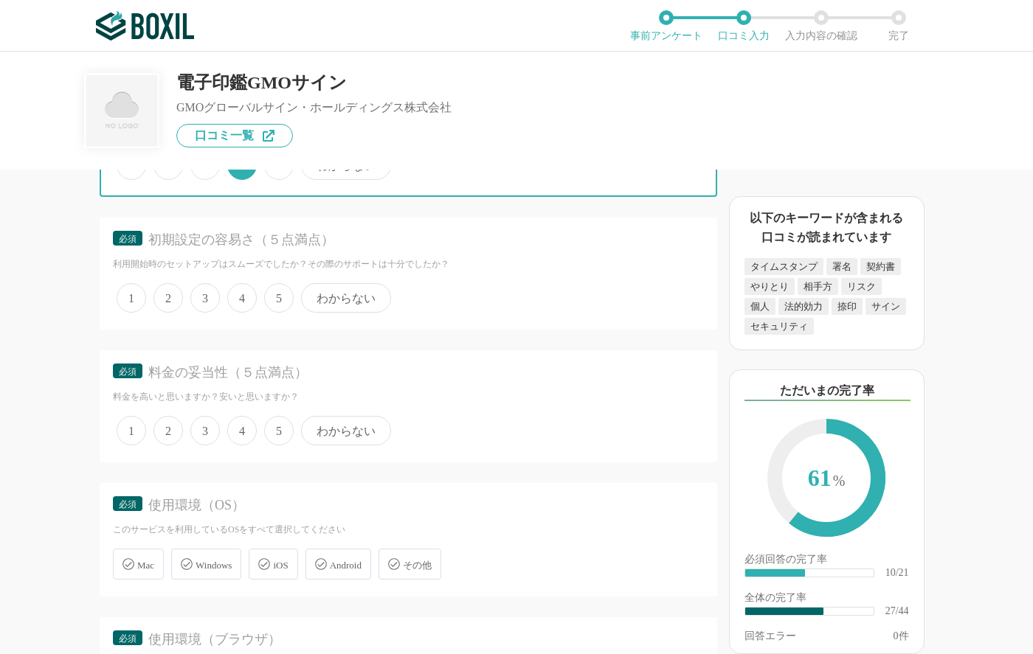
scroll to position [3825, 0]
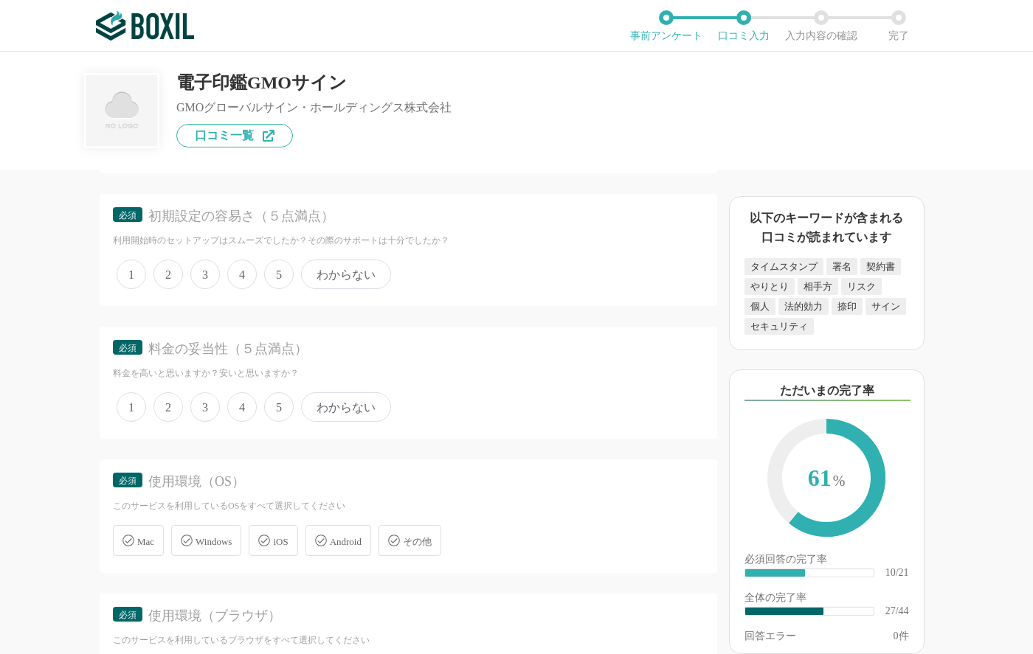
click at [246, 272] on span "4" at bounding box center [242, 275] width 30 height 30
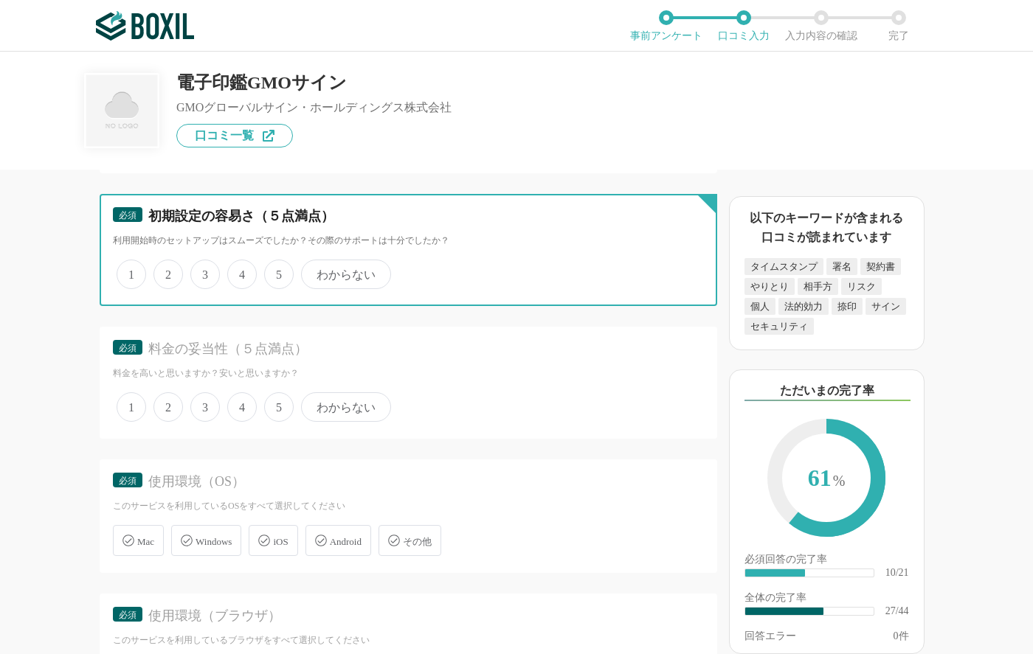
click at [241, 272] on input "4" at bounding box center [236, 267] width 10 height 10
radio input "true"
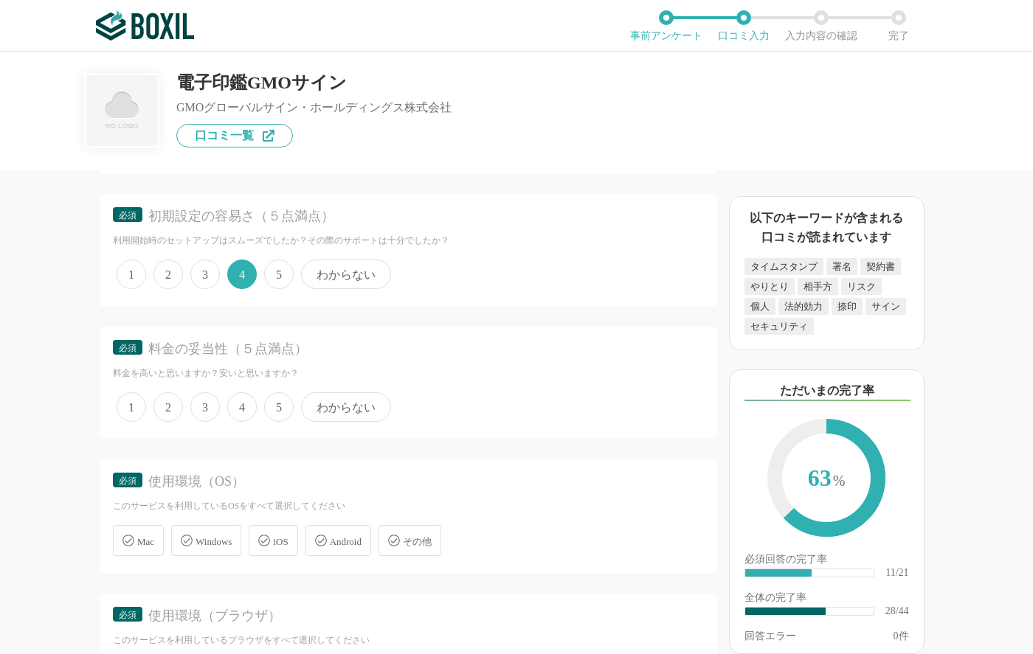
click at [242, 406] on span "4" at bounding box center [242, 408] width 30 height 30
click at [241, 404] on input "4" at bounding box center [236, 400] width 10 height 10
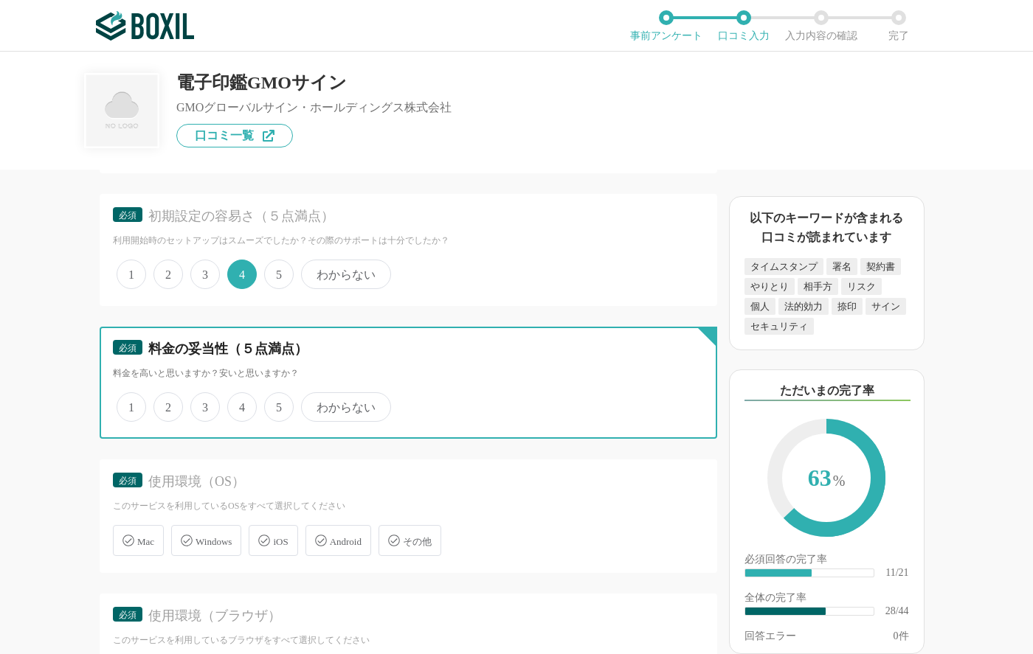
radio input "true"
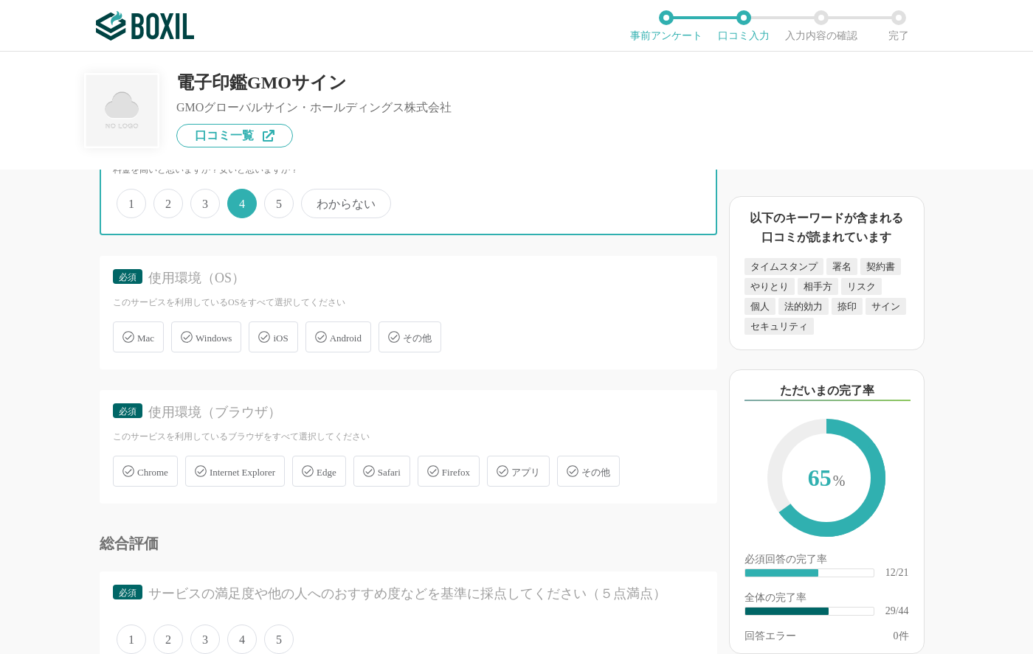
scroll to position [4031, 0]
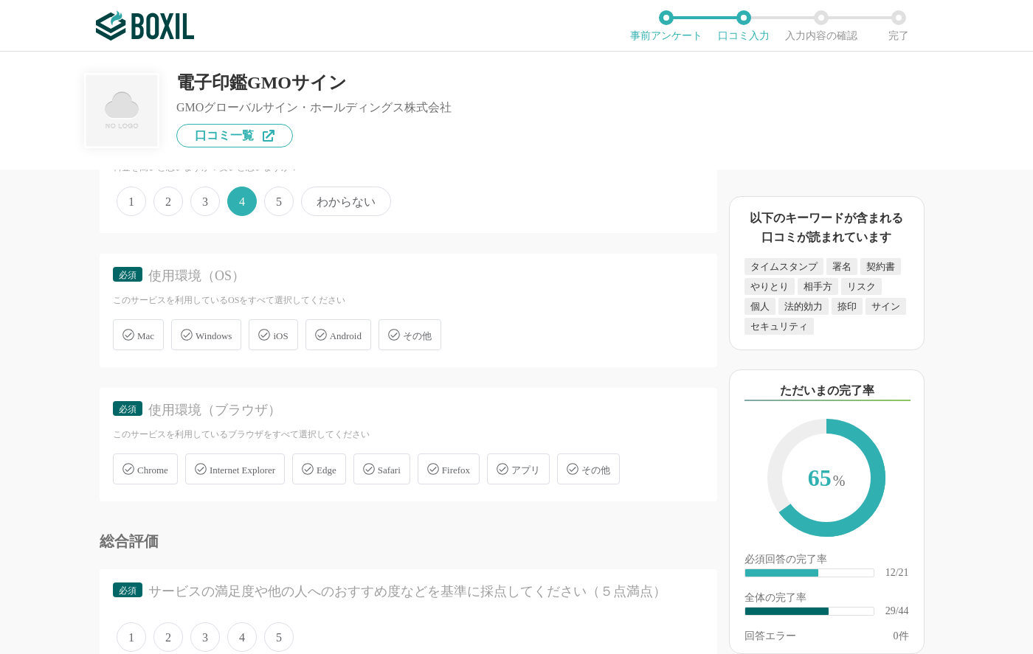
click at [143, 337] on span "Mac" at bounding box center [145, 336] width 17 height 11
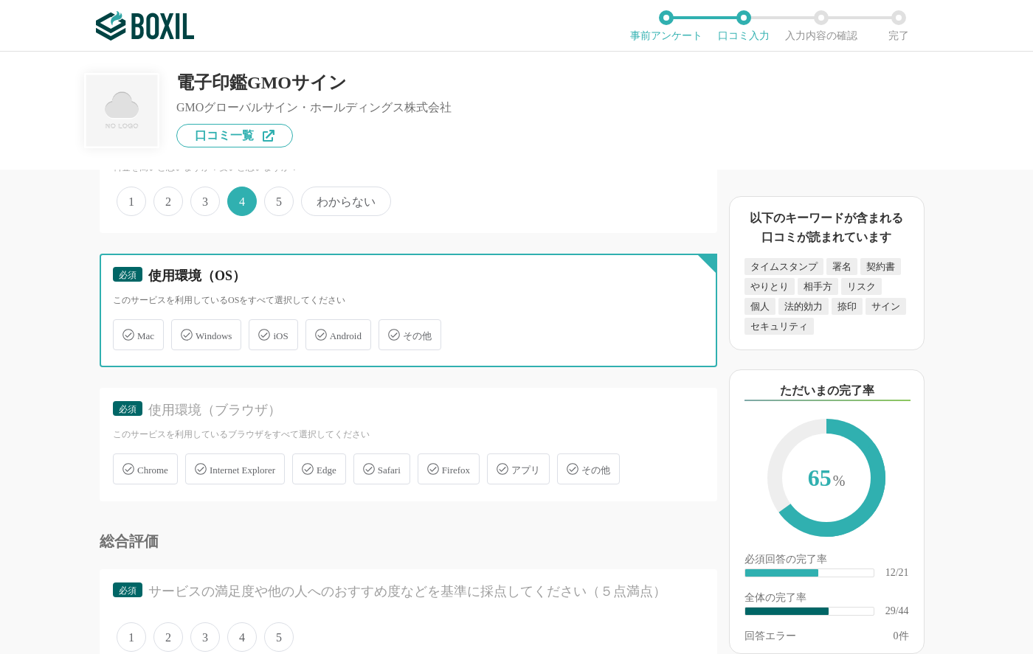
click at [125, 331] on input "Mac" at bounding box center [121, 327] width 10 height 10
checkbox input "true"
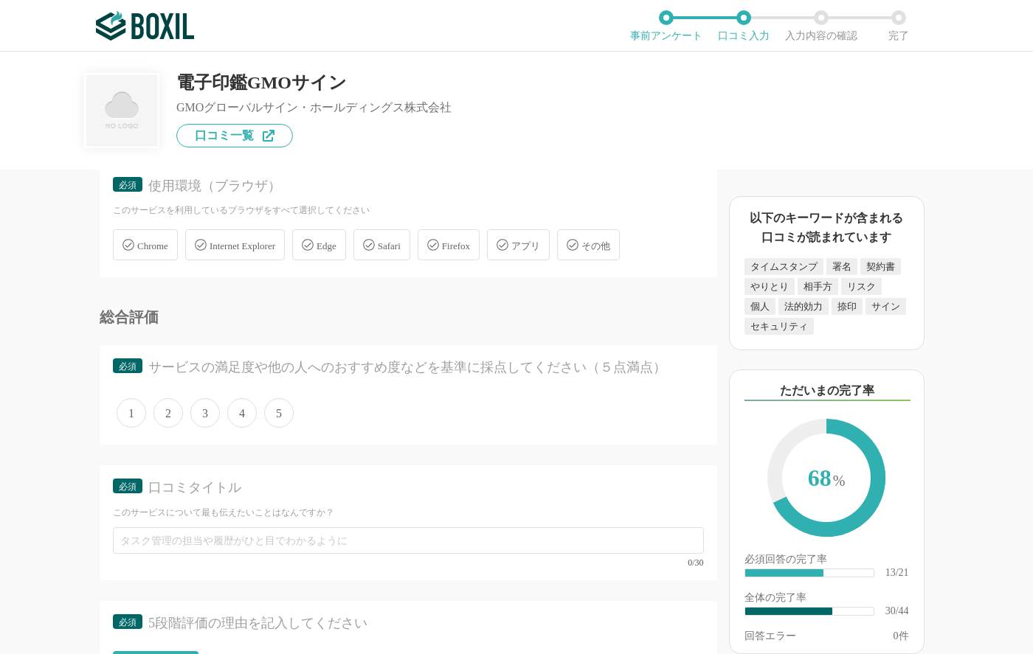
scroll to position [4258, 0]
click at [165, 245] on span "Chrome" at bounding box center [152, 243] width 31 height 11
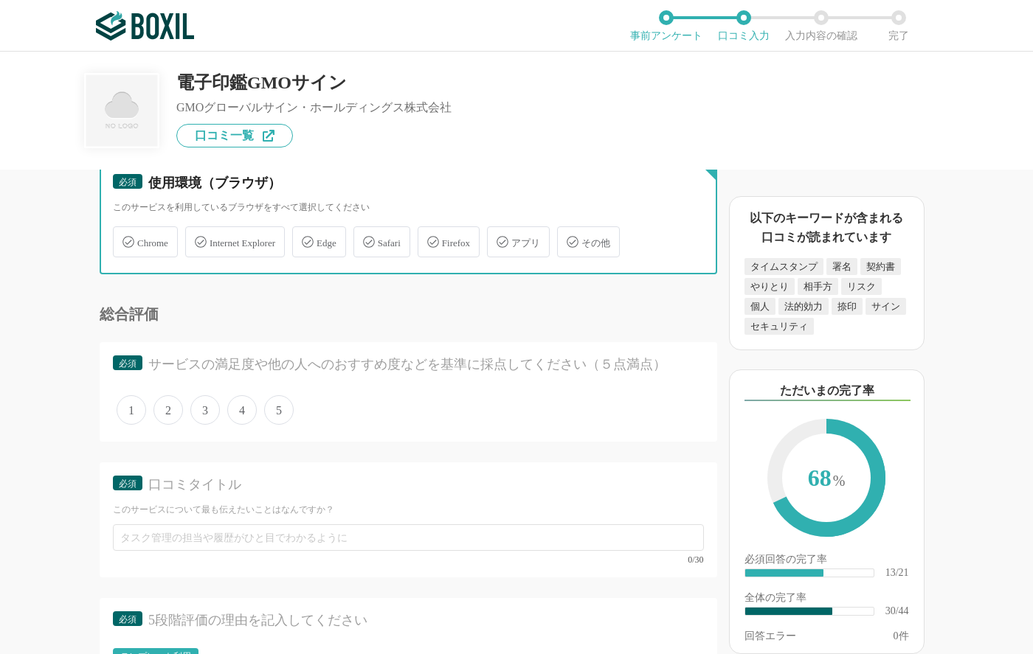
click at [125, 238] on input "Chrome" at bounding box center [121, 234] width 10 height 10
checkbox input "true"
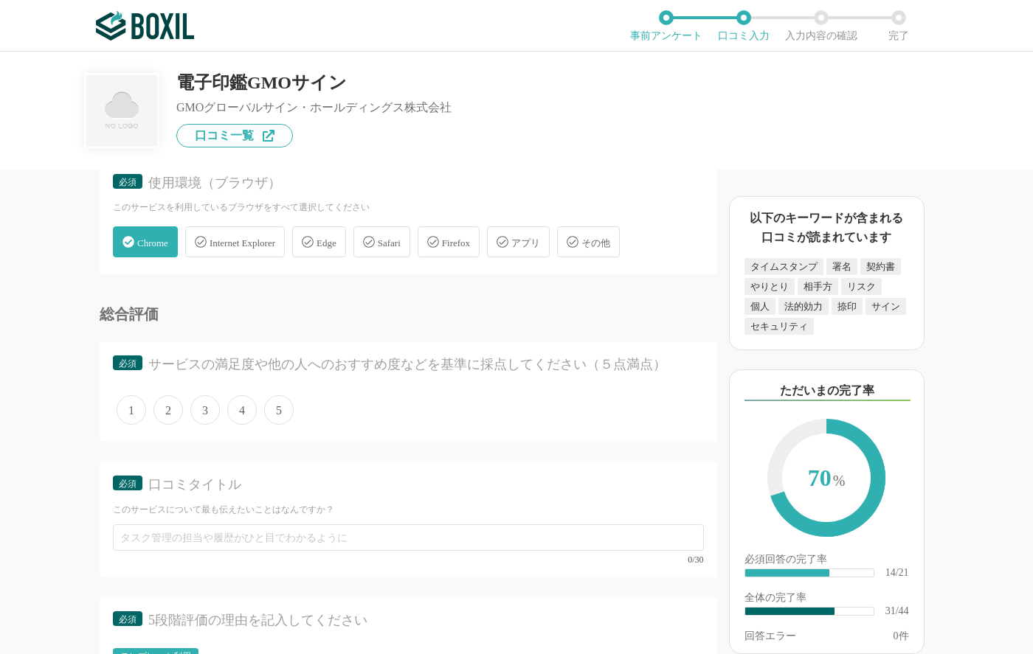
click at [238, 410] on span "4" at bounding box center [242, 410] width 30 height 30
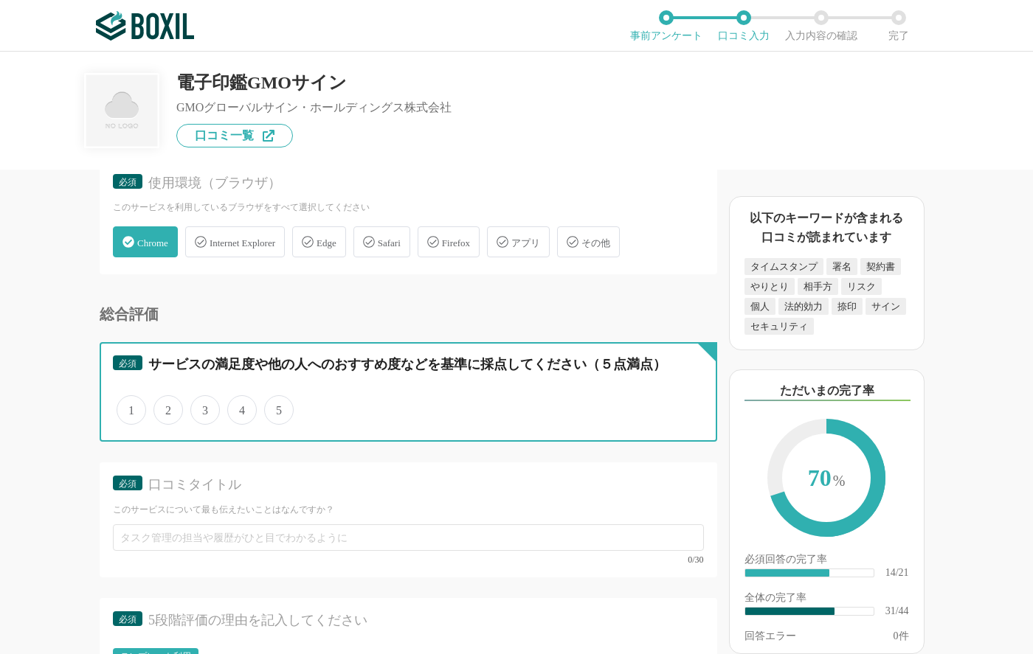
click at [238, 407] on input "4" at bounding box center [236, 403] width 10 height 10
radio input "true"
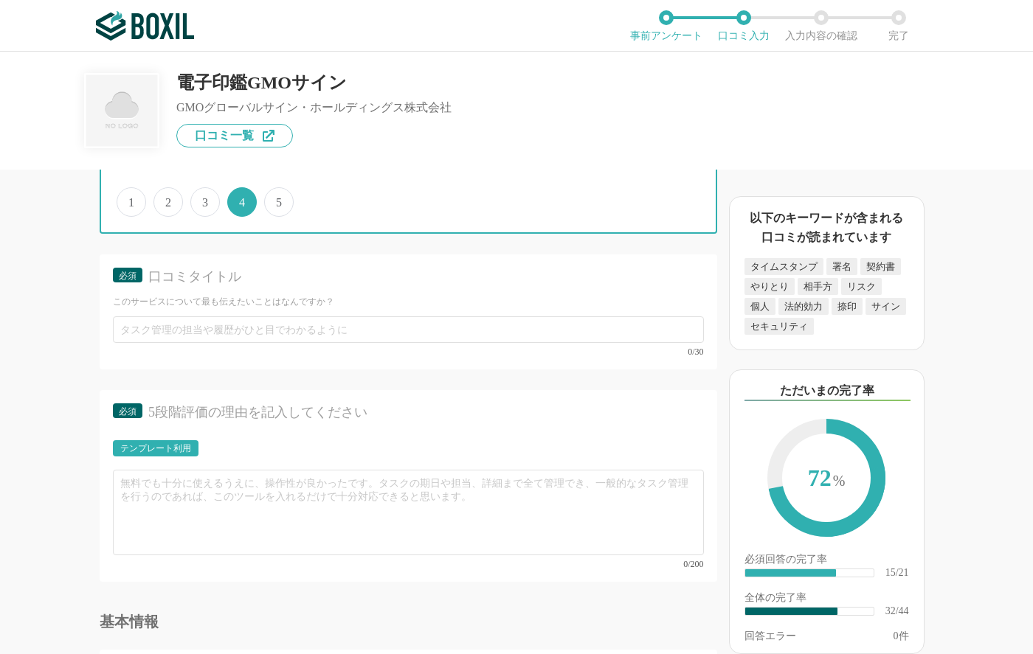
scroll to position [4478, 0]
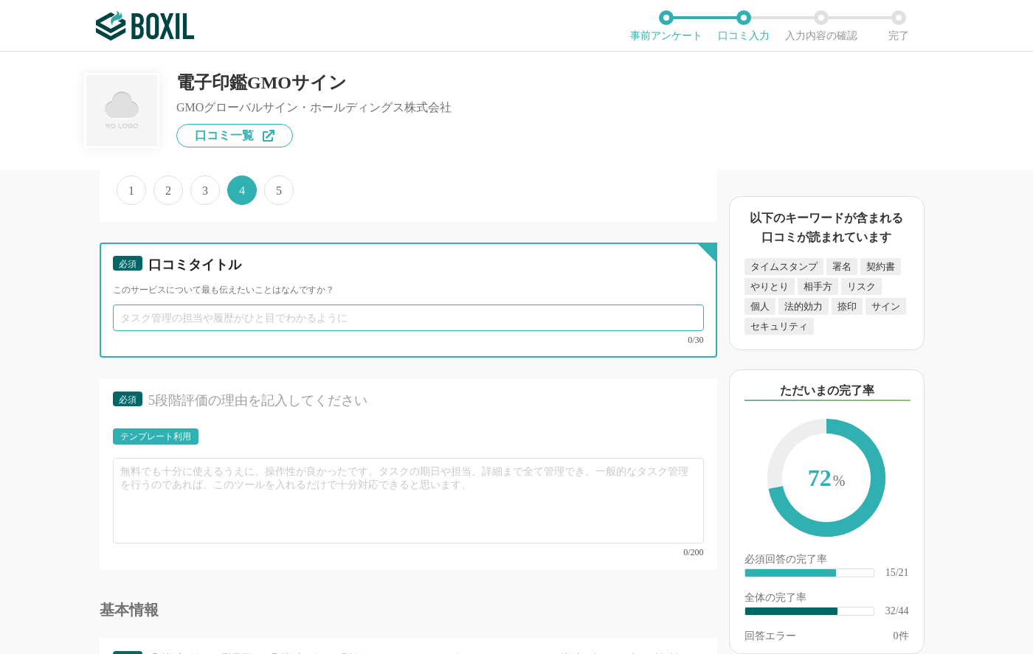
click at [319, 317] on input "text" at bounding box center [408, 318] width 591 height 27
type input "し"
type input "げ"
click at [175, 319] on input "契約書作数件数が少ない企業には無料使用" at bounding box center [408, 318] width 591 height 27
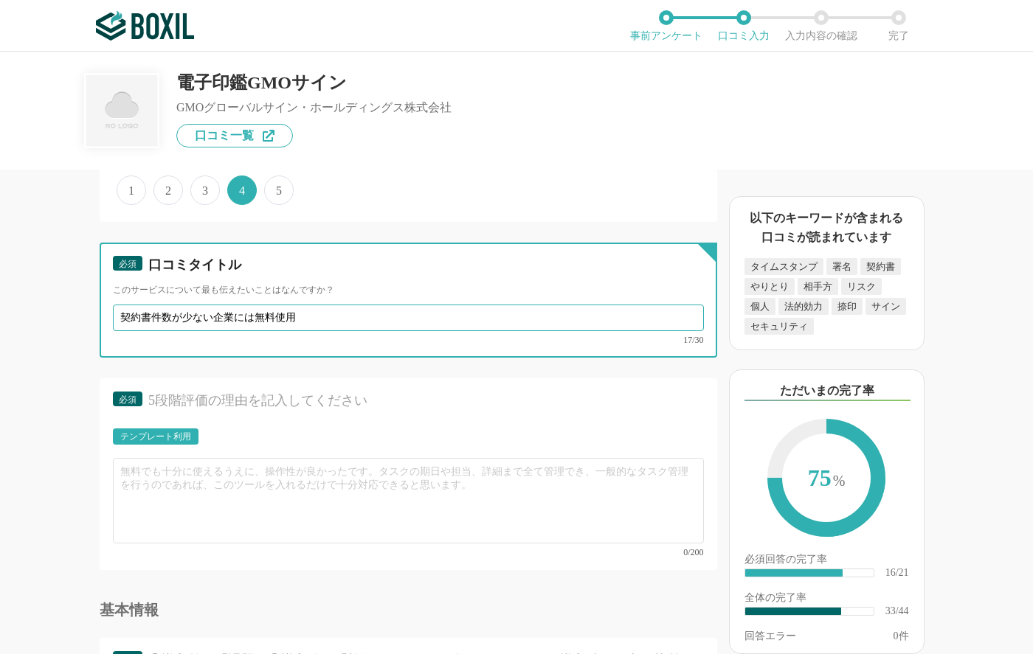
click at [319, 318] on input "契約書件数が少ない企業には無料使用" at bounding box center [408, 318] width 591 height 27
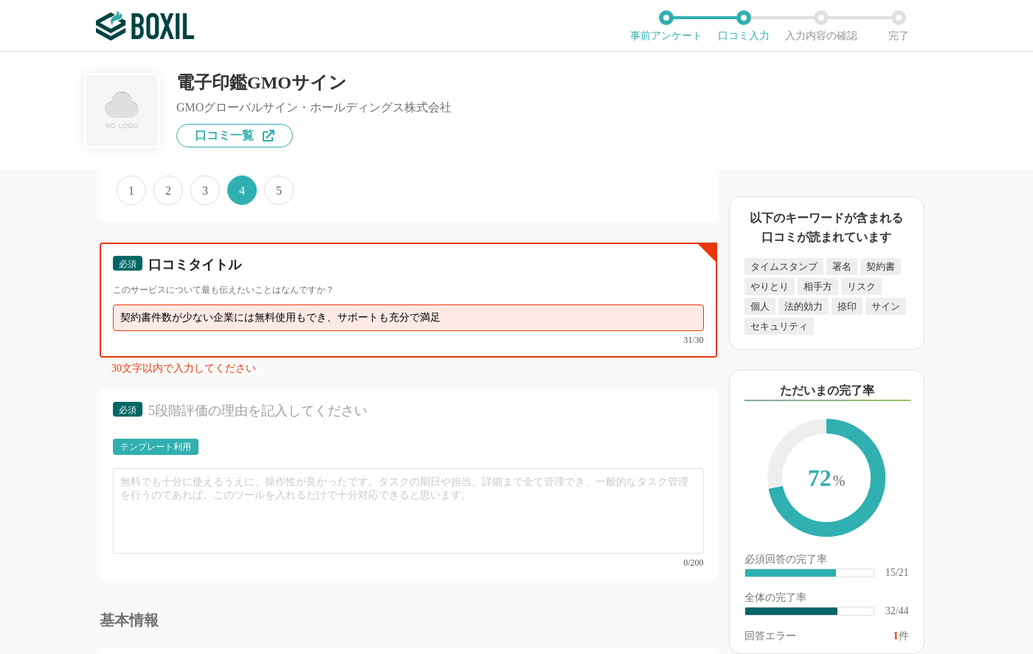
click at [464, 318] on input "契約書件数が少ない企業には無料使用もでき、サポートも充分で満足" at bounding box center [408, 318] width 591 height 27
drag, startPoint x: 448, startPoint y: 319, endPoint x: 407, endPoint y: 319, distance: 41.3
click at [407, 319] on input "契約書件数が少ない企業には無料使用もでき、サポートも充分で満足" at bounding box center [408, 318] width 591 height 27
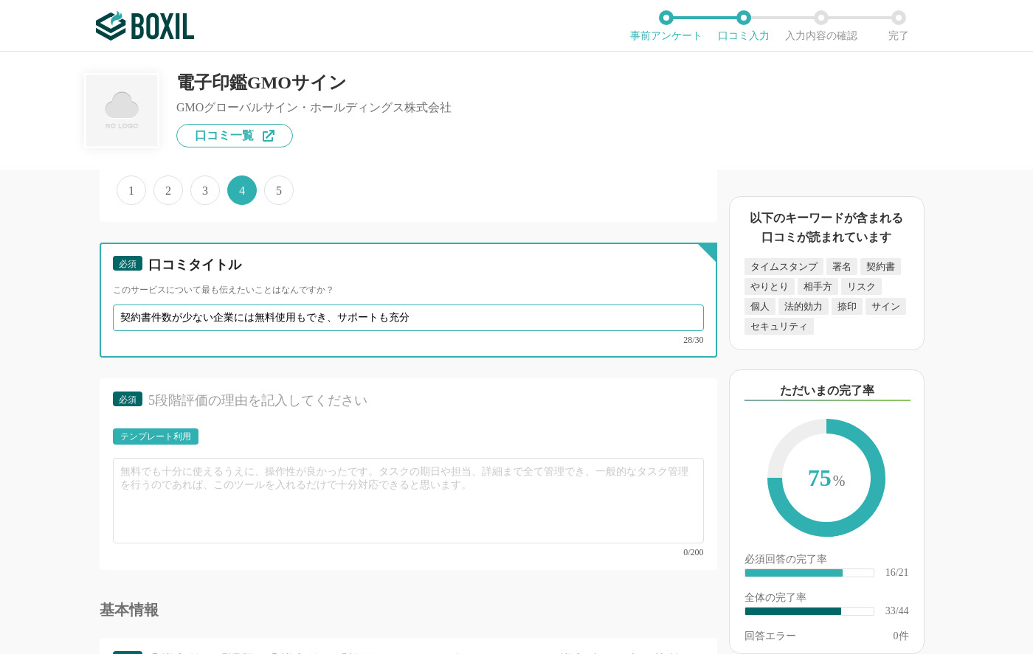
type input "契約書件数が少ない企業には無料使用もでき、サポートも充分"
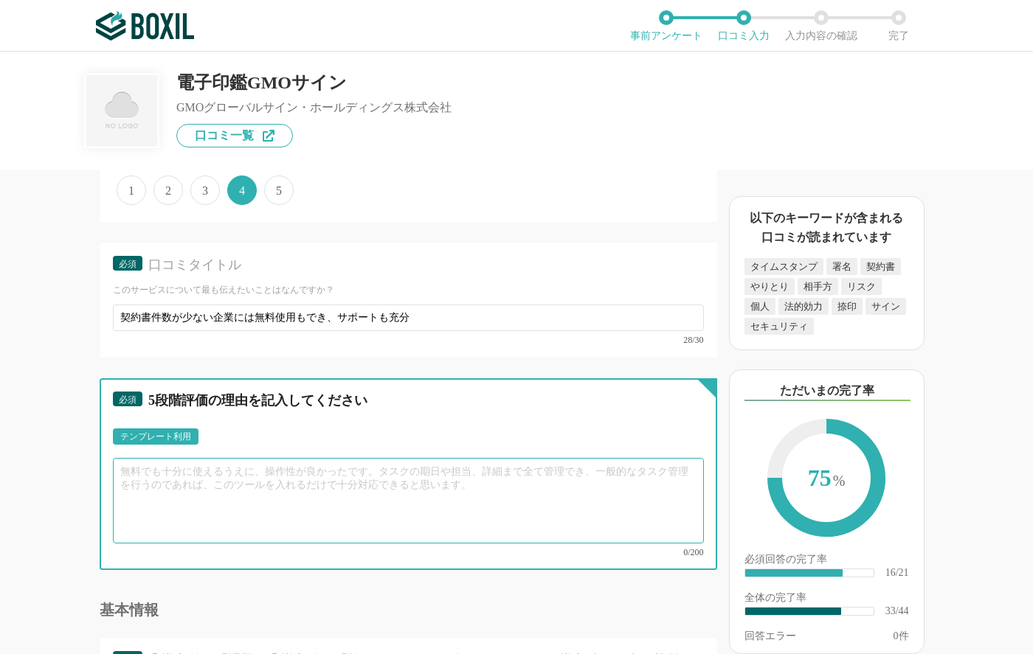
click at [191, 473] on textarea at bounding box center [408, 501] width 591 height 86
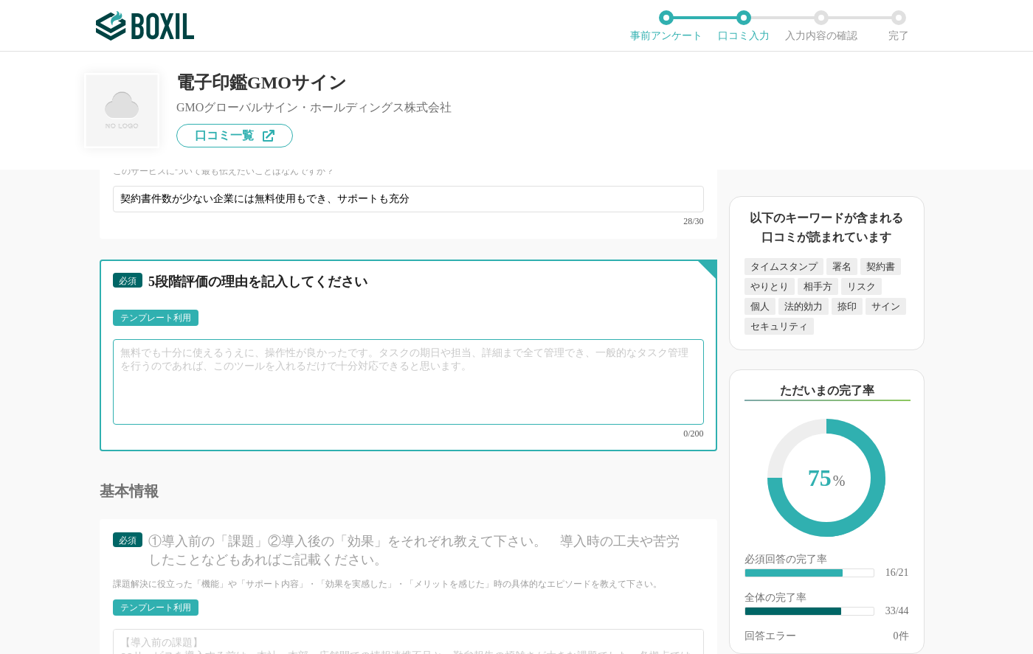
scroll to position [4603, 0]
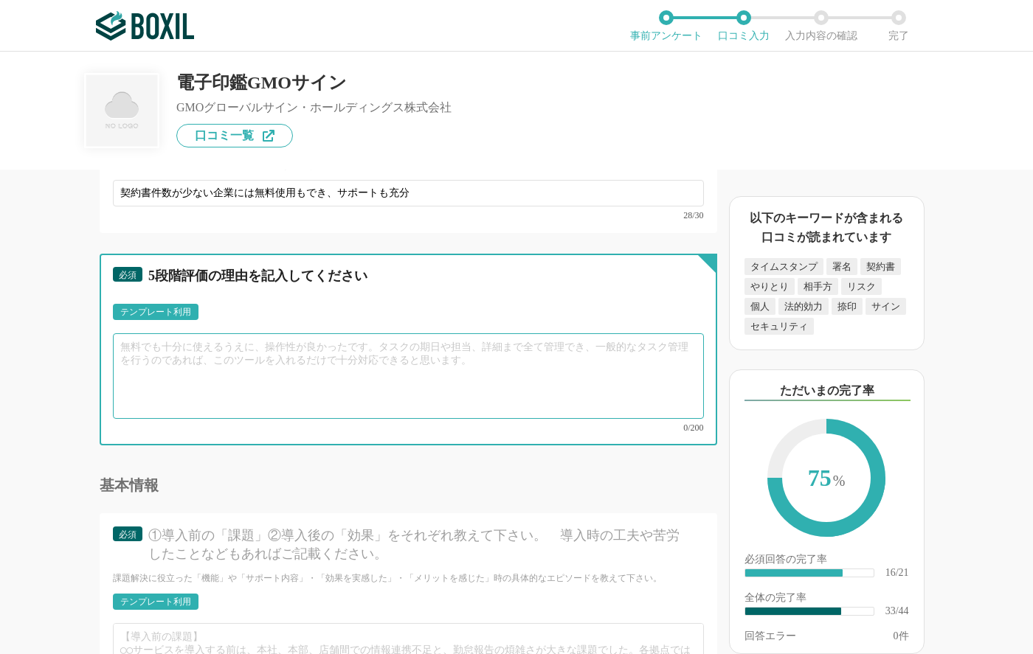
drag, startPoint x: 466, startPoint y: 361, endPoint x: 331, endPoint y: 354, distance: 135.9
click at [335, 354] on textarea at bounding box center [408, 377] width 591 height 86
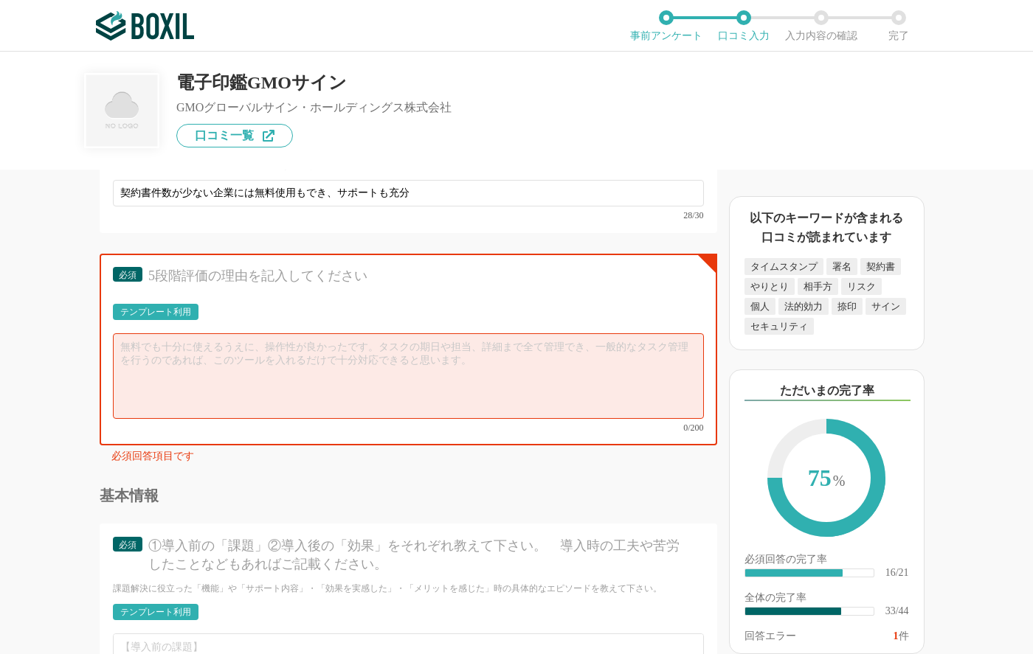
click at [181, 310] on div "テンプレート利用" at bounding box center [155, 312] width 71 height 9
click at [184, 312] on div "テンプレート利用" at bounding box center [155, 312] width 71 height 9
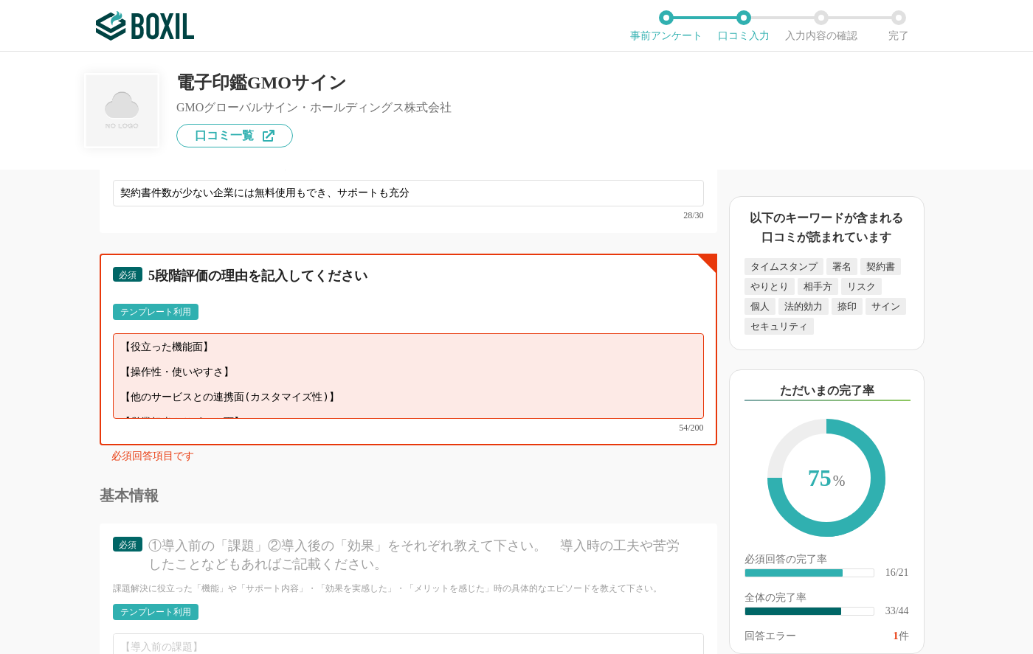
click at [248, 342] on textarea "【役立った機能面】 【操作性・使いやすさ】 【他のサービスとの連携面(カスタマイズ性)】 【営業担当やサポート面】" at bounding box center [408, 377] width 591 height 86
drag, startPoint x: 272, startPoint y: 401, endPoint x: 108, endPoint y: 306, distance: 189.1
click at [108, 306] on div "必須 5段階評価の理由を記入してください テンプレート利用 ፠テンプレート文言が変更されてない箇所がある、または使用できないテキスト（記号）が含まれています。…" at bounding box center [409, 349] width 618 height 191
type textarea "無"
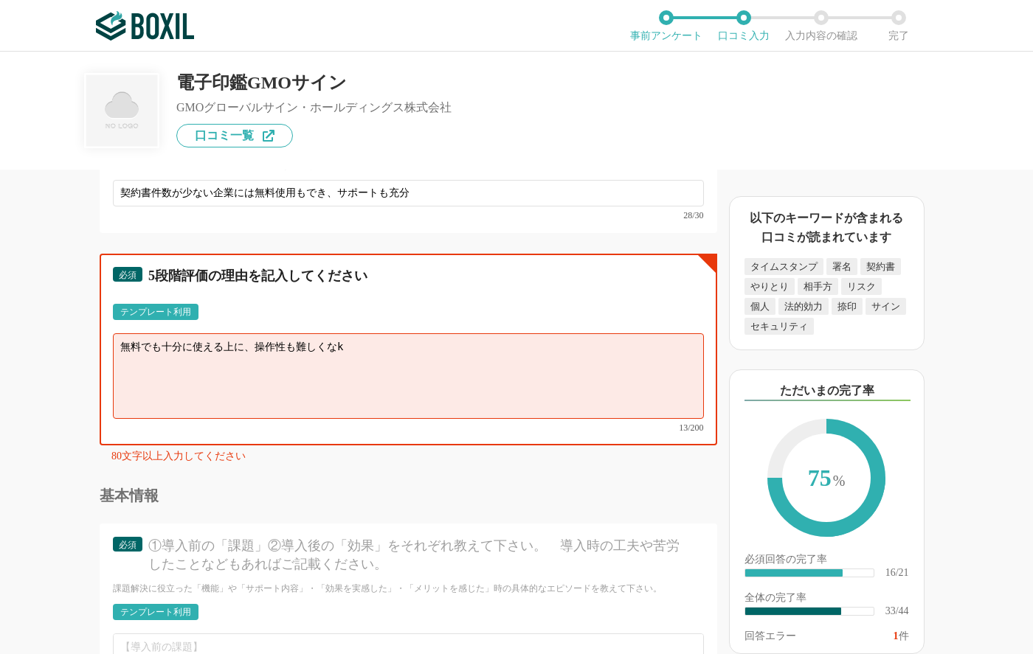
type textarea "無料でも十分に使える上に、操作性も難しくなく"
drag, startPoint x: 371, startPoint y: 350, endPoint x: 120, endPoint y: 322, distance: 252.5
click at [120, 322] on div "テンプレート利用 ፠テンプレート文言が変更されてない箇所がある、または使用できないテキスト（記号）が含まれています。 無料でも十分に使える上に、操作性も難しく…" at bounding box center [408, 368] width 591 height 128
paste textarea "無料でも十分に使える上に、操作性も難しくなく"
type textarea "無料でも十分に使える上に、操作性も難しくなく良かったです。相手の企業さまからも特に問題なく使え、双方納得の上で電子契約を結ぶことができました。"
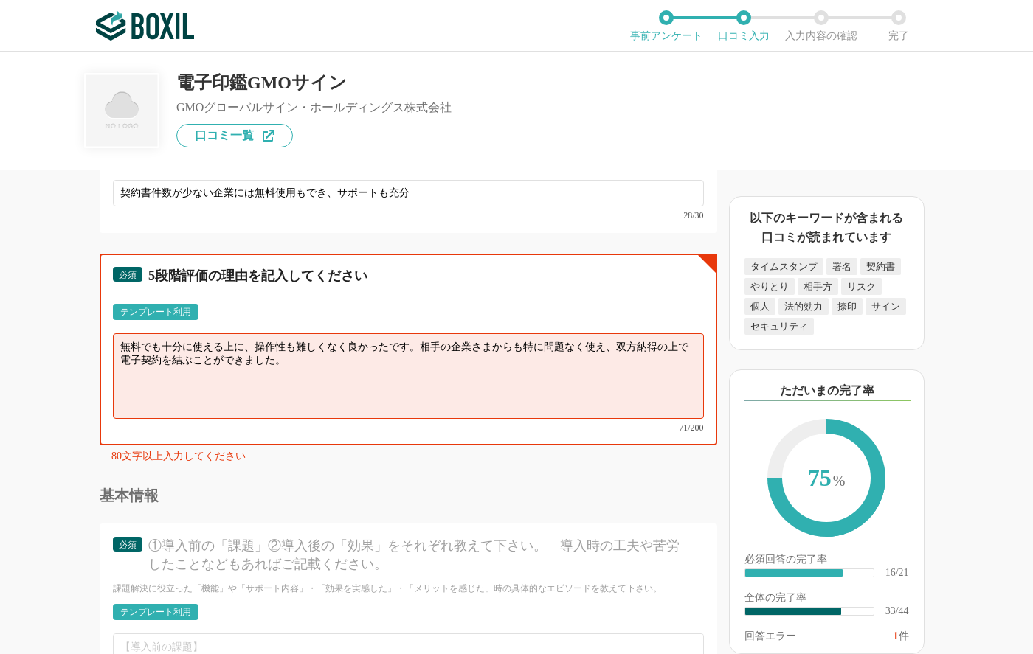
click at [346, 365] on textarea "無料でも十分に使える上に、操作性も難しくなく良かったです。相手の企業さまからも特に問題なく使え、双方納得の上で電子契約を結ぶことができました。" at bounding box center [408, 377] width 591 height 86
drag, startPoint x: 346, startPoint y: 365, endPoint x: 118, endPoint y: 326, distance: 231.3
click at [118, 326] on div "テンプレート利用 ፠テンプレート文言が変更されてない箇所がある、または使用できないテキスト（記号）が含まれています。 無料でも十分に使える上に、操作性も難しく…" at bounding box center [408, 368] width 591 height 128
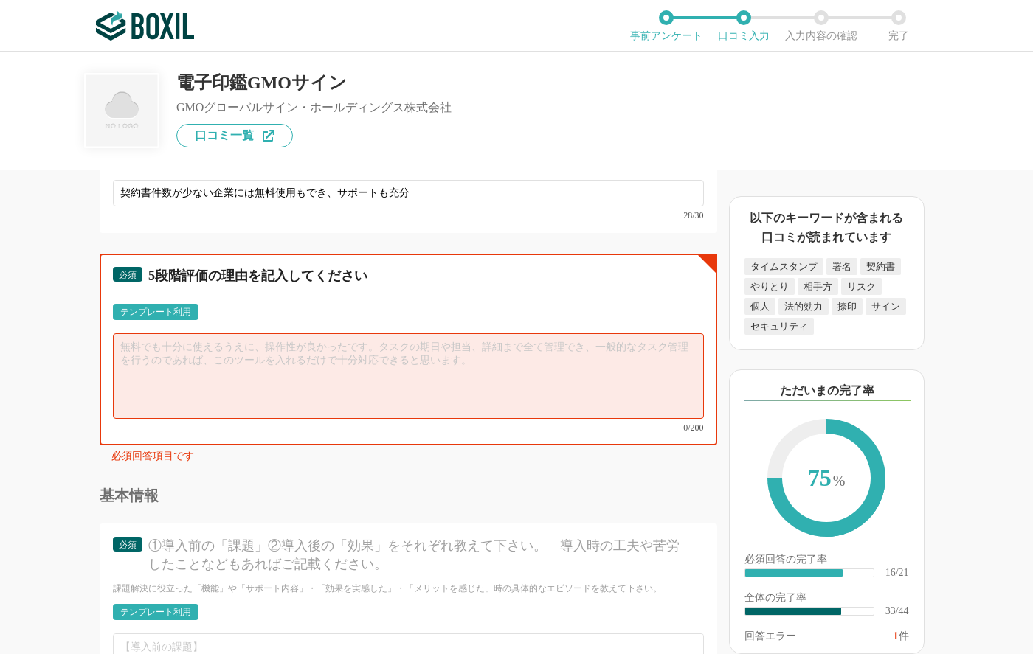
paste textarea "無料でも十分に使える上に、操作性も難しくなく良かったです。相手の企業さまからも特に問題なく使え、双方納得の上で電子契約を結ぶことができました。"
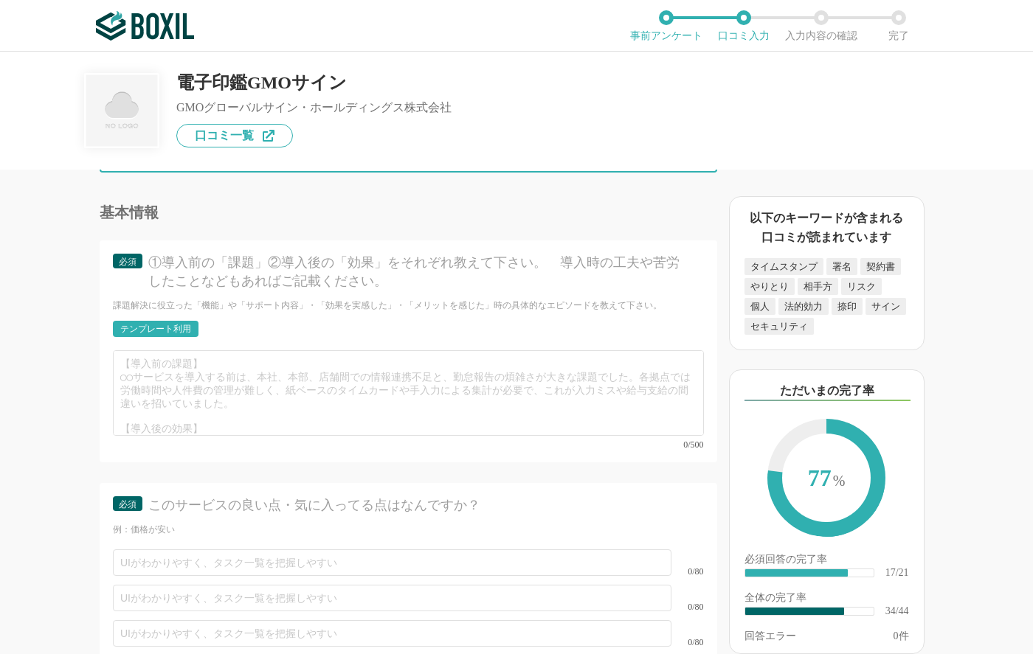
scroll to position [4869, 0]
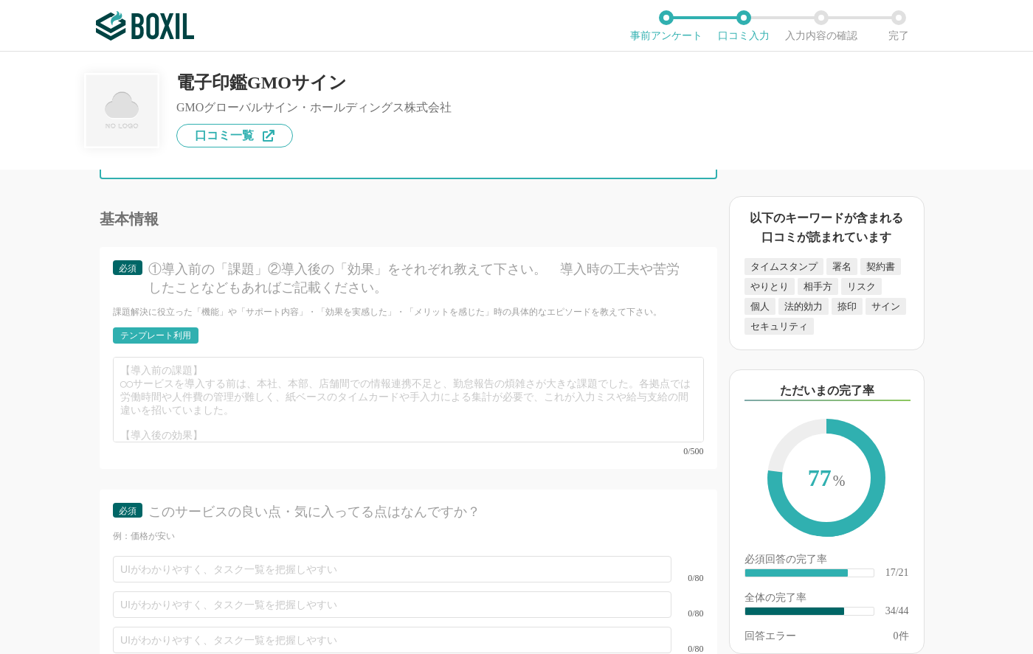
type textarea "無料でも十分に使える上に、操作性も難しくなく良かったです。相手の企業さまからも特に問題なく使え、双方納得の上で電子契約を結ぶことができました。電子契約を導入す…"
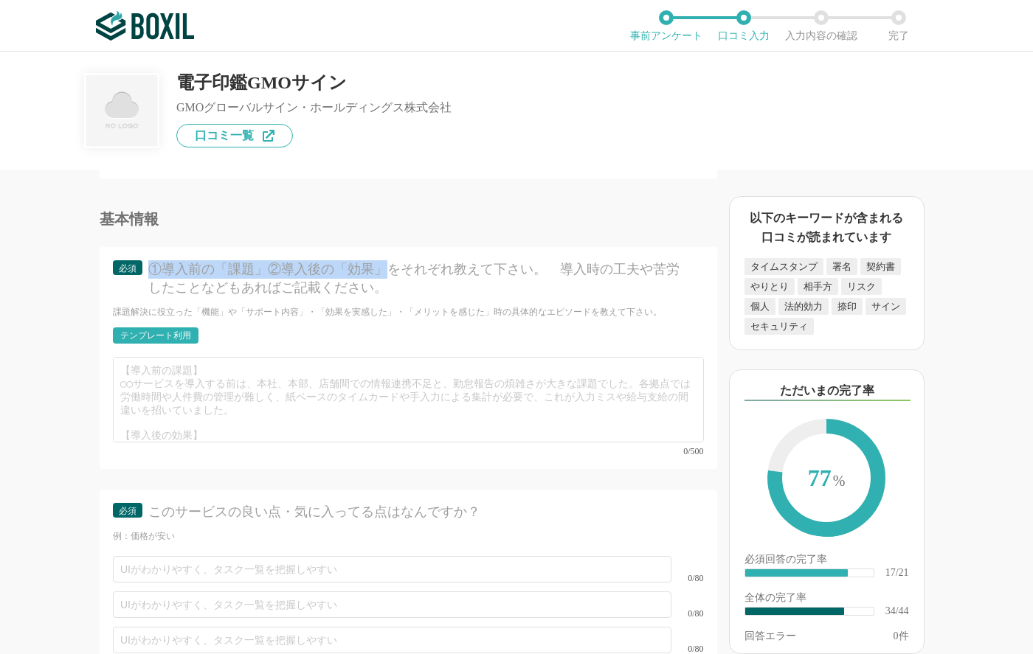
drag, startPoint x: 384, startPoint y: 265, endPoint x: 148, endPoint y: 260, distance: 236.2
click at [148, 260] on div "①導入前の「課題」②導入後の「効果」をそれぞれ教えて下さい。　導入時の工夫や苦労したことなどもあればご記載ください。" at bounding box center [414, 278] width 532 height 37
copy div "①導入前の「課題」②導入後の「効果」"
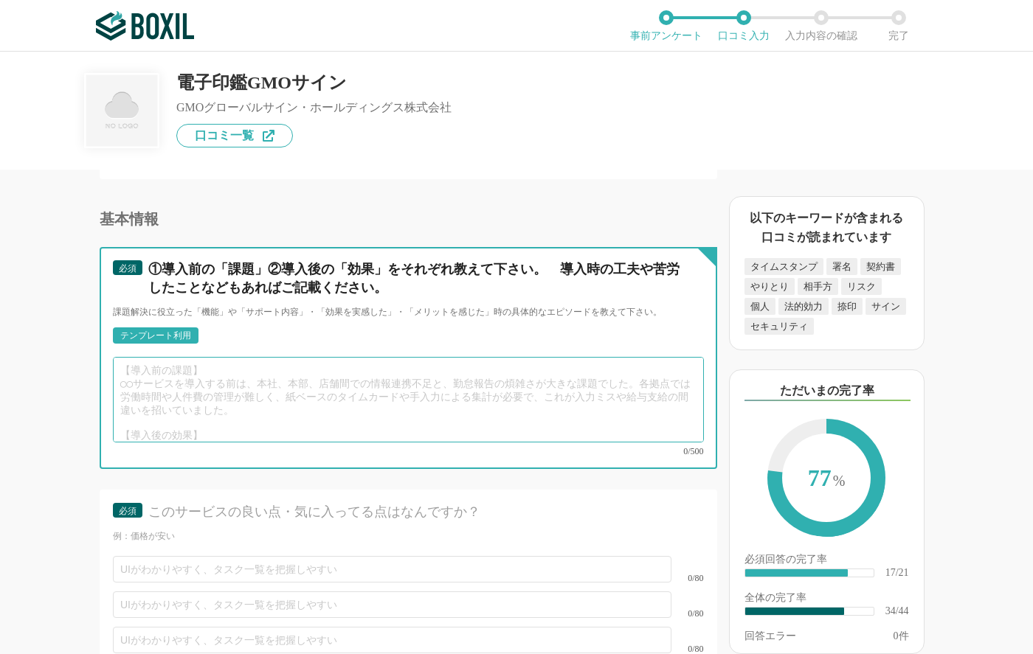
click at [177, 389] on textarea at bounding box center [408, 400] width 591 height 86
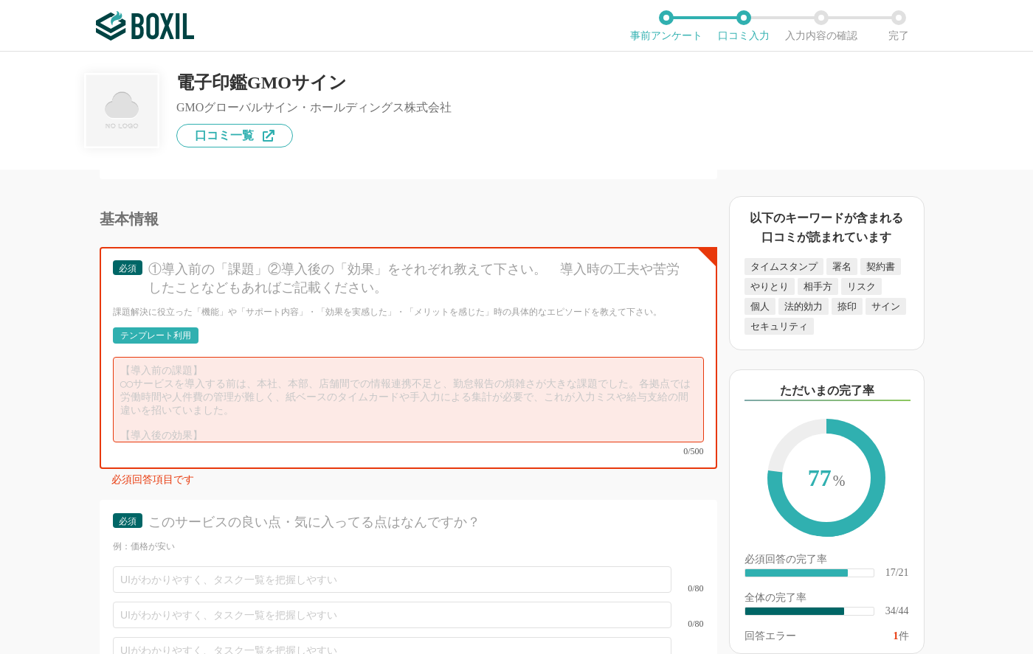
click at [177, 328] on div "テンプレート利用" at bounding box center [156, 336] width 86 height 16
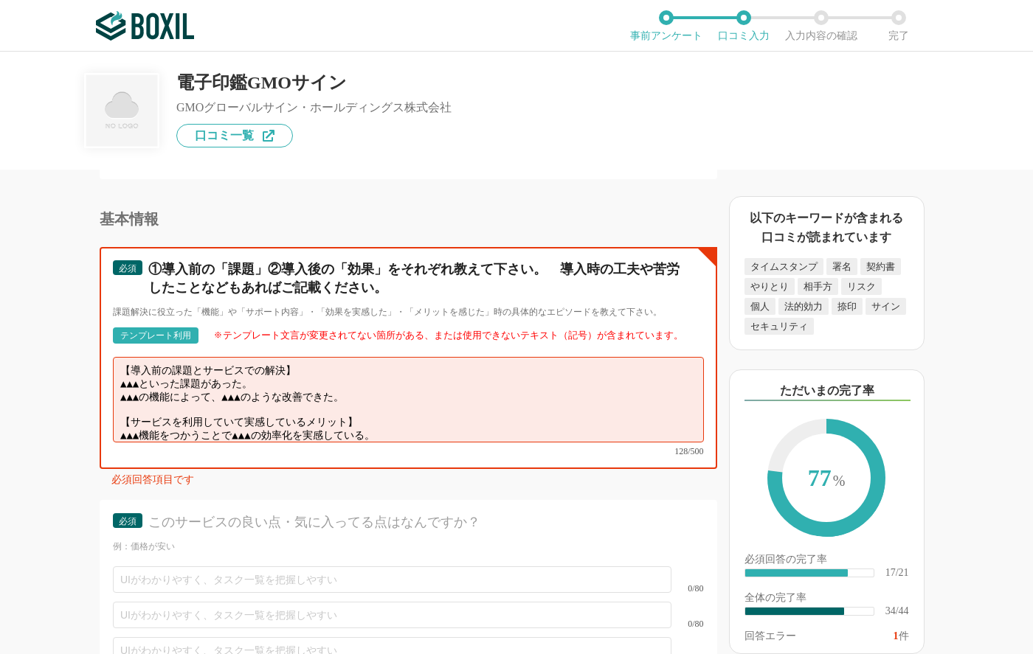
click at [350, 381] on textarea "【導入前の課題とサービスでの解決】 ▲▲▲といった課題があった。 ▲▲▲の機能によって、▲▲▲のような改善できた。 【サービスを利用していて実感しているメリッ…" at bounding box center [408, 400] width 591 height 86
drag, startPoint x: 372, startPoint y: 384, endPoint x: 116, endPoint y: 376, distance: 256.1
click at [116, 376] on textarea "【導入前の課題とサービスでの解決】 ▲▲▲といった課題があった。 ▲▲▲の機能によって、▲▲▲のような改善できた。 【サービスを利用していて実感しているメリッ…" at bounding box center [408, 400] width 591 height 86
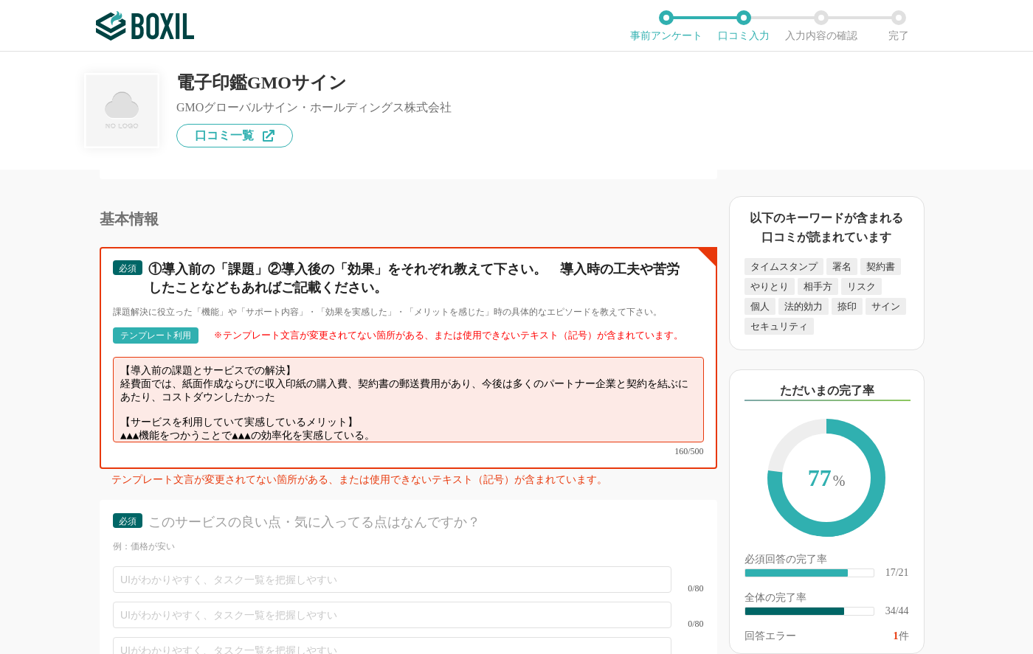
scroll to position [10, 0]
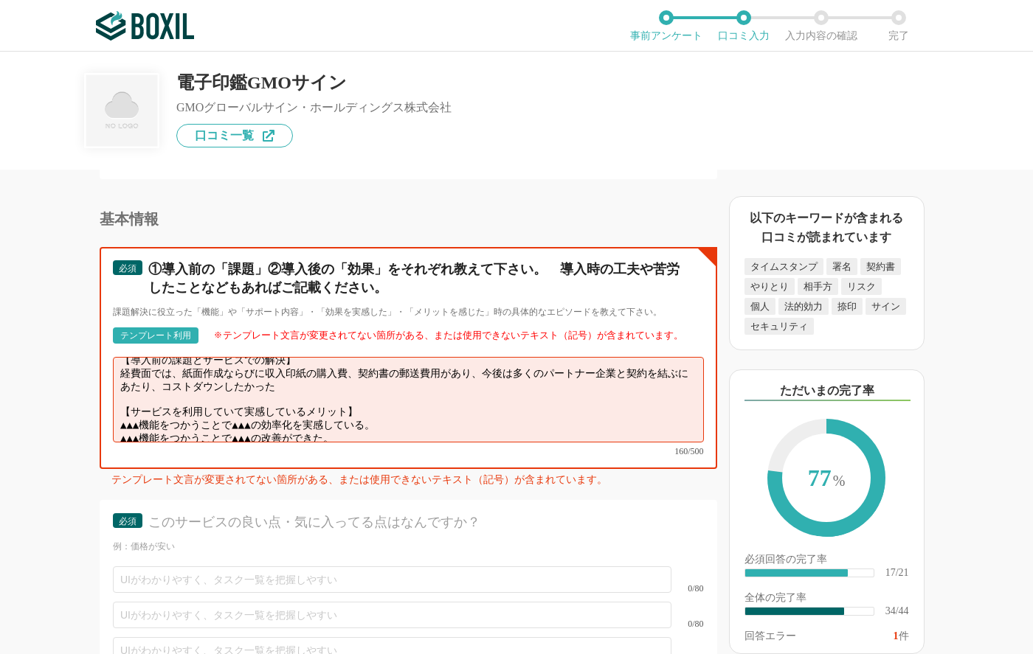
drag, startPoint x: 375, startPoint y: 419, endPoint x: 114, endPoint y: 405, distance: 261.6
click at [114, 405] on textarea "【導入前の課題とサービスでの解決】 経費面では、紙面作成ならびに収入印紙の購入費、契約書の郵送費用があり、今後は多くのパートナー企業と契約を結ぶにあたり、コス…" at bounding box center [408, 400] width 591 height 86
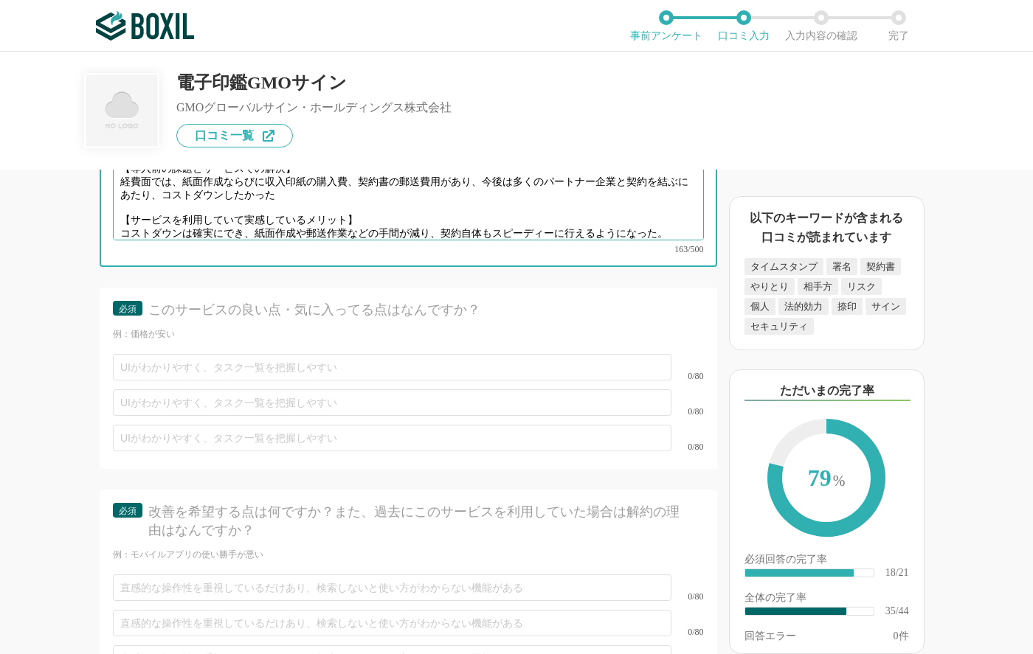
scroll to position [5081, 0]
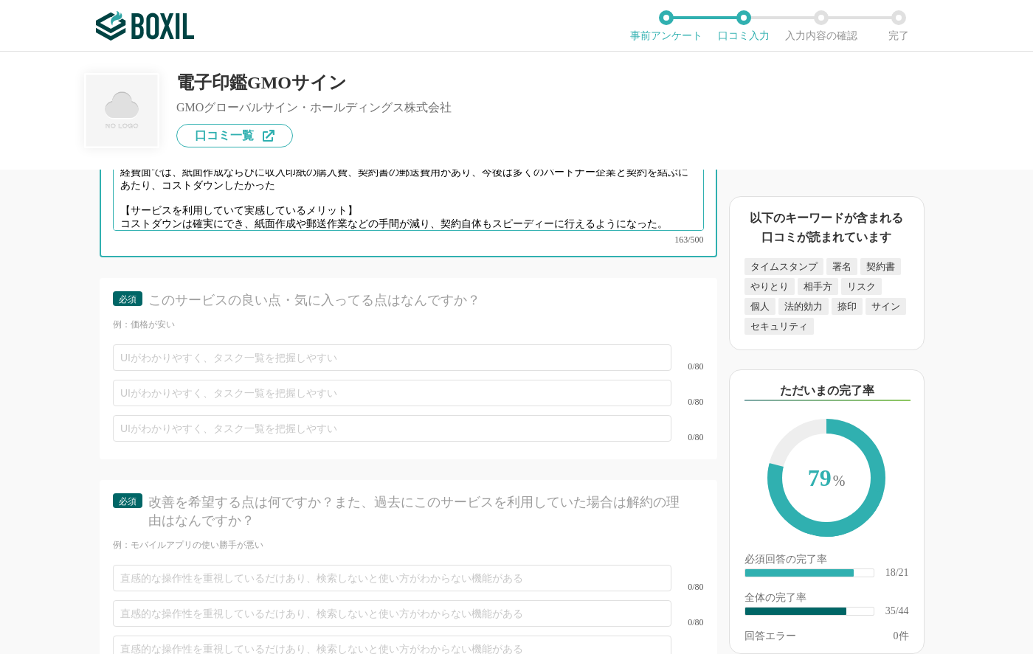
type textarea "【導入前の課題とサービスでの解決】 経費面では、紙面作成ならびに収入印紙の購入費、契約書の郵送費用があり、今後は多くのパートナー企業と契約を結ぶにあたり、コス…"
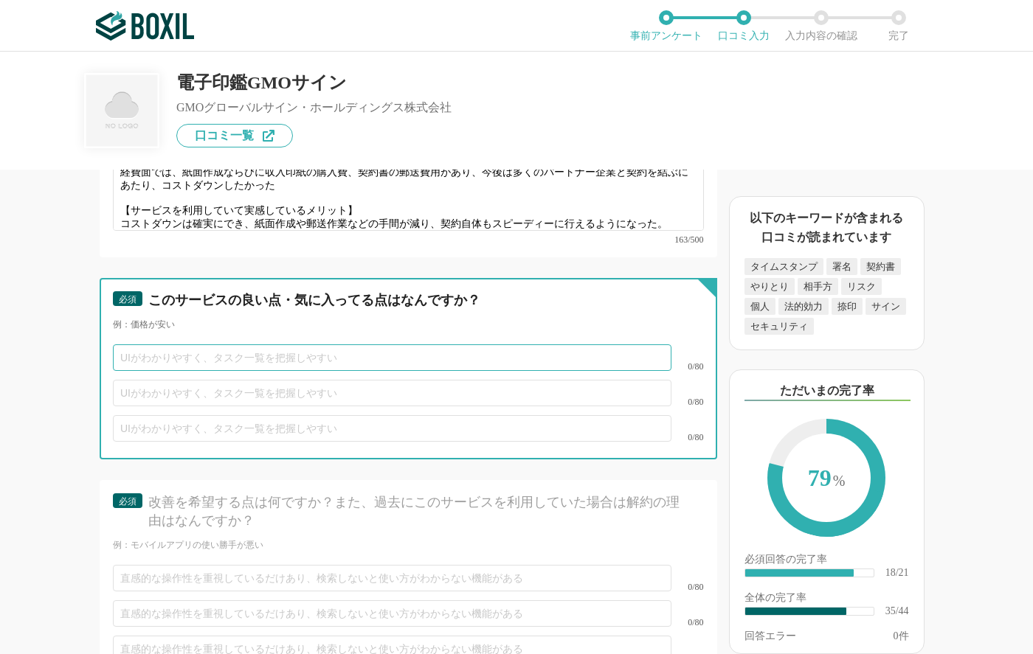
click at [166, 350] on input "text" at bounding box center [392, 358] width 559 height 27
drag, startPoint x: 137, startPoint y: 345, endPoint x: 83, endPoint y: 335, distance: 55.6
click at [83, 335] on div "電子契約システムの機能について（5点満点で評価してください） 証明書発行 1 2 3 4 5 利用していない タイムスタンプ 1 2 3 4 5 利用していな…" at bounding box center [358, 412] width 717 height 485
type input "価格が安い"
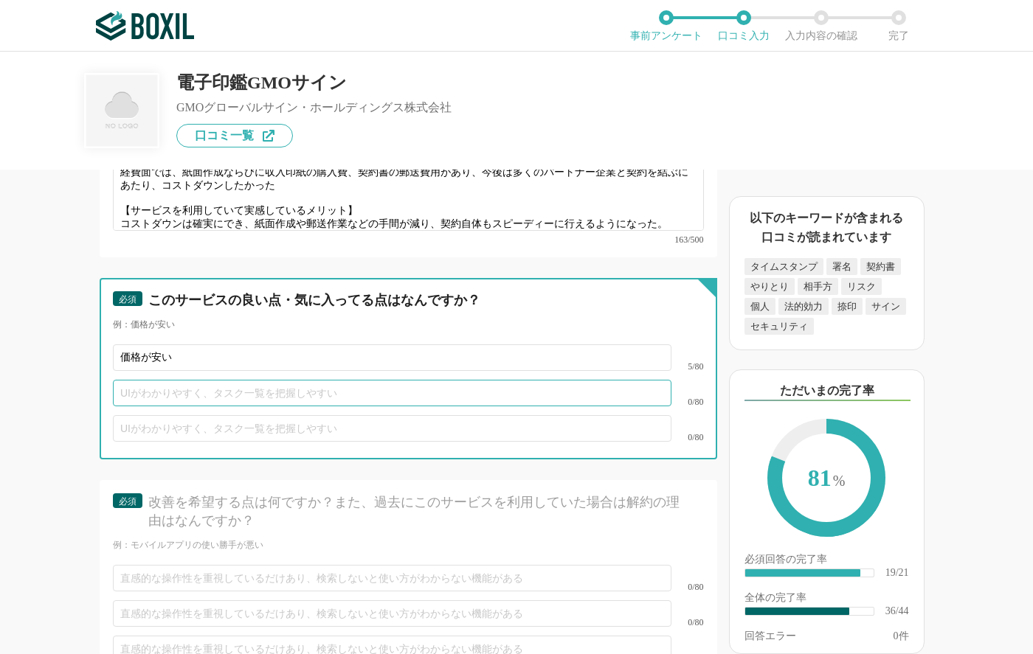
click at [145, 381] on input "text" at bounding box center [392, 393] width 559 height 27
type input "操作性が良い"
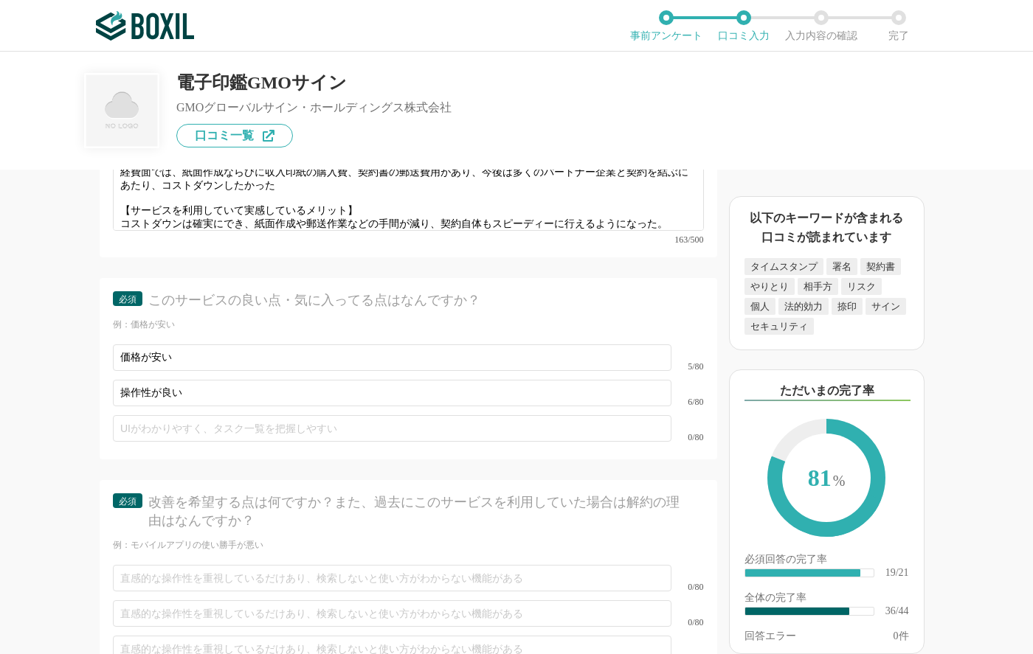
click at [65, 402] on div "電子契約システムの機能について（5点満点で評価してください） 証明書発行 1 2 3 4 5 利用していない タイムスタンプ 1 2 3 4 5 利用していな…" at bounding box center [358, 412] width 717 height 485
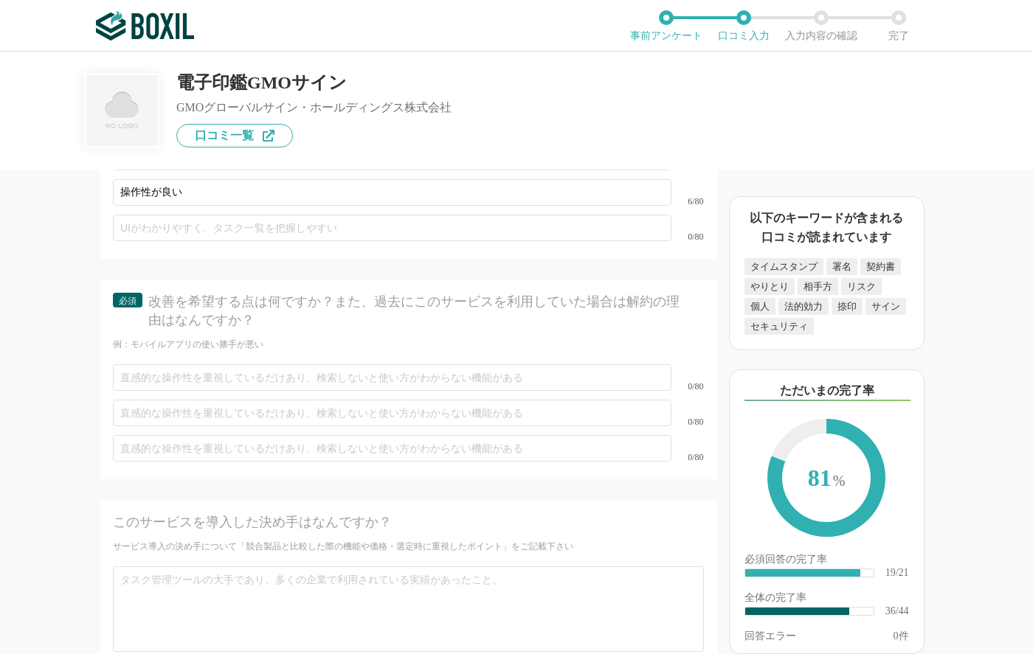
scroll to position [5281, 0]
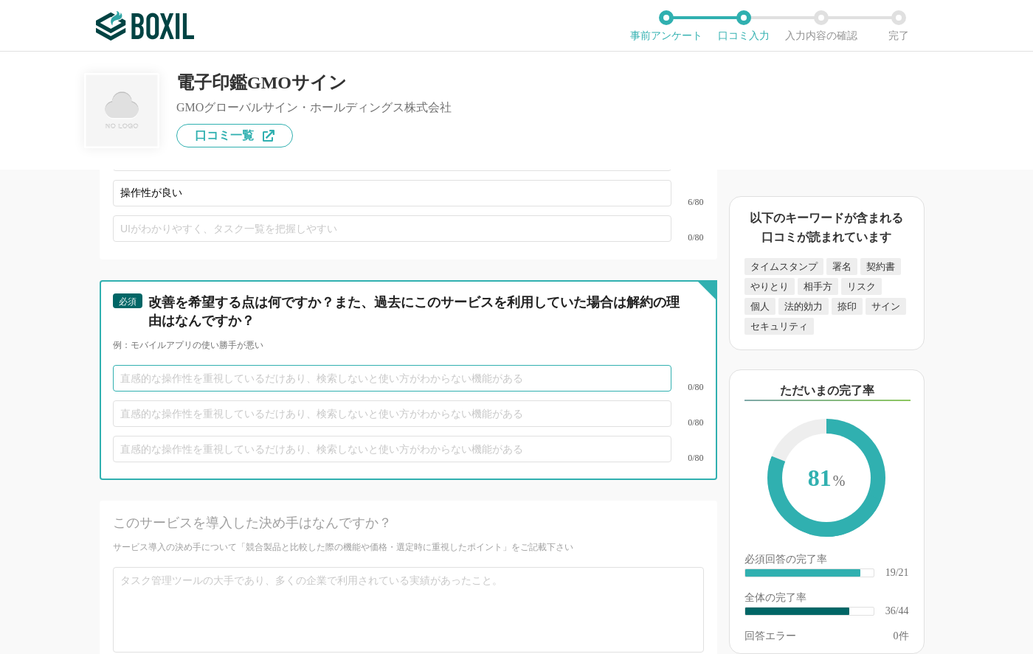
click at [145, 372] on input "text" at bounding box center [392, 378] width 559 height 27
type input "現状はない"
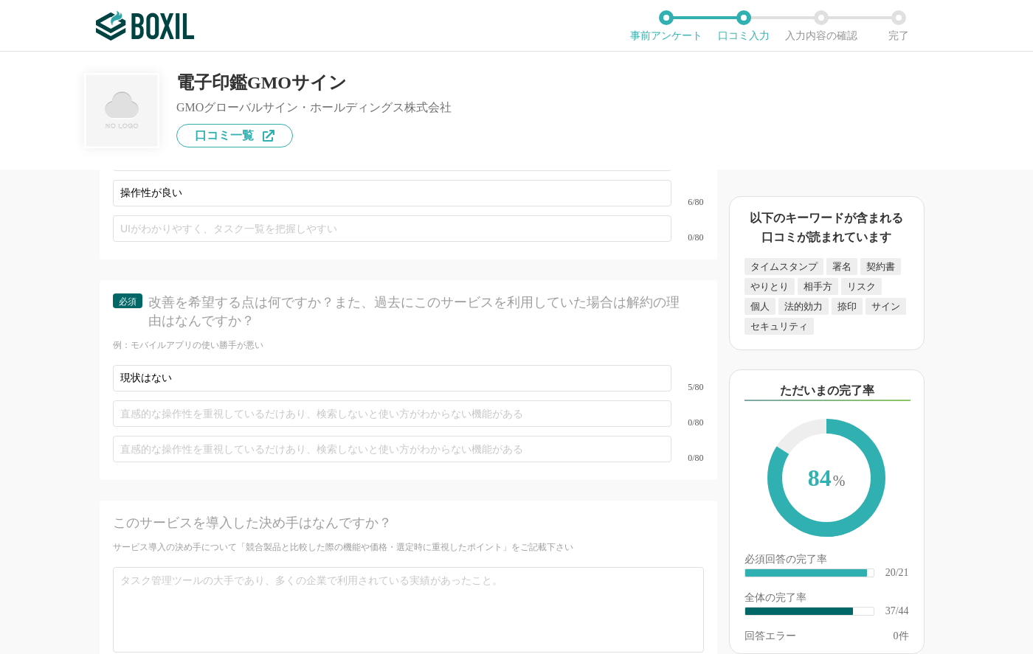
click at [24, 391] on div "電子契約システムの機能について（5点満点で評価してください） 証明書発行 1 2 3 4 5 利用していない タイムスタンプ 1 2 3 4 5 利用していな…" at bounding box center [358, 412] width 717 height 485
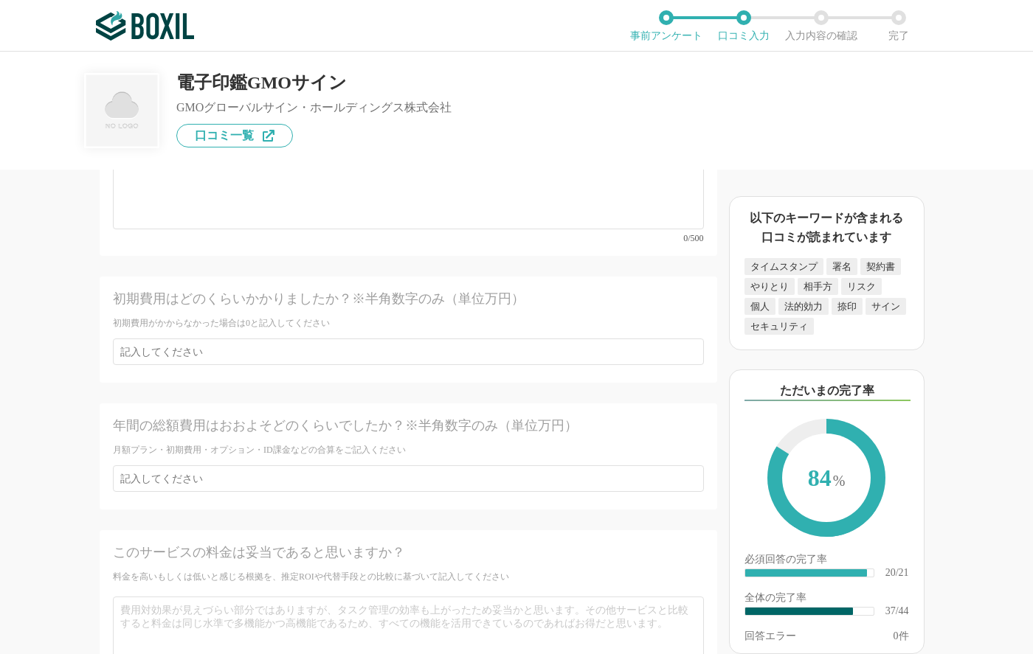
scroll to position [5707, 0]
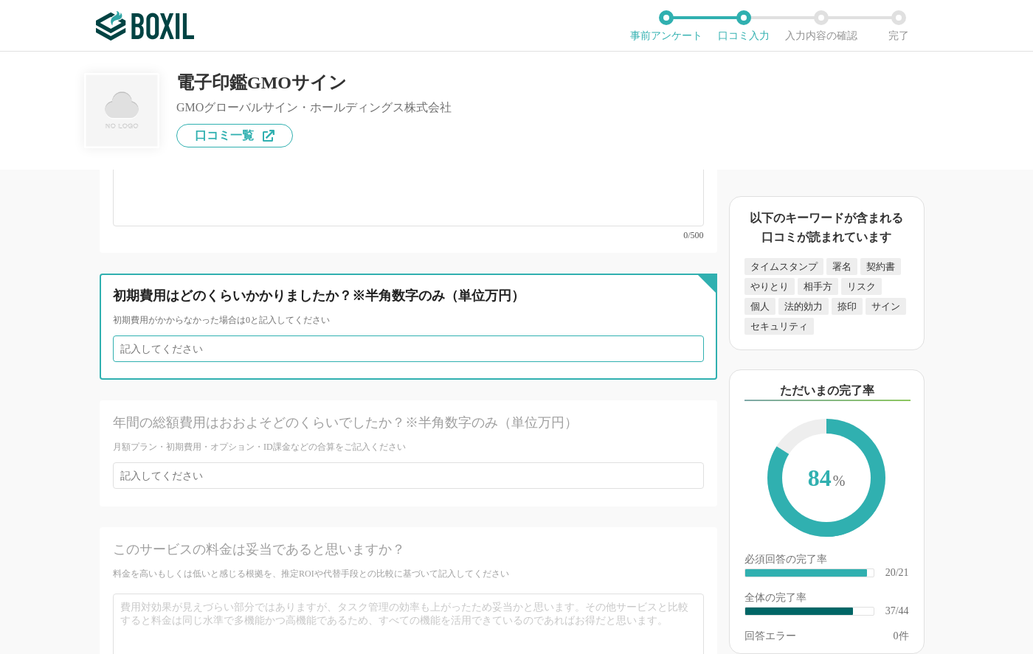
click at [137, 336] on input "number" at bounding box center [408, 349] width 591 height 27
type input "0"
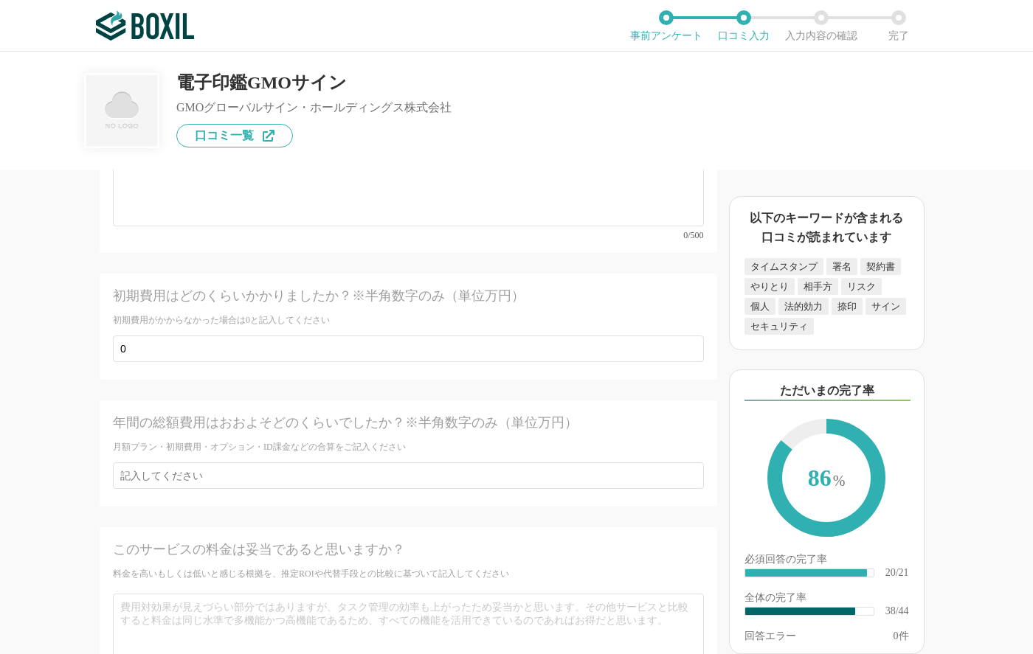
click at [75, 448] on div "電子契約システムの機能について（5点満点で評価してください） 証明書発行 1 2 3 4 5 利用していない タイムスタンプ 1 2 3 4 5 利用していな…" at bounding box center [358, 412] width 717 height 485
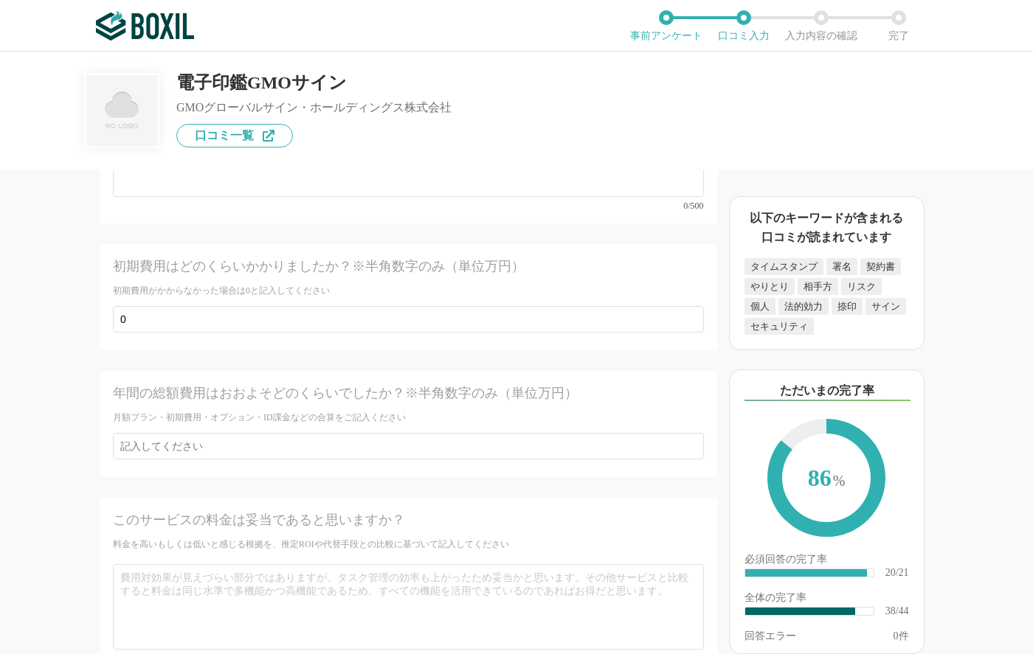
scroll to position [5738, 0]
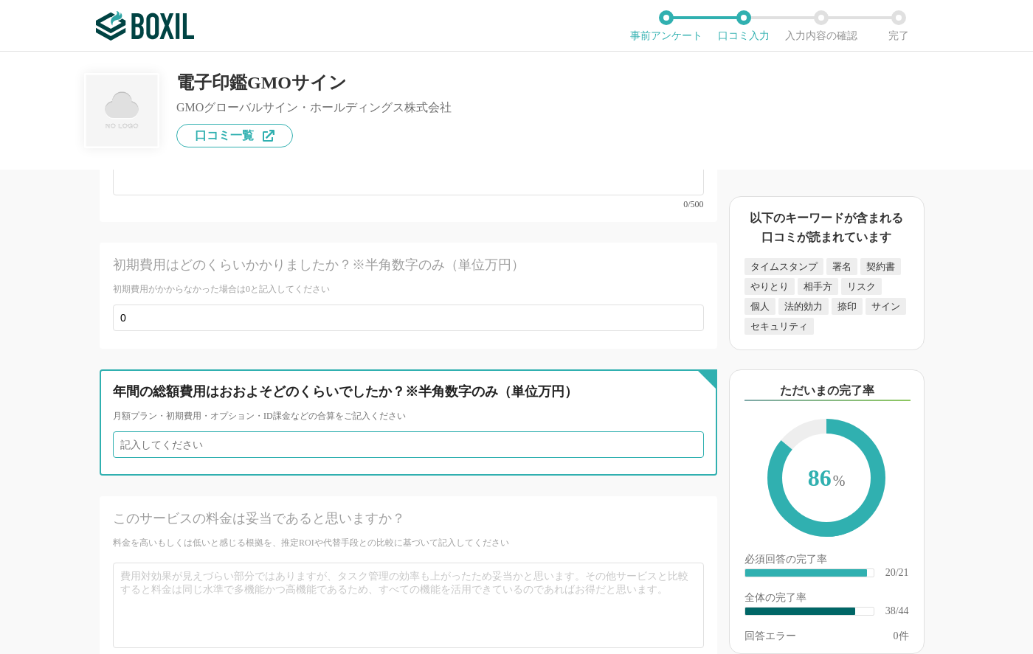
click at [169, 432] on input "number" at bounding box center [408, 445] width 591 height 27
type input "0"
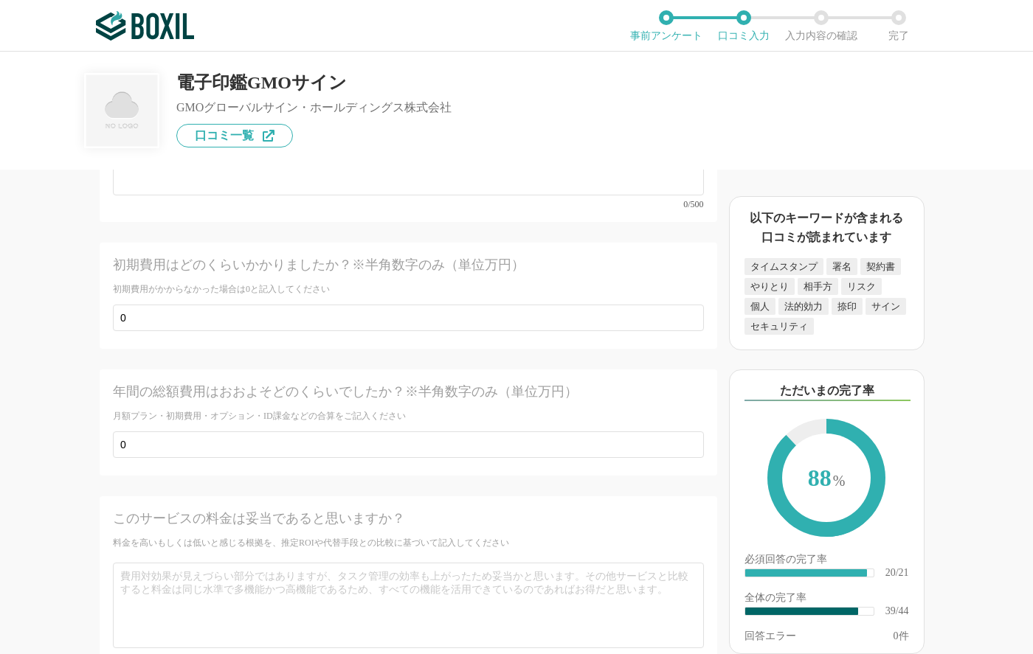
click at [75, 468] on div "電子契約システムの機能について（5点満点で評価してください） 証明書発行 1 2 3 4 5 利用していない タイムスタンプ 1 2 3 4 5 利用していな…" at bounding box center [358, 412] width 717 height 485
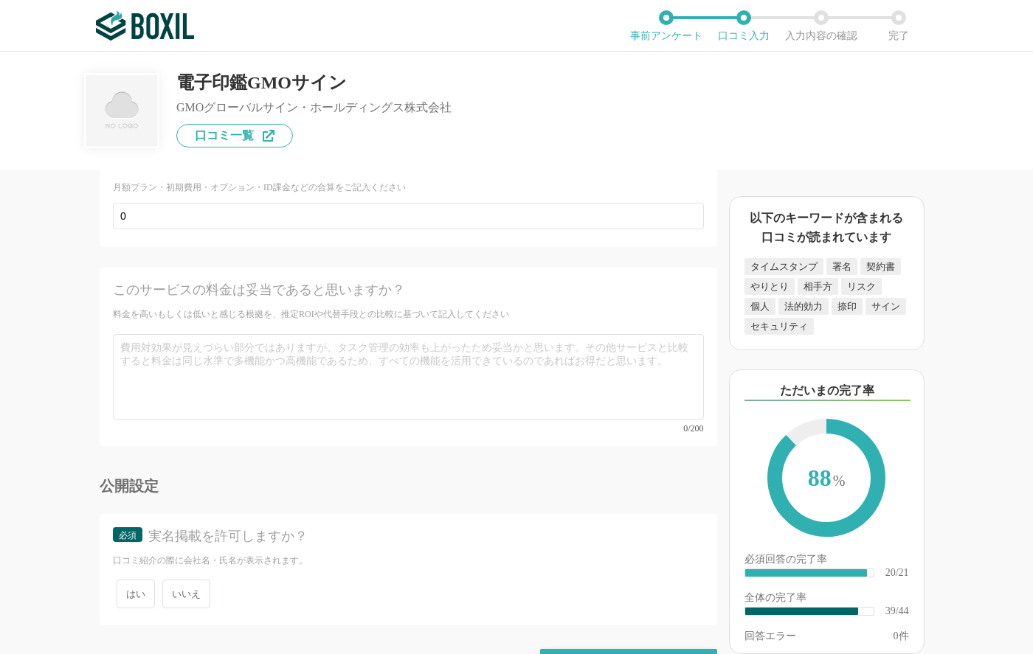
scroll to position [5990, 0]
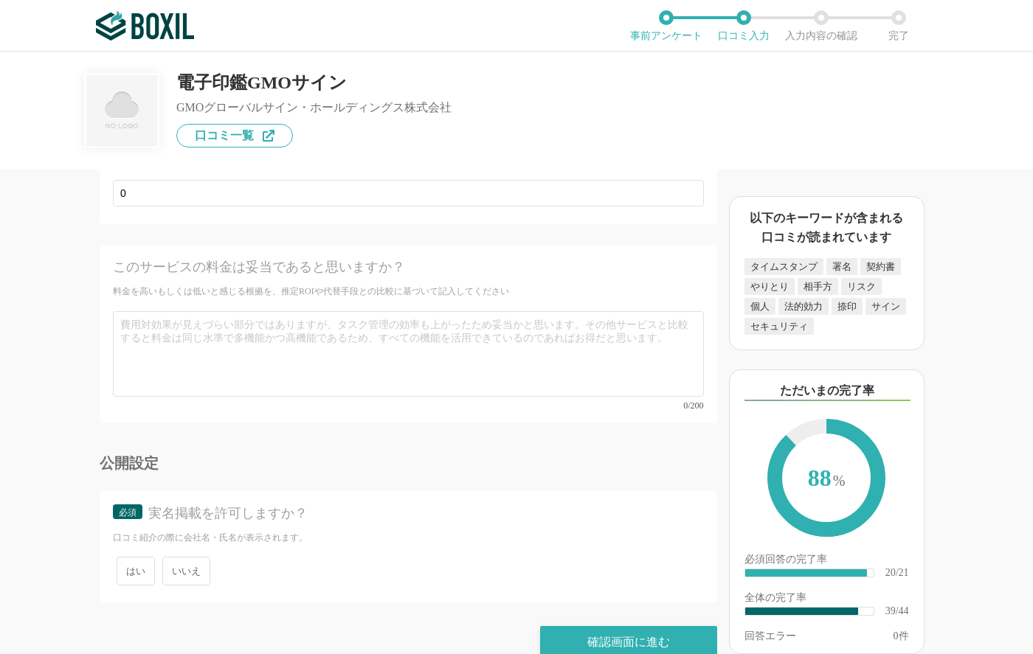
click at [185, 557] on span "いいえ" at bounding box center [186, 571] width 48 height 29
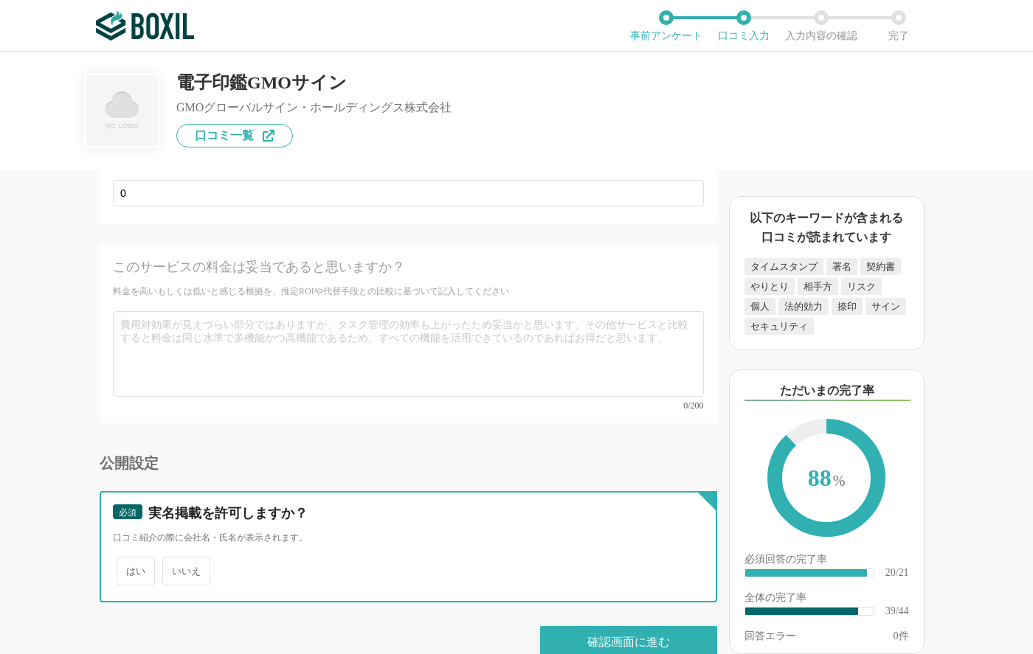
click at [176, 559] on input "いいえ" at bounding box center [171, 564] width 10 height 10
radio input "true"
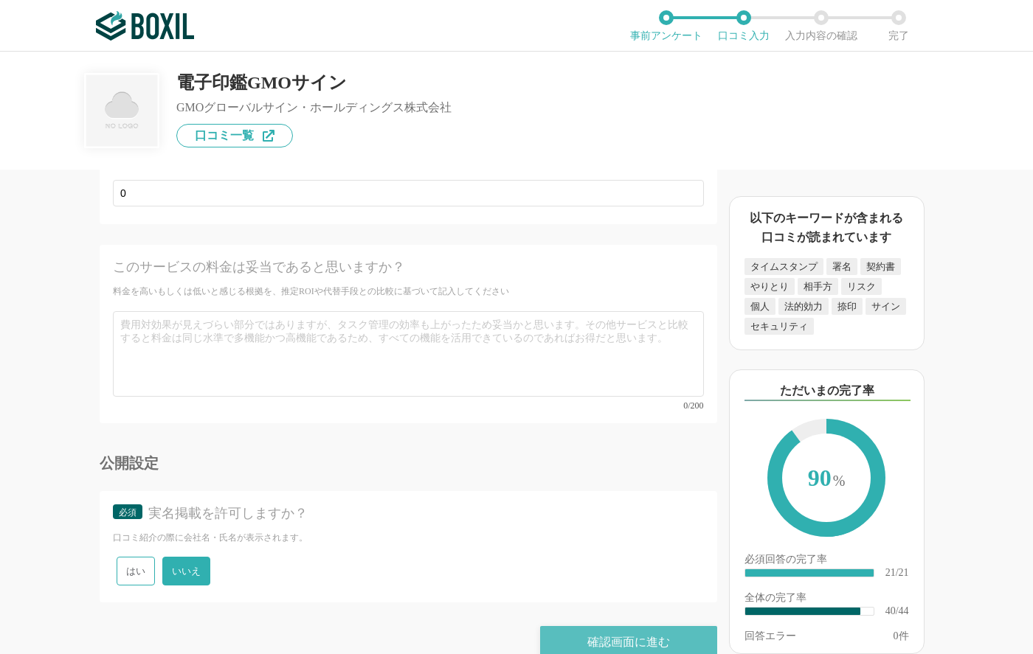
click at [589, 626] on div "確認画面に進む" at bounding box center [628, 642] width 177 height 32
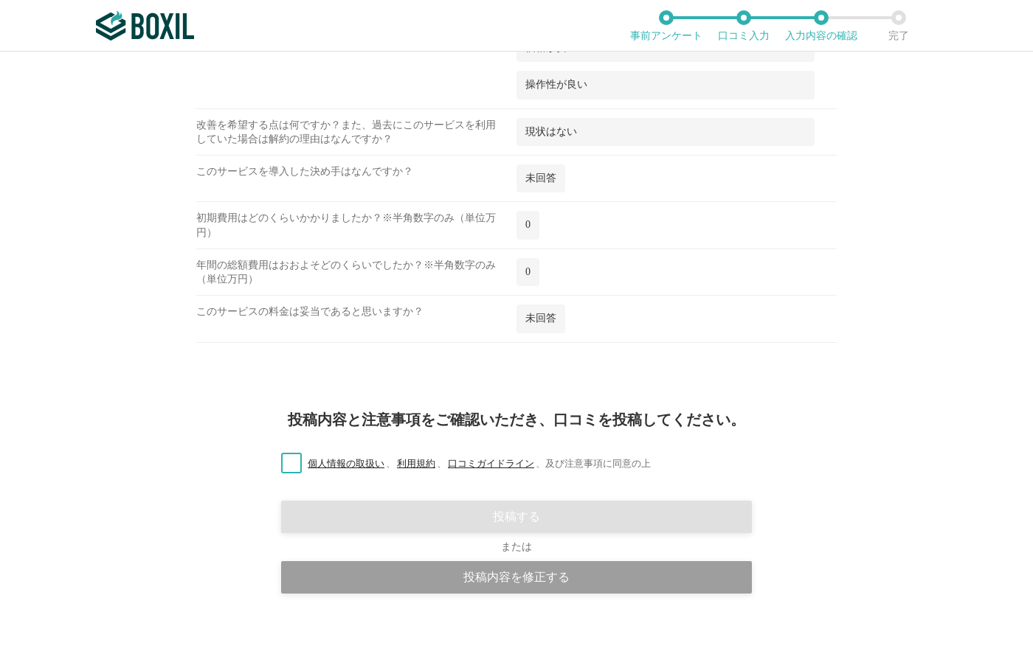
scroll to position [2249, 0]
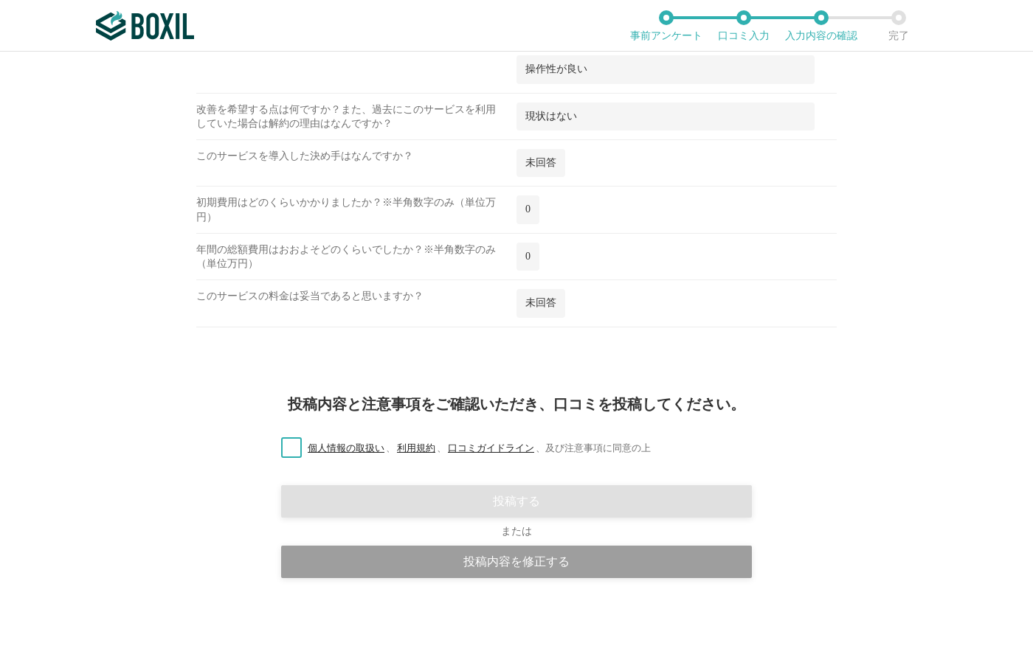
click at [292, 449] on label "個人情報の取扱い 、 利用規約 、 口コミガイドライン 、 及び注意事項に同意の上" at bounding box center [459, 448] width 381 height 15
click at [0, 0] on input "個人情報の取扱い 、 利用規約 、 口コミガイドライン 、 及び注意事項に同意の上" at bounding box center [0, 0] width 0 height 0
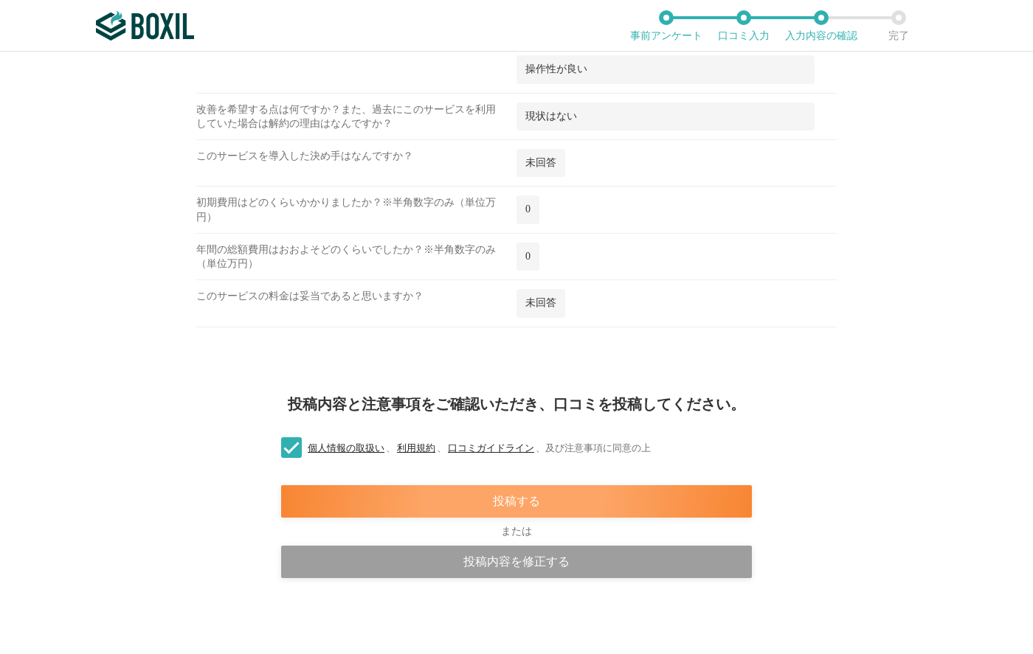
click at [457, 500] on div "投稿する" at bounding box center [516, 502] width 471 height 32
